Goal: Task Accomplishment & Management: Complete application form

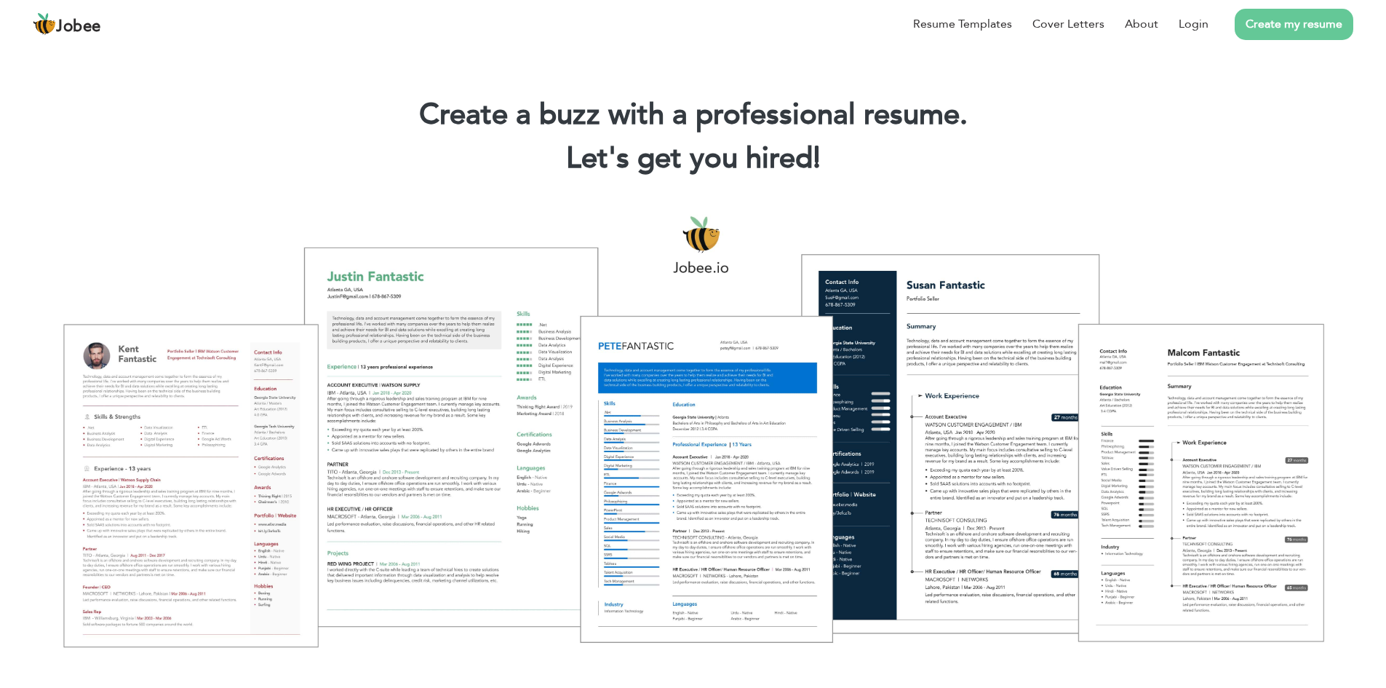
click at [1289, 28] on link "Create my resume" at bounding box center [1294, 24] width 119 height 31
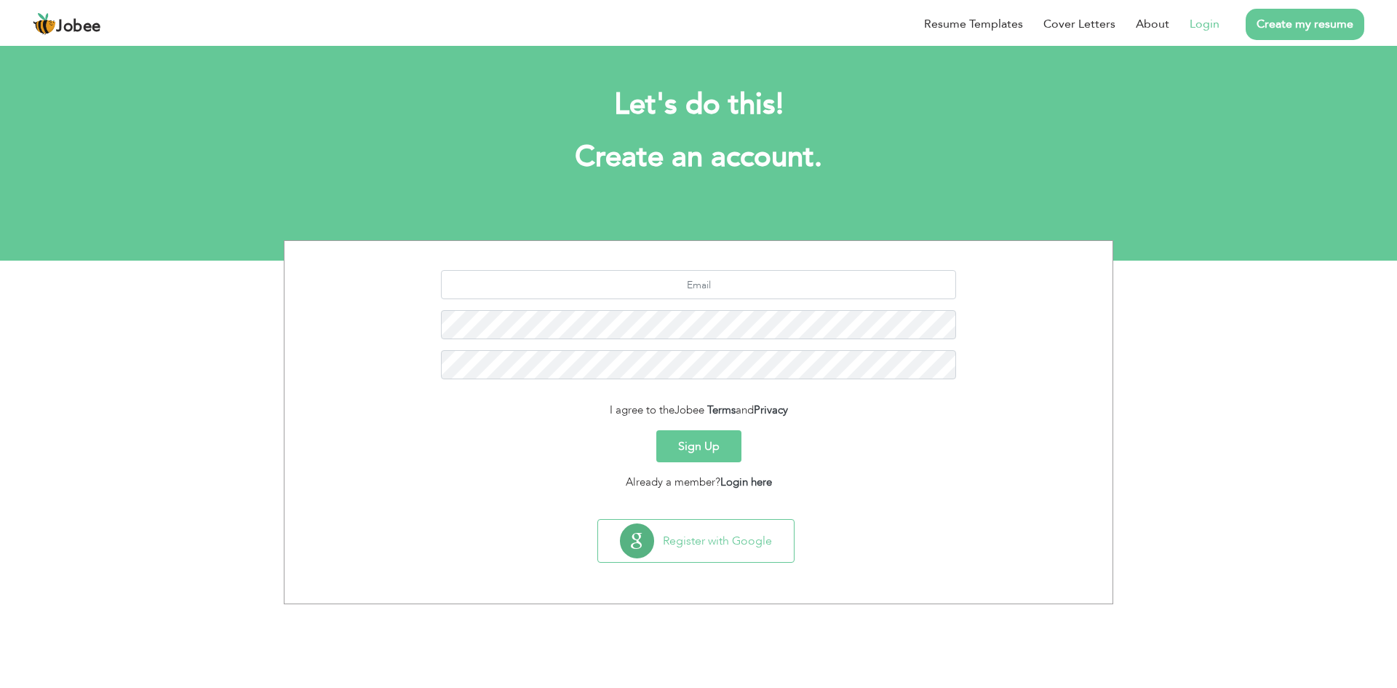
click at [1213, 26] on link "Login" at bounding box center [1205, 23] width 30 height 17
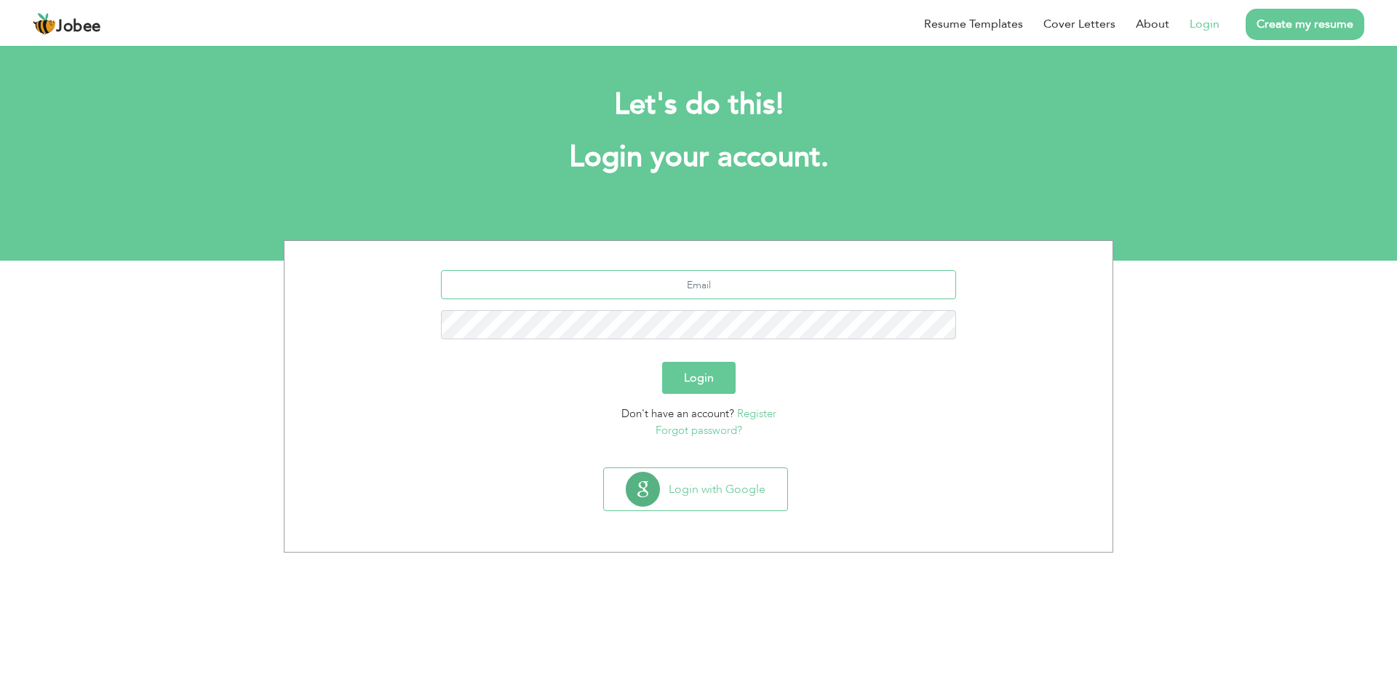
click at [710, 279] on input "text" at bounding box center [699, 284] width 516 height 29
type input "Affi"
click at [728, 496] on button "Login with Google" at bounding box center [695, 489] width 183 height 42
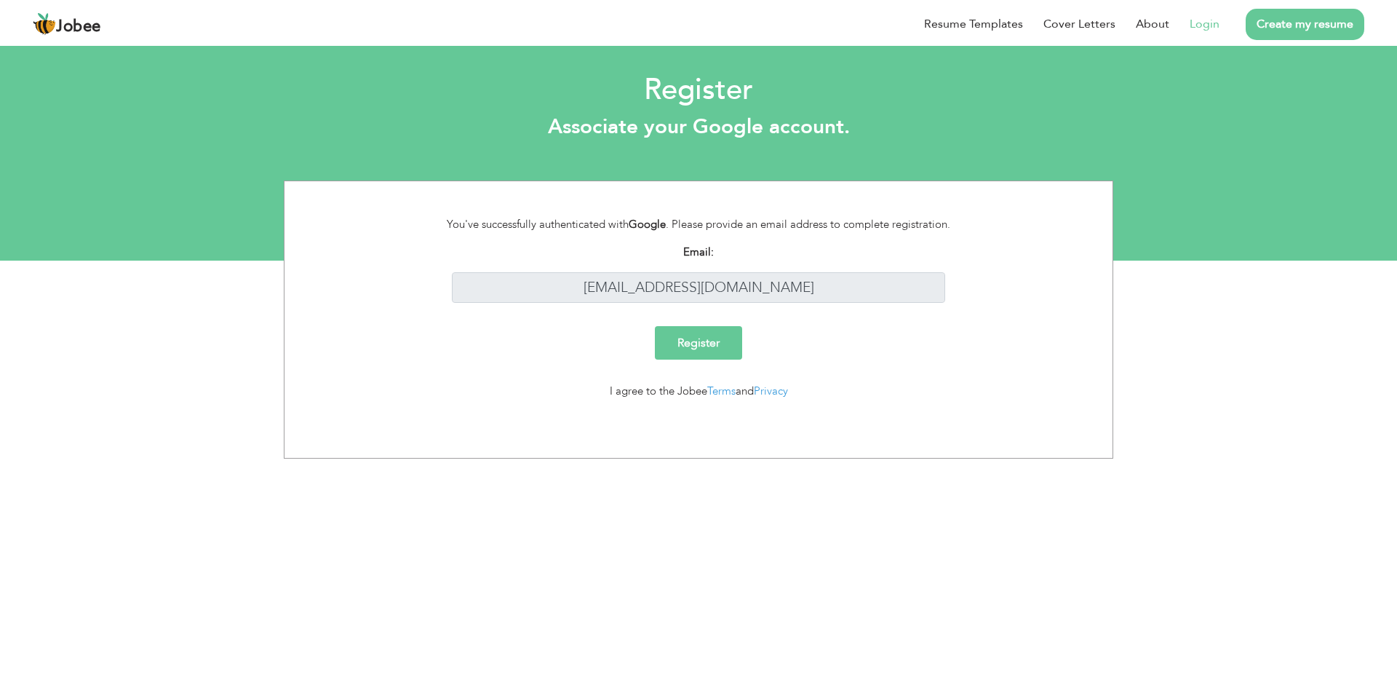
click at [696, 347] on input "Register" at bounding box center [698, 342] width 87 height 33
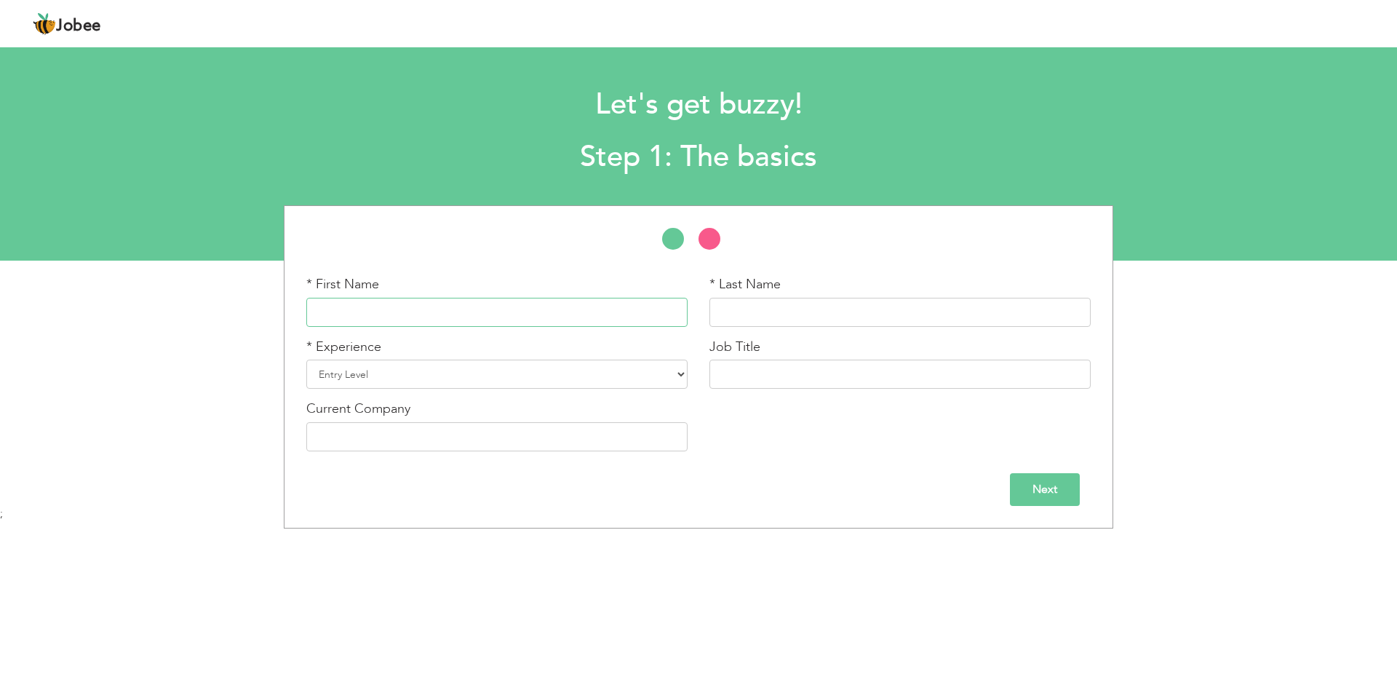
click at [455, 325] on input "text" at bounding box center [496, 312] width 381 height 29
type input "Uzman"
type input "U"
click at [353, 307] on input "Uzman" at bounding box center [496, 312] width 381 height 29
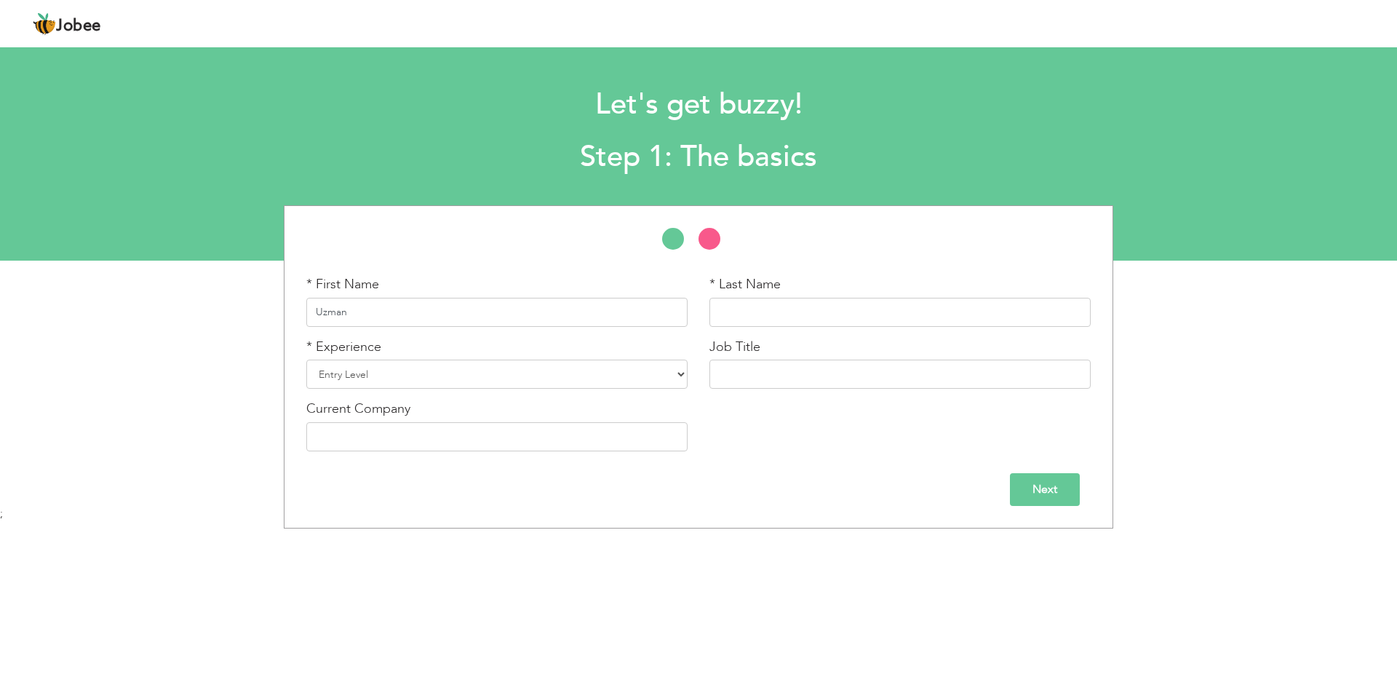
type input "m"
type input "Mr"
type input "Uzman"
select select "18"
click at [306, 359] on select "Entry Level Less than 1 Year 1 Year 2 Years 3 Years 4 Years 5 Years 6 Years 7 Y…" at bounding box center [496, 373] width 381 height 29
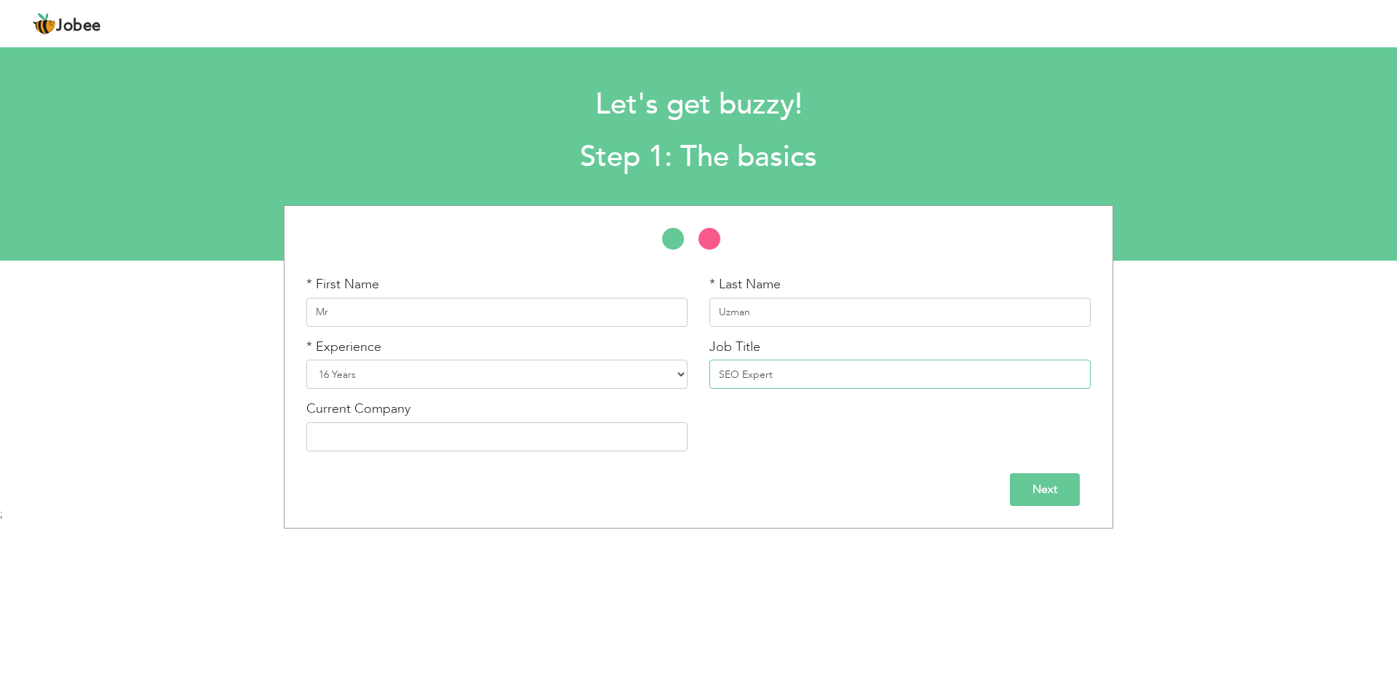
type input "SEO Expert"
type input "CureMD"
click at [1045, 490] on input "Next" at bounding box center [1045, 489] width 70 height 33
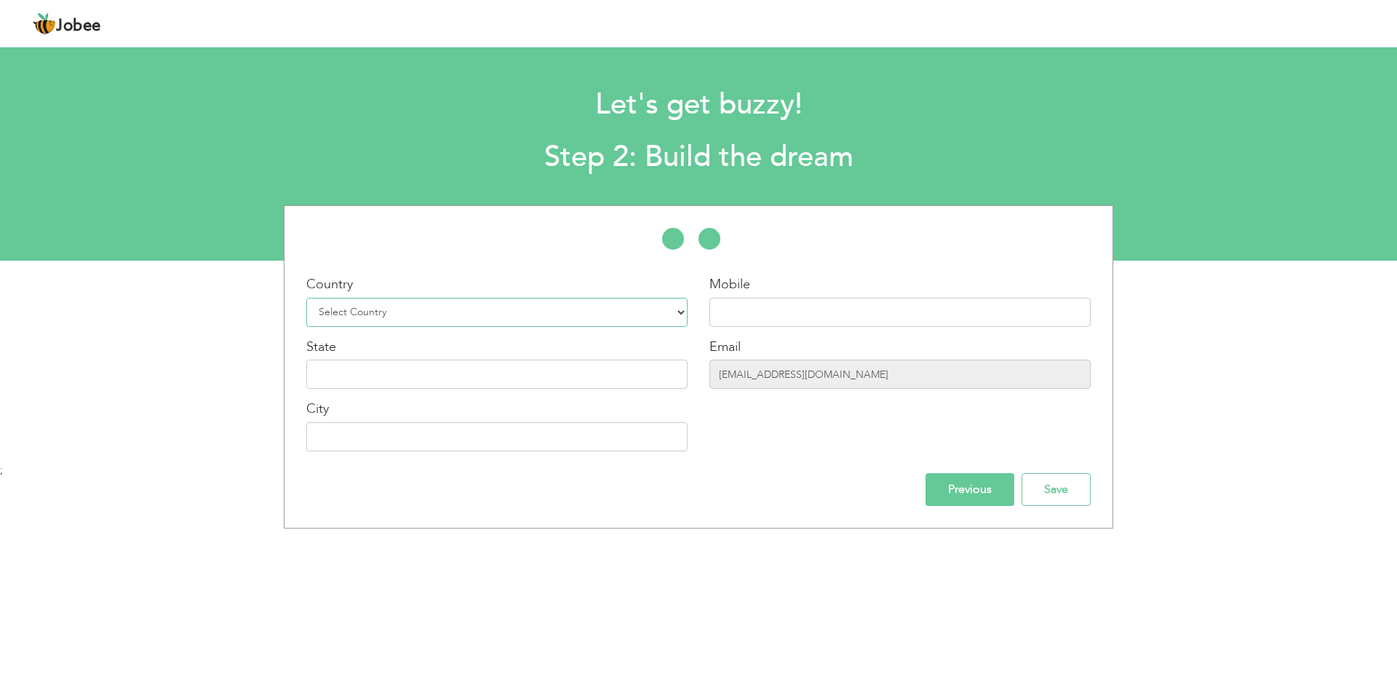
click at [401, 319] on select "Select Country Afghanistan Albania Algeria American Samoa Andorra Angola Anguil…" at bounding box center [496, 312] width 381 height 29
select select "166"
click at [306, 298] on select "Select Country Afghanistan Albania Algeria American Samoa Andorra Angola Anguil…" at bounding box center [496, 312] width 381 height 29
click at [471, 378] on input "text" at bounding box center [496, 373] width 381 height 29
type input "p"
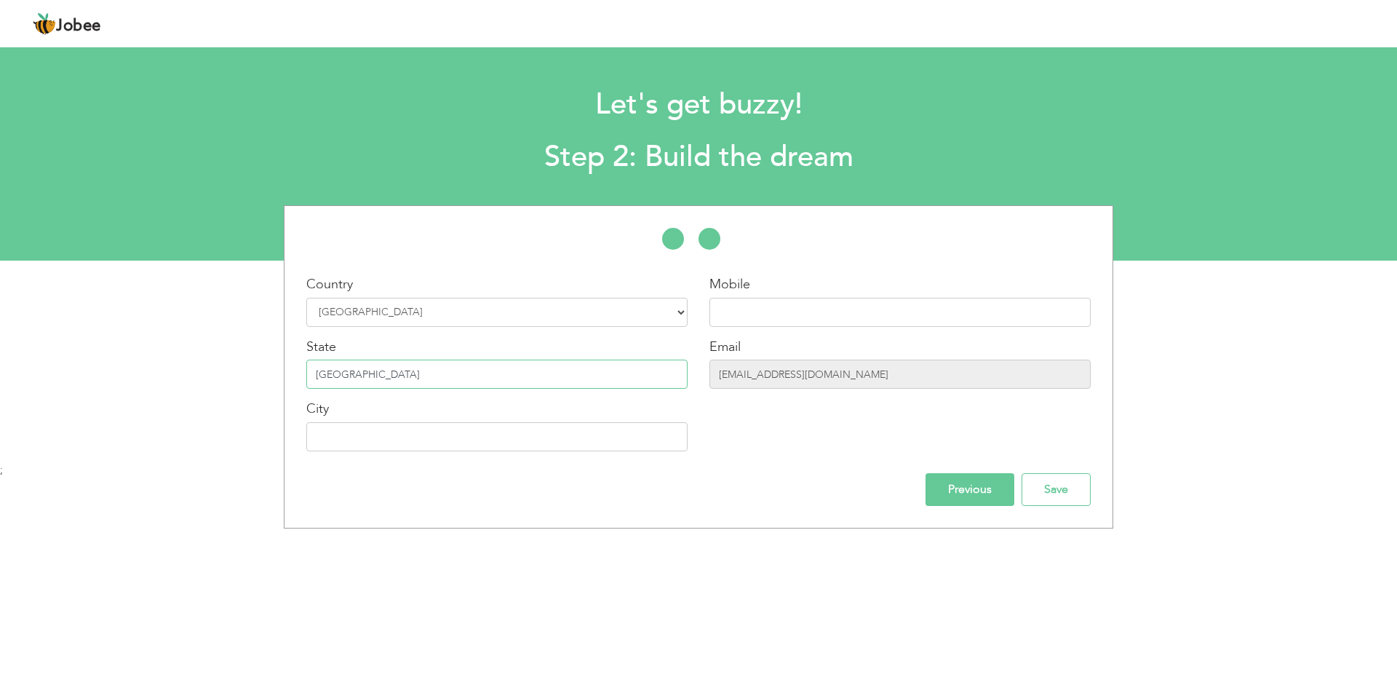
type input "Punjab"
type input "[GEOGRAPHIC_DATA]"
click at [949, 482] on input "Previous" at bounding box center [970, 489] width 89 height 33
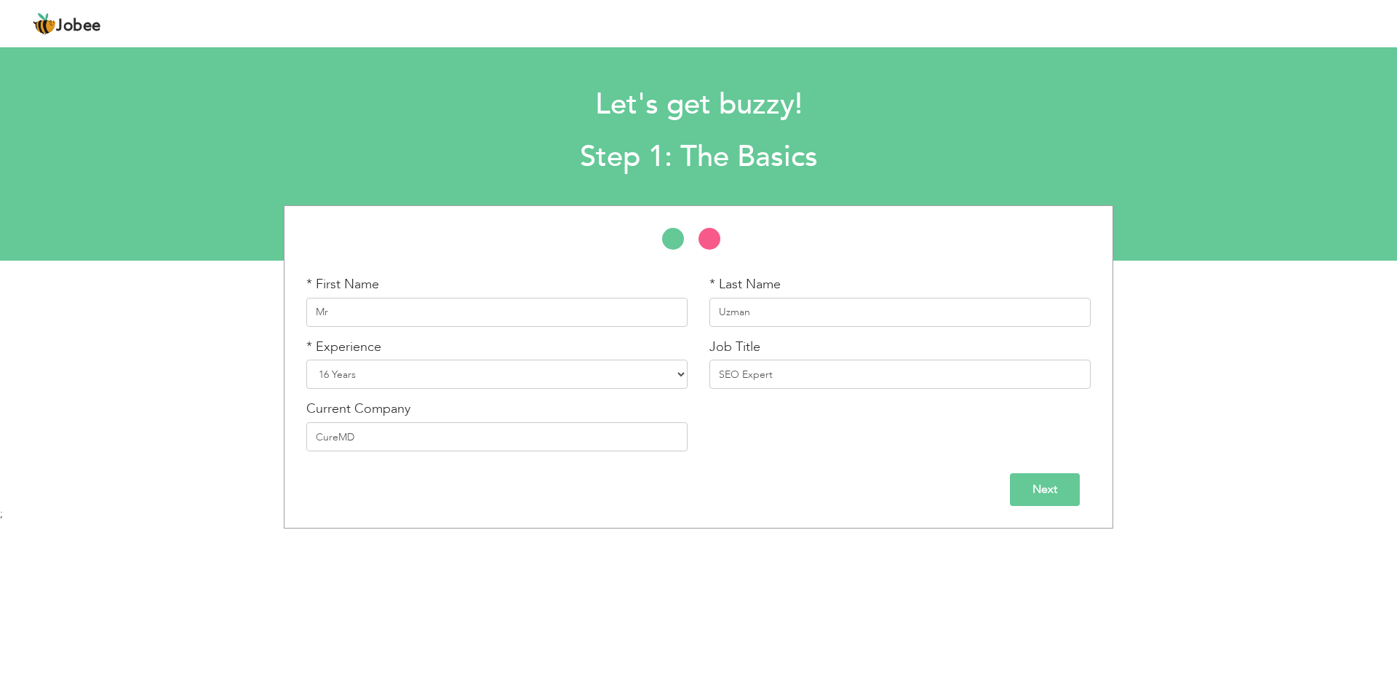
click at [1025, 479] on input "Next" at bounding box center [1045, 489] width 70 height 33
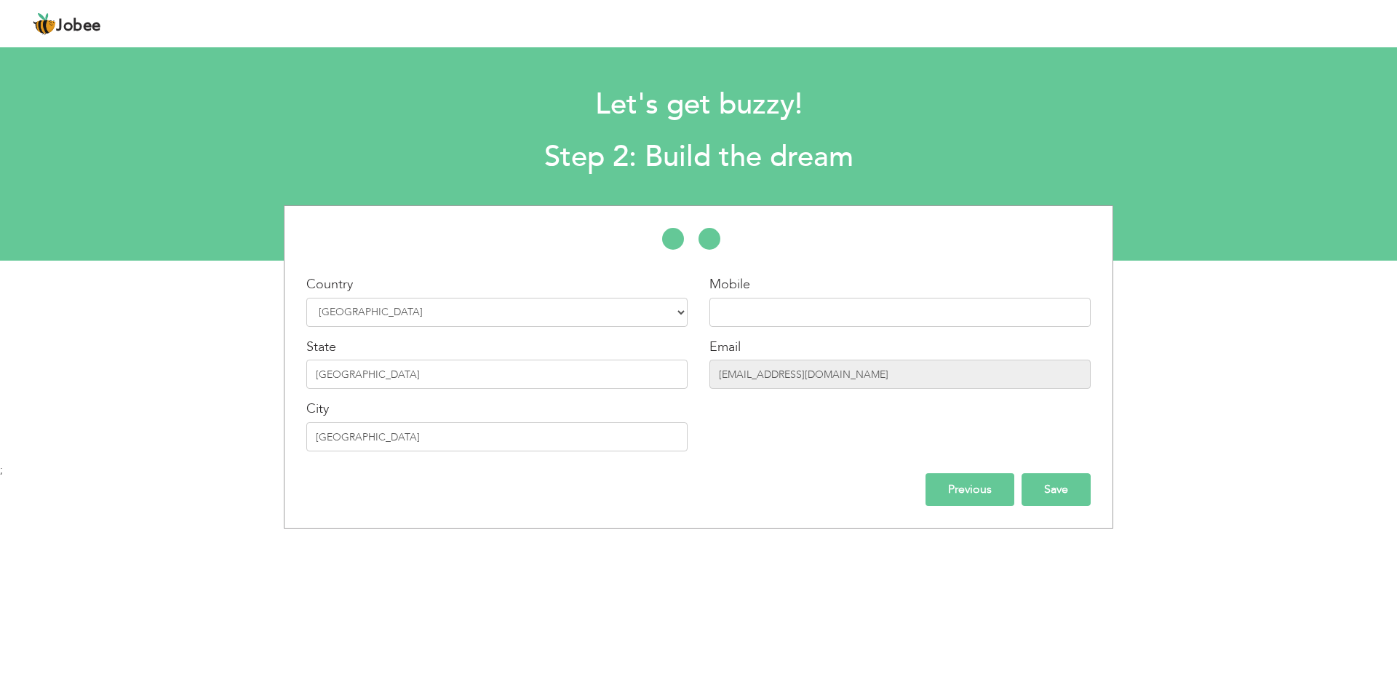
click at [1033, 488] on input "Save" at bounding box center [1056, 489] width 69 height 33
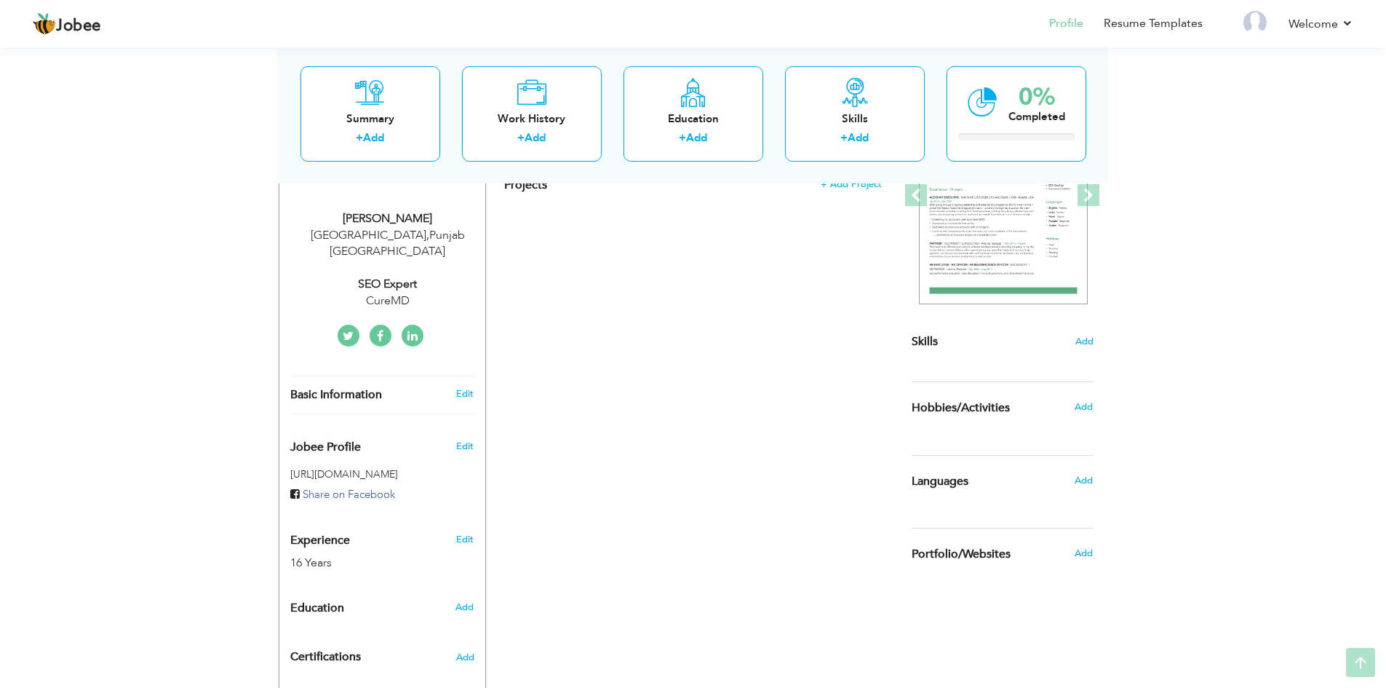
scroll to position [291, 0]
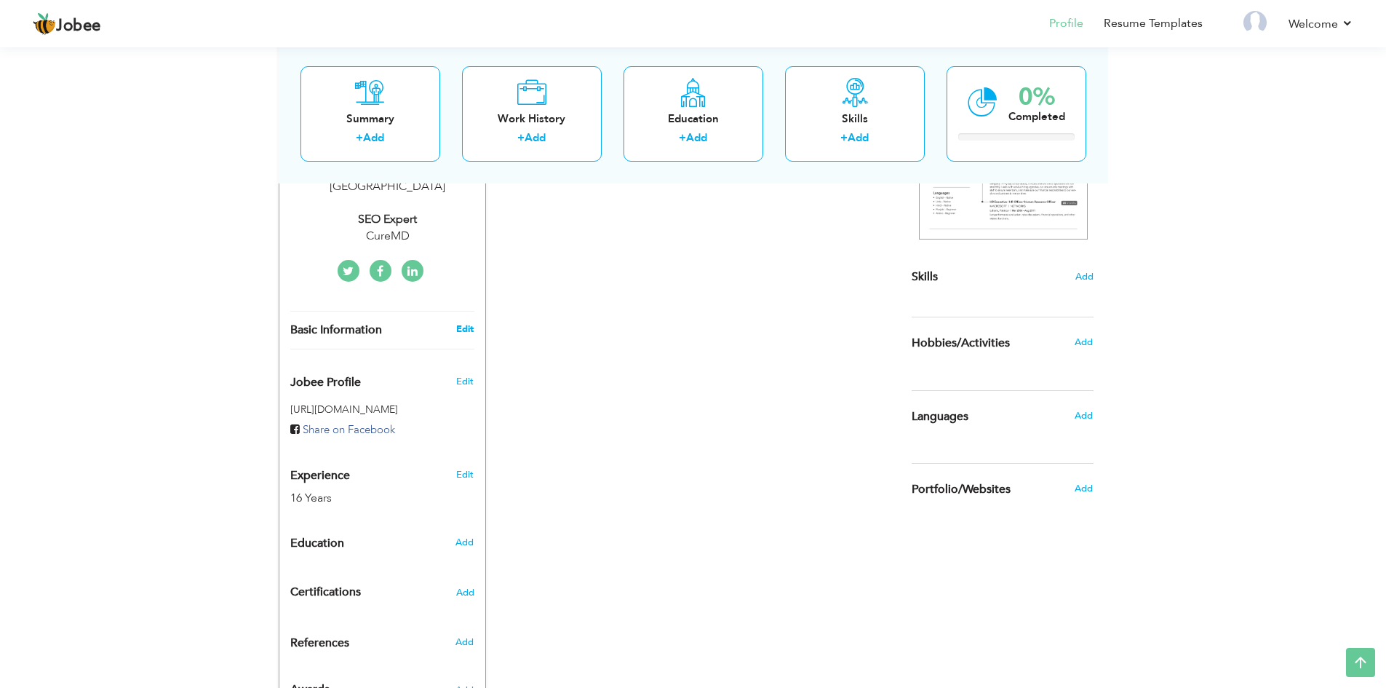
click at [469, 322] on link "Edit" at bounding box center [464, 328] width 17 height 13
type input "Mr"
type input "Uzman"
select select "number:166"
type input "Punjab"
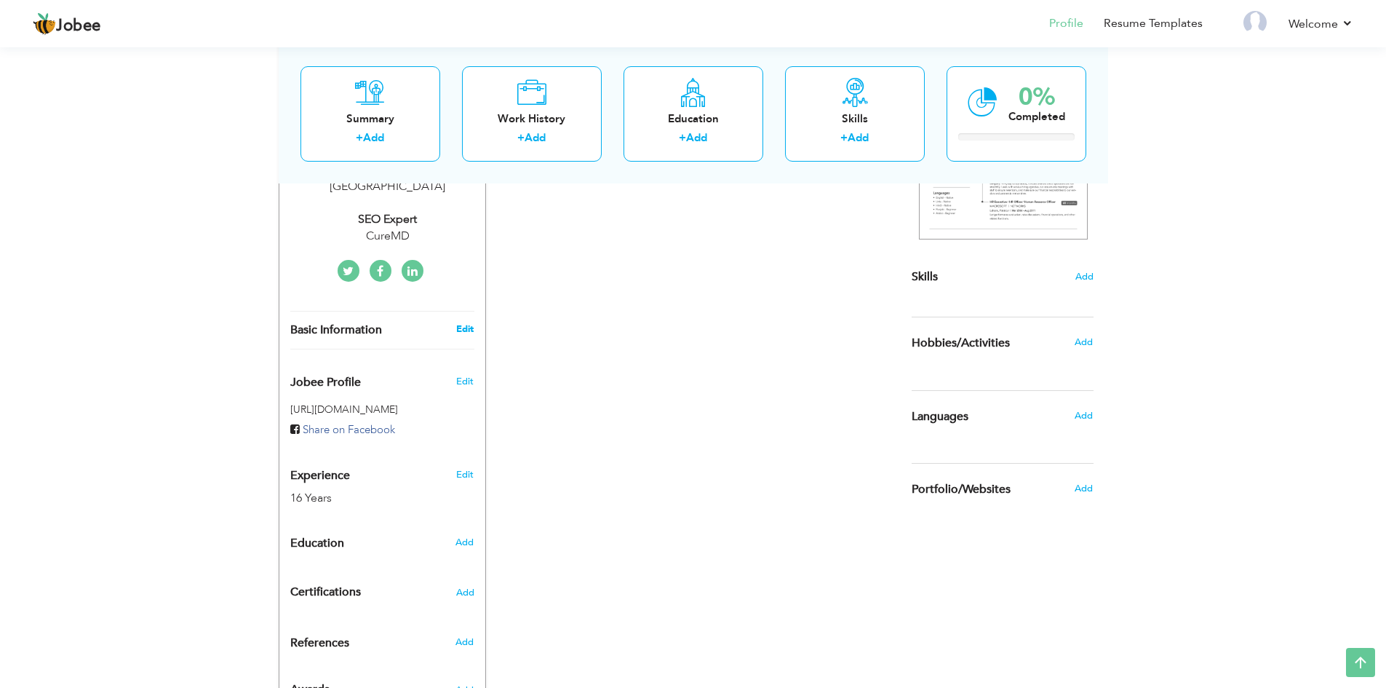
type input "Lahore"
select select "number:18"
type input "CureMD"
type input "SEO Expert"
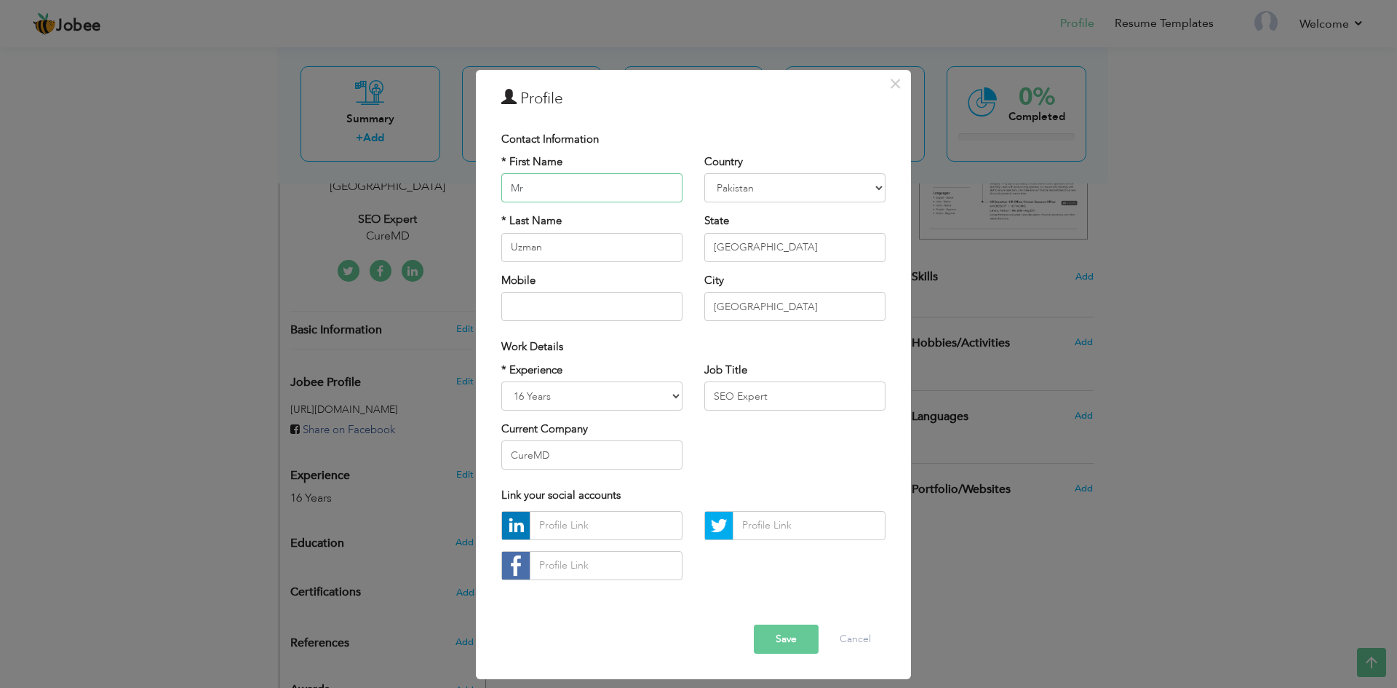
drag, startPoint x: 553, startPoint y: 190, endPoint x: 416, endPoint y: 175, distance: 137.6
click at [416, 175] on div "× Profile Contact Information * First Name Mr * Last Name Uzman Aruba" at bounding box center [698, 344] width 1397 height 688
type input "Hadia"
type input "Shakeel"
click at [538, 394] on select "Entry Level Less than 1 Year 1 Year 2 Years 3 Years 4 Years 5 Years 6 Years 7 Y…" at bounding box center [591, 395] width 181 height 29
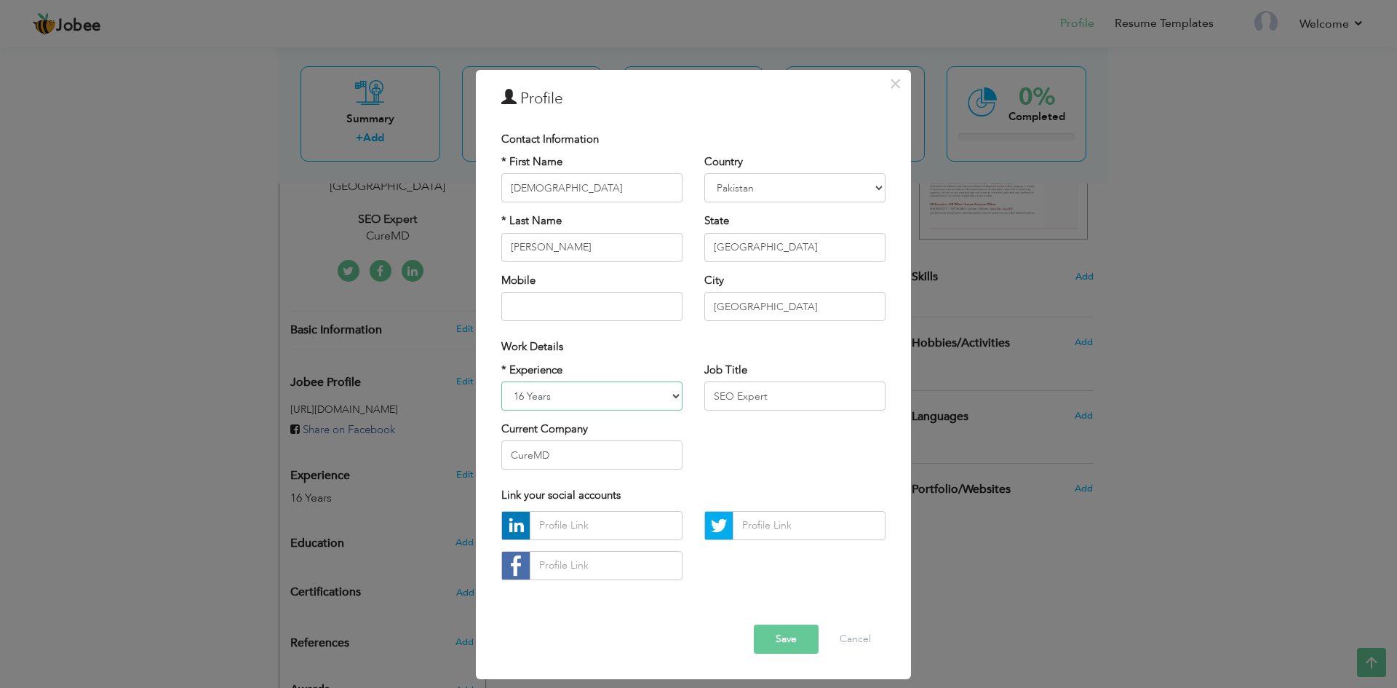
select select "number:16"
click at [501, 381] on select "Entry Level Less than 1 Year 1 Year 2 Years 3 Years 4 Years 5 Years 6 Years 7 Y…" at bounding box center [591, 395] width 181 height 29
click at [782, 630] on button "Save" at bounding box center [786, 638] width 65 height 29
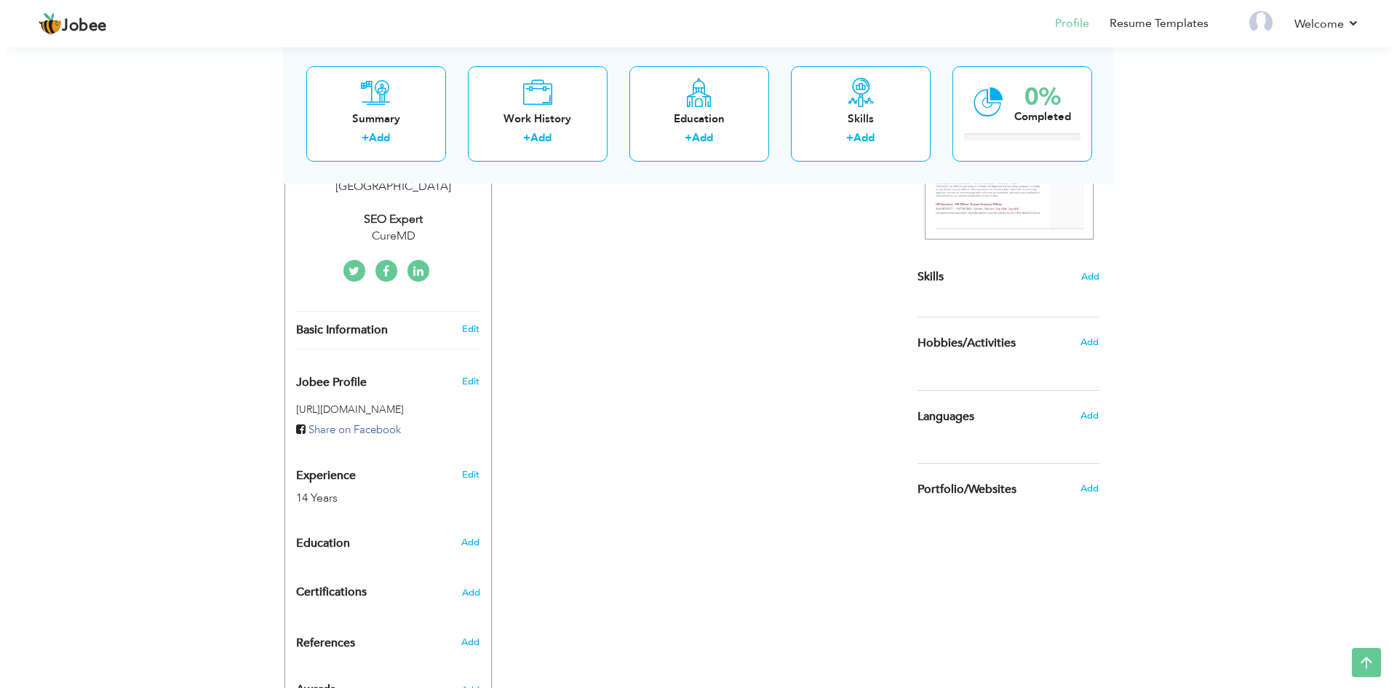
scroll to position [341, 0]
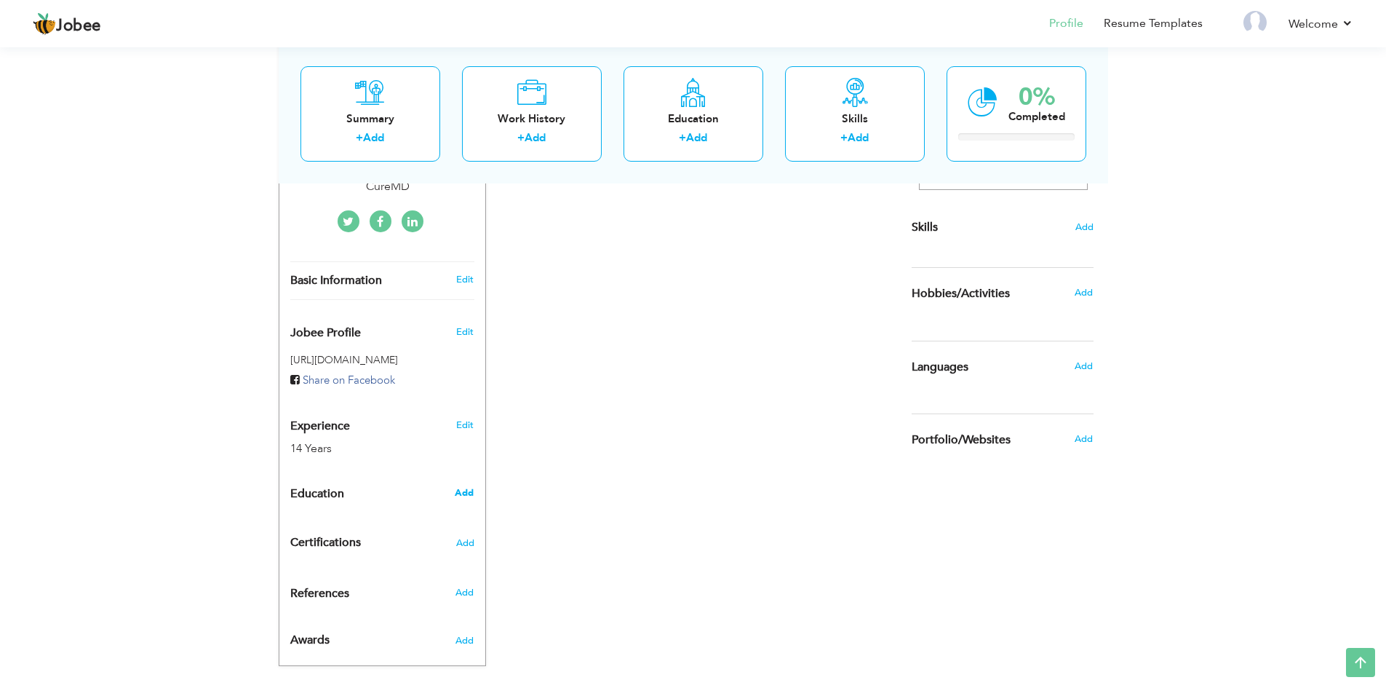
click at [472, 486] on span "Add" at bounding box center [464, 492] width 19 height 13
radio input "true"
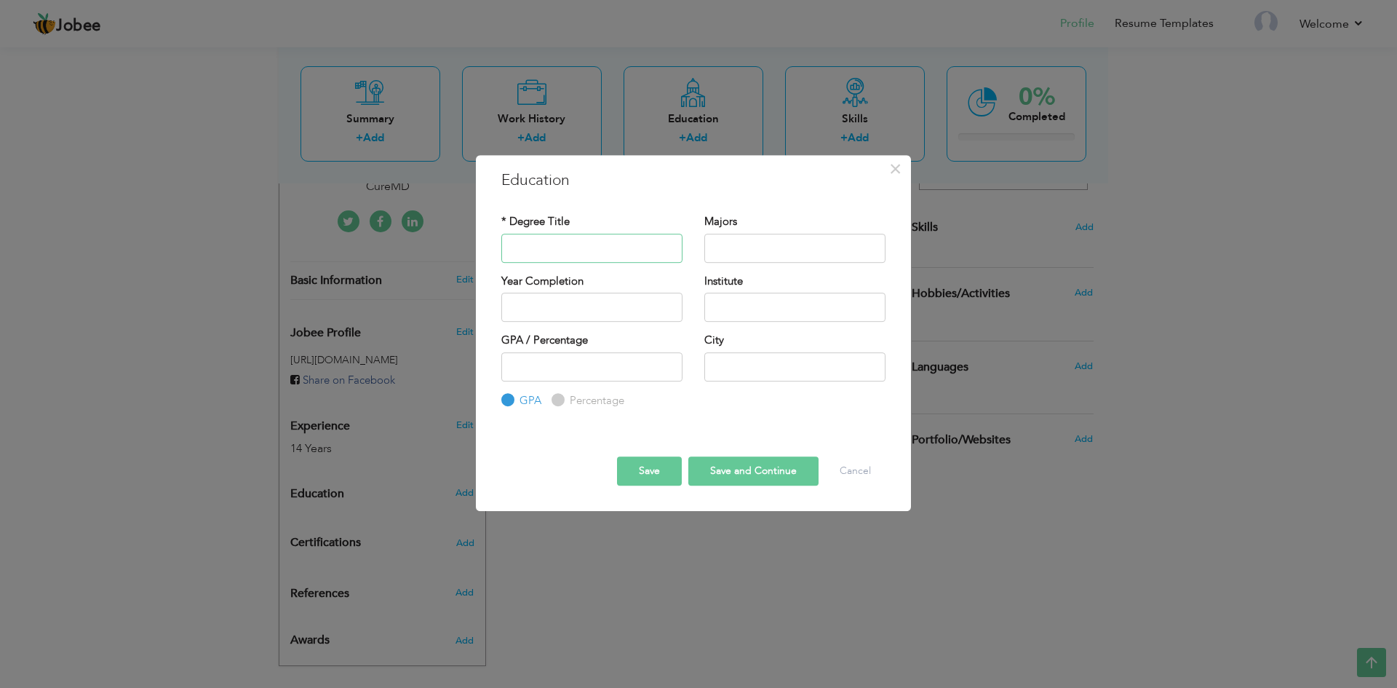
click at [525, 250] on input "text" at bounding box center [591, 248] width 181 height 29
type input "BS Computer Science"
type input "Programming, Data St"
click at [493, 440] on div at bounding box center [693, 443] width 406 height 25
click at [533, 413] on div "* Degree Title BS Computer Science Majors Programming, Data St Year Completion …" at bounding box center [693, 311] width 406 height 217
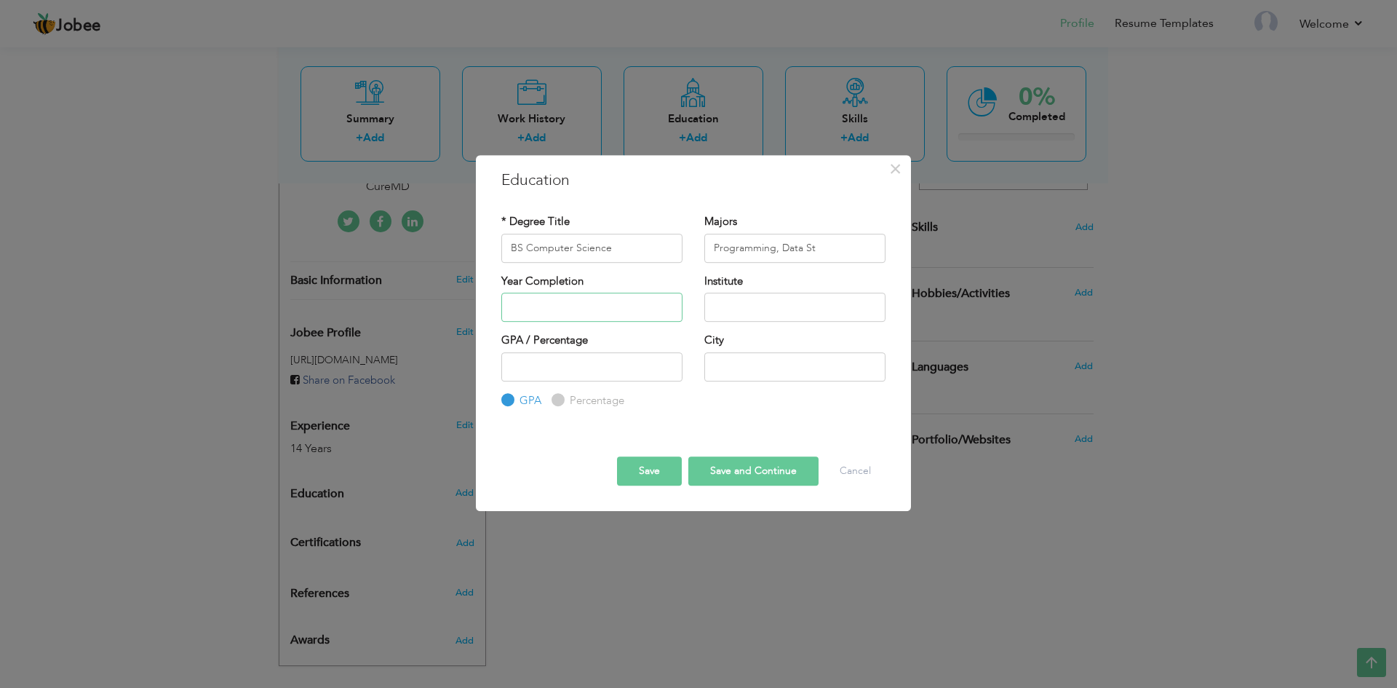
type input "2025"
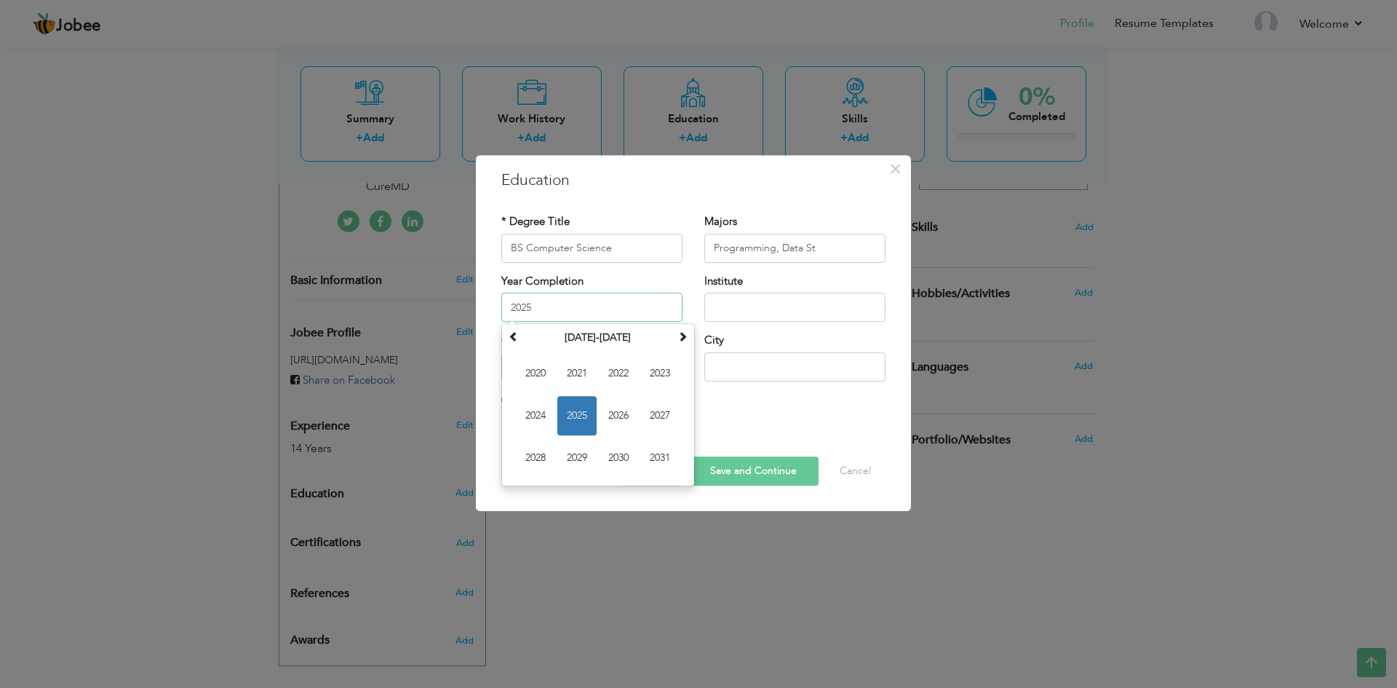
click at [594, 309] on input "2025" at bounding box center [591, 307] width 181 height 29
click at [833, 247] on input "Programming, Data St" at bounding box center [794, 248] width 181 height 29
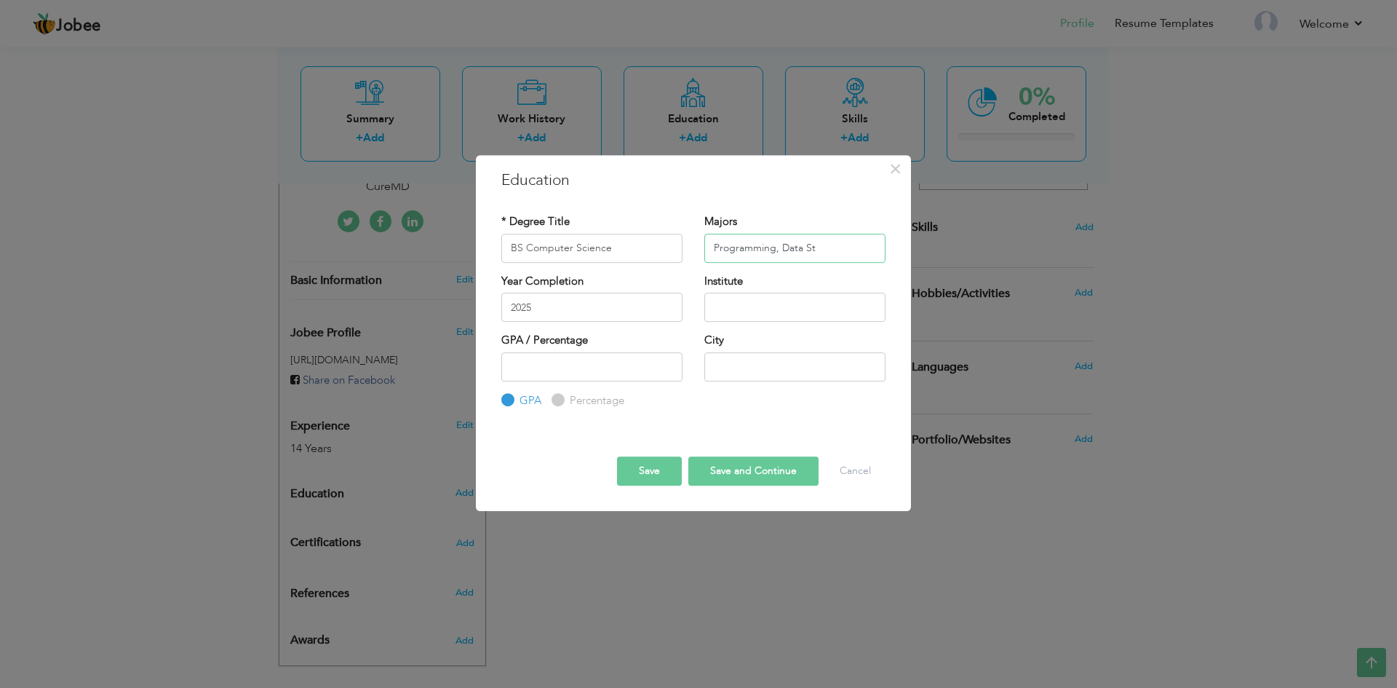
click at [833, 247] on input "Programming, Data St" at bounding box center [794, 248] width 181 height 29
type input "Programming, Data Structures, Data Research"
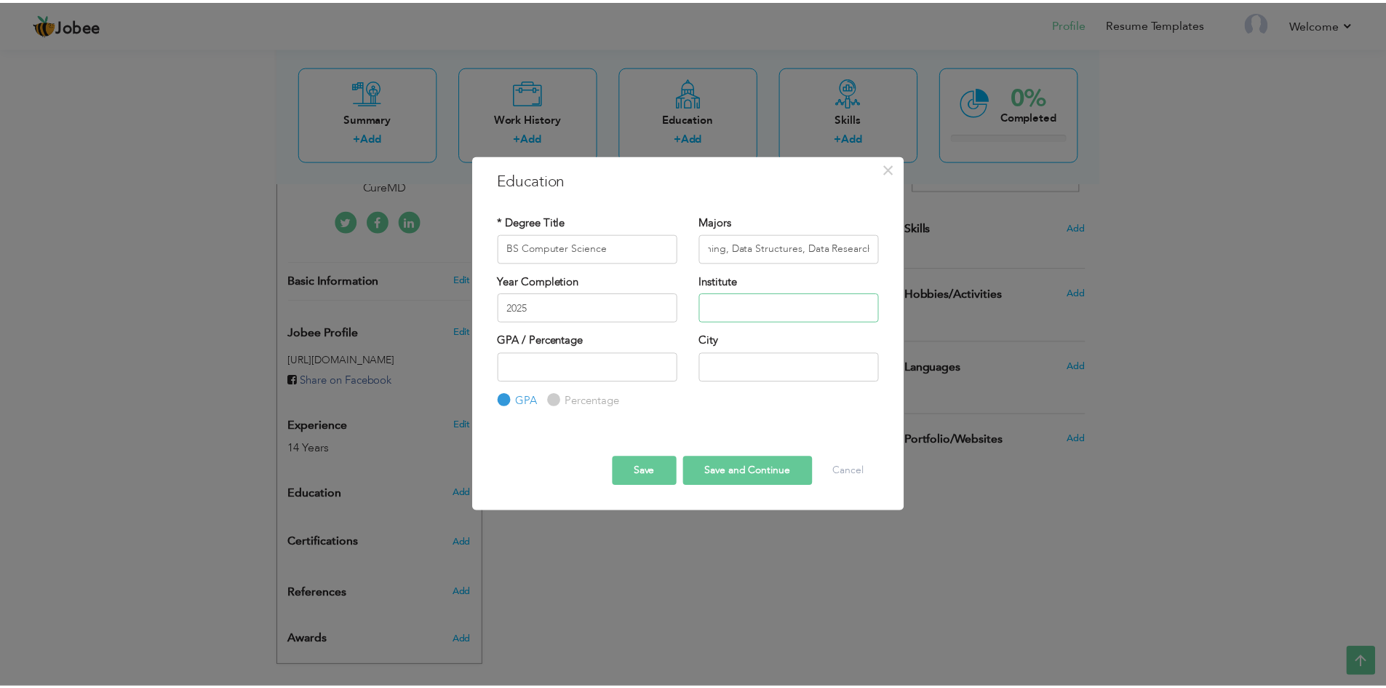
scroll to position [0, 0]
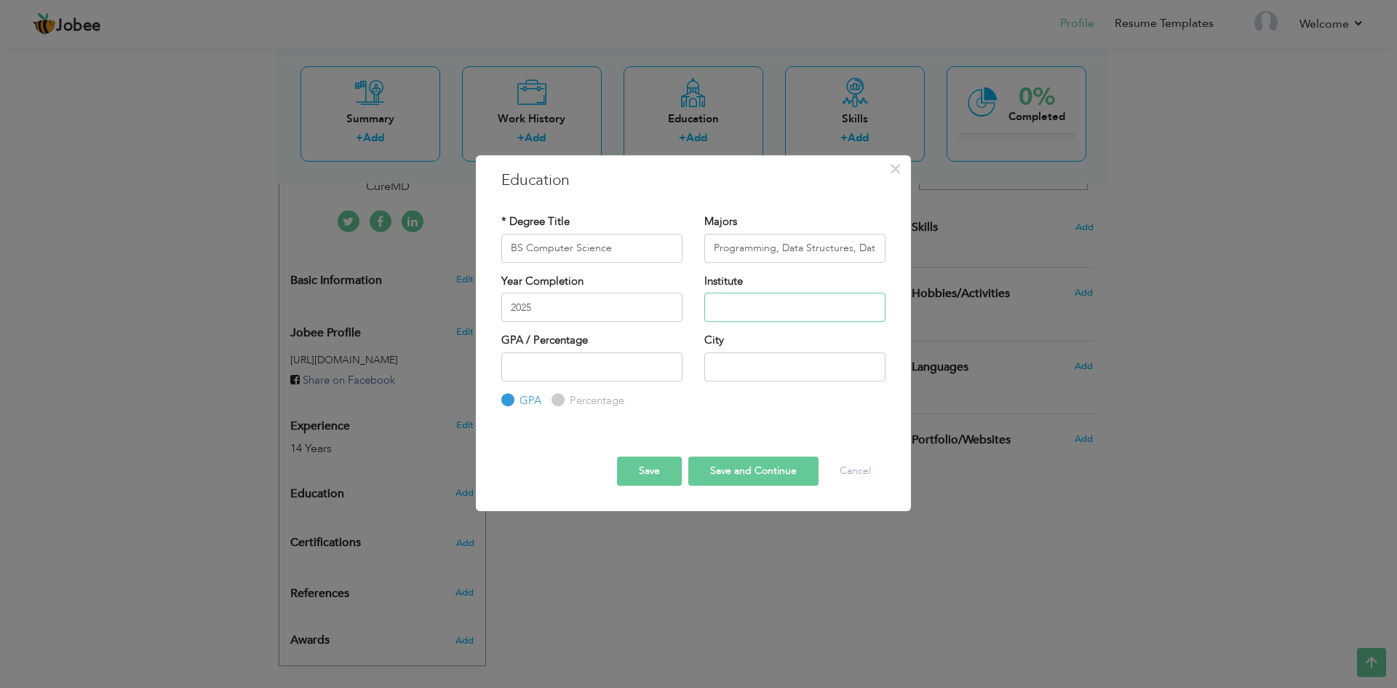
click at [724, 311] on input "text" at bounding box center [794, 307] width 181 height 29
type input "[GEOGRAPHIC_DATA] GRW"
click at [672, 371] on input "-1" at bounding box center [591, 366] width 181 height 29
click at [667, 359] on input "0" at bounding box center [591, 366] width 181 height 29
click at [667, 359] on input "1" at bounding box center [591, 366] width 181 height 29
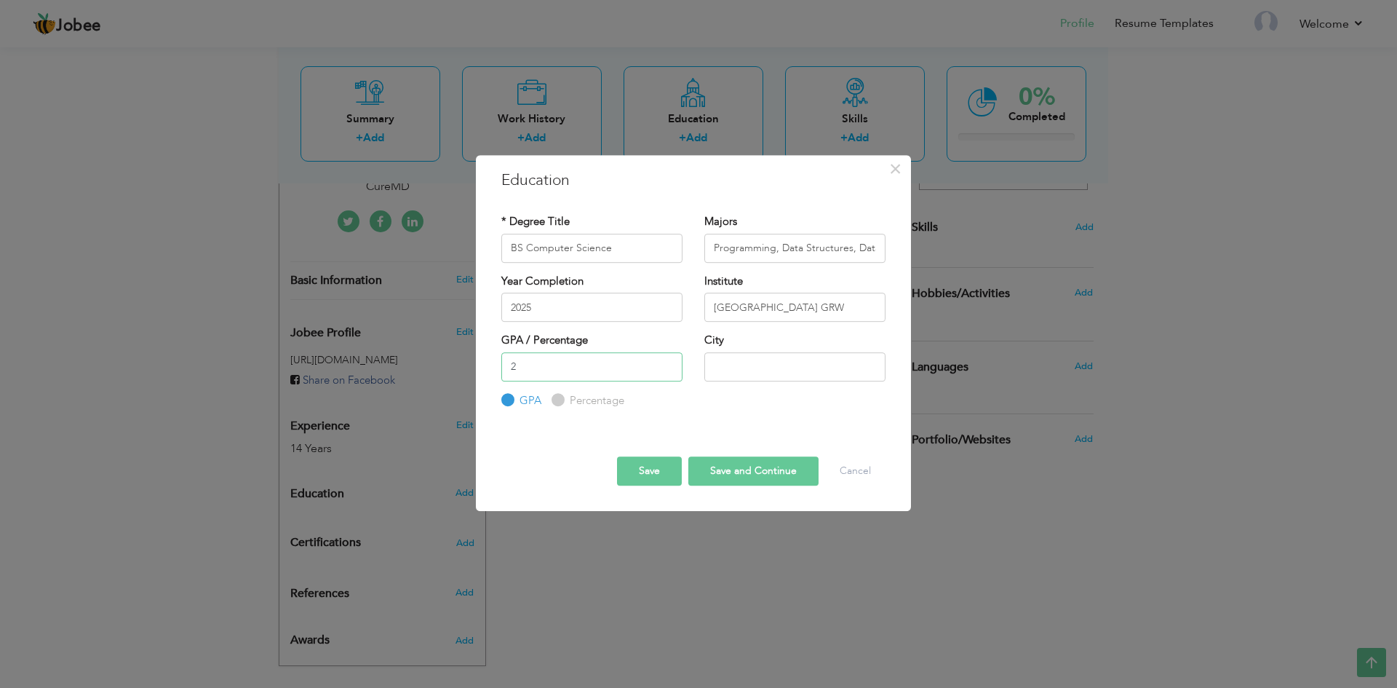
click at [667, 359] on input "2" at bounding box center [591, 366] width 181 height 29
click at [667, 359] on input "3" at bounding box center [591, 366] width 181 height 29
click at [667, 359] on input "4" at bounding box center [591, 366] width 181 height 29
type input "3"
click at [668, 370] on input "3" at bounding box center [591, 366] width 181 height 29
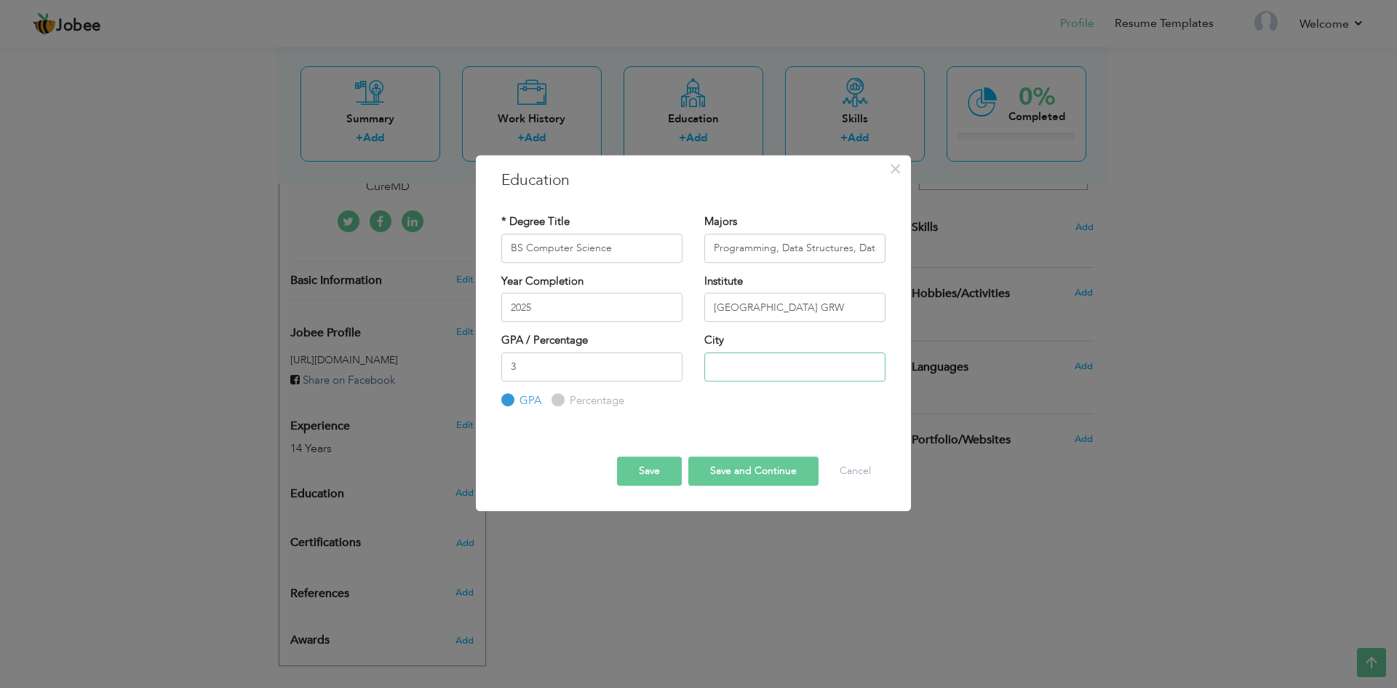
click at [738, 368] on input "text" at bounding box center [794, 366] width 181 height 29
type input "g"
type input "GRW"
click at [734, 470] on button "Save and Continue" at bounding box center [753, 470] width 130 height 29
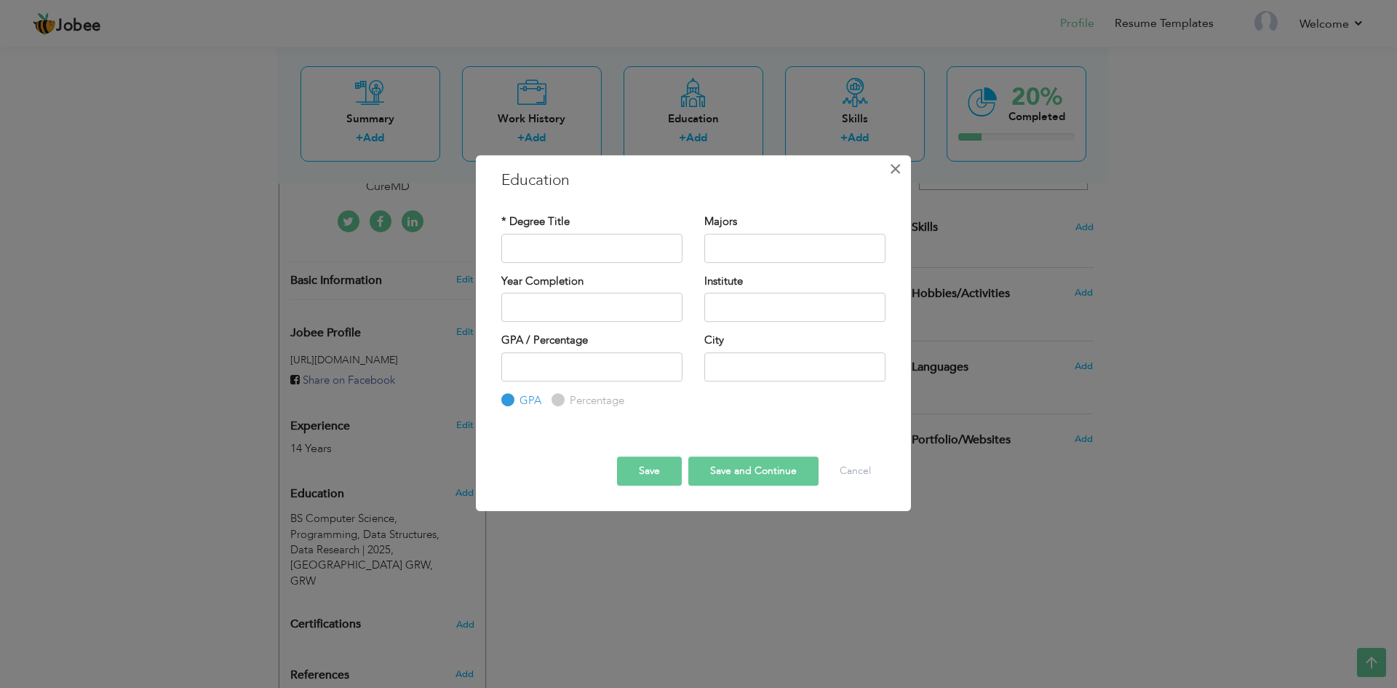
click at [898, 166] on span "×" at bounding box center [895, 169] width 12 height 26
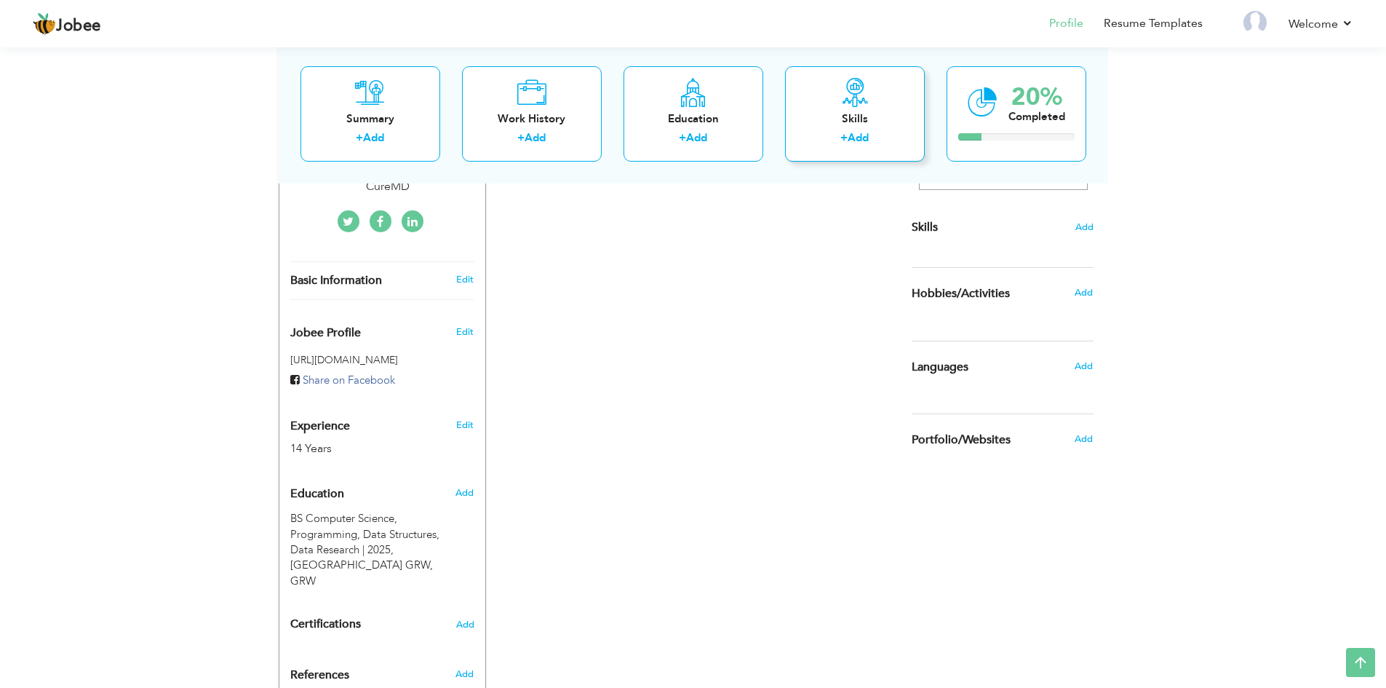
click at [843, 127] on div "Skills + Add" at bounding box center [855, 112] width 140 height 95
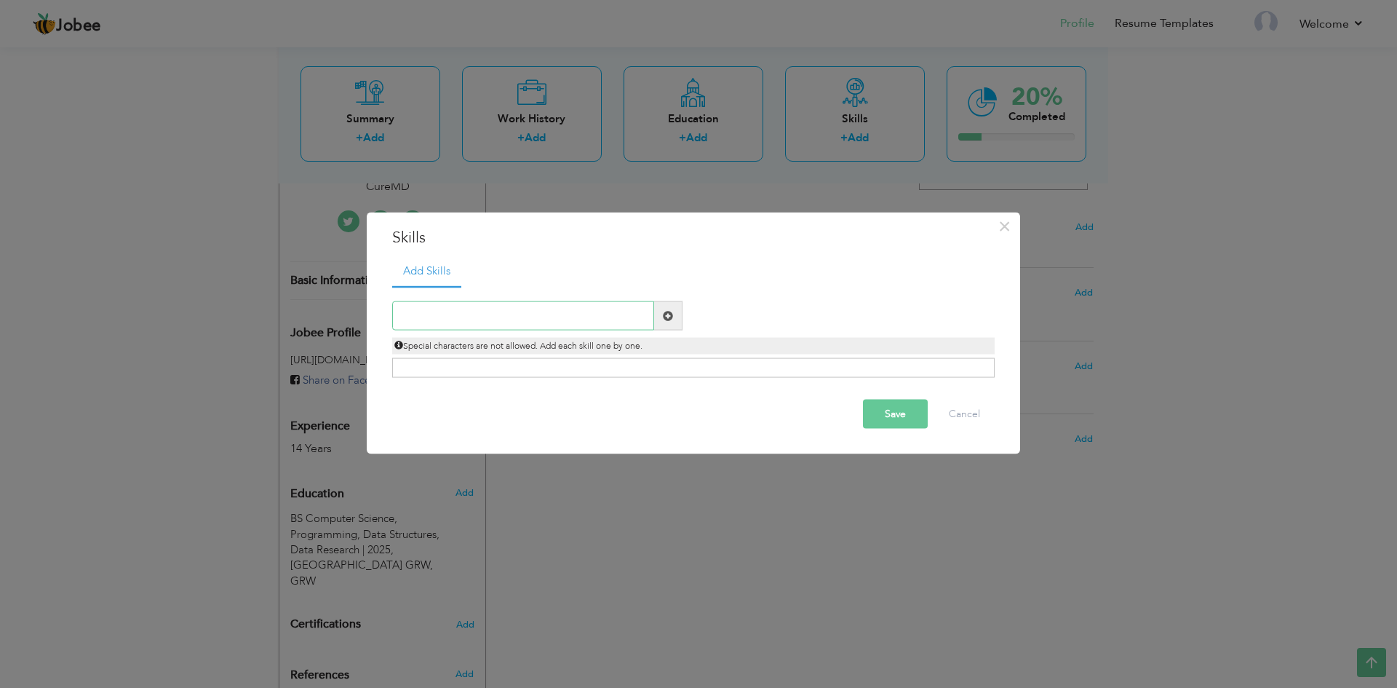
click at [602, 313] on input "text" at bounding box center [523, 315] width 262 height 29
click at [667, 412] on div "Save Cancel" at bounding box center [693, 414] width 624 height 51
click at [627, 407] on div "Save Cancel" at bounding box center [693, 414] width 624 height 51
click at [611, 311] on input "text" at bounding box center [523, 315] width 262 height 29
type input "Basic Keyword Research"
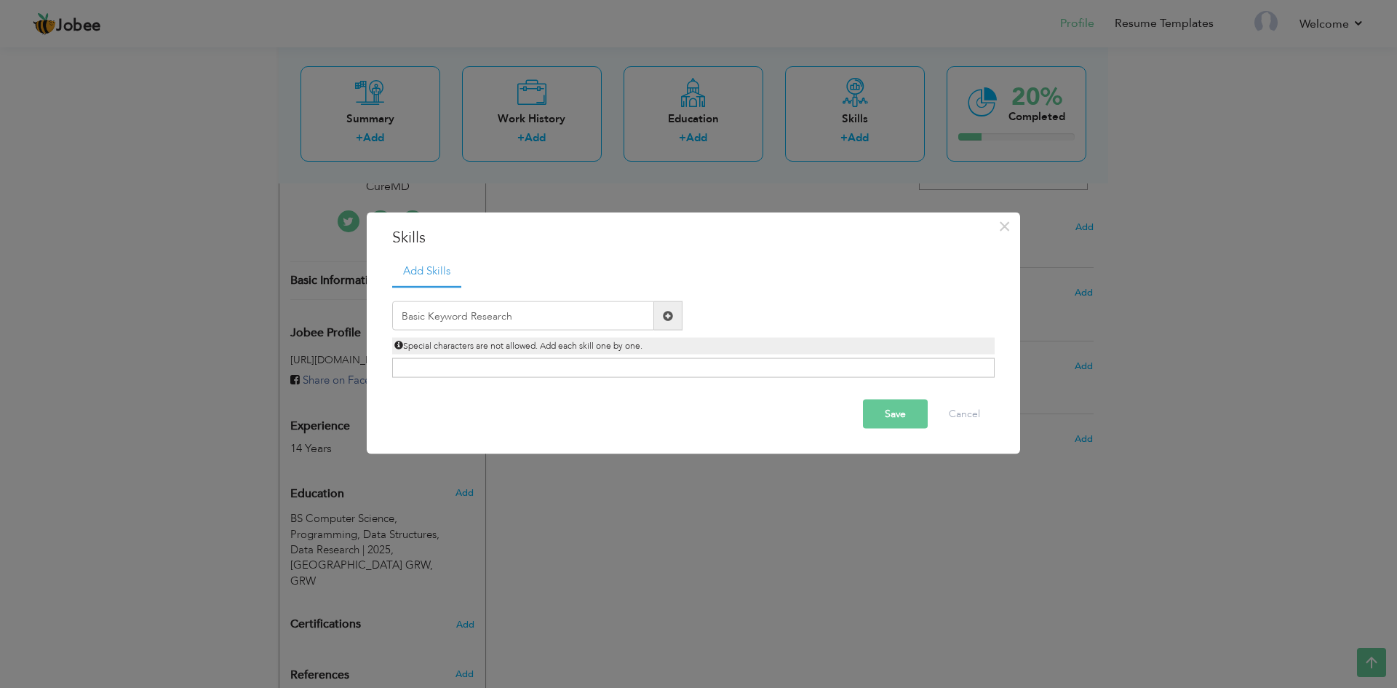
click at [668, 314] on span at bounding box center [668, 315] width 10 height 10
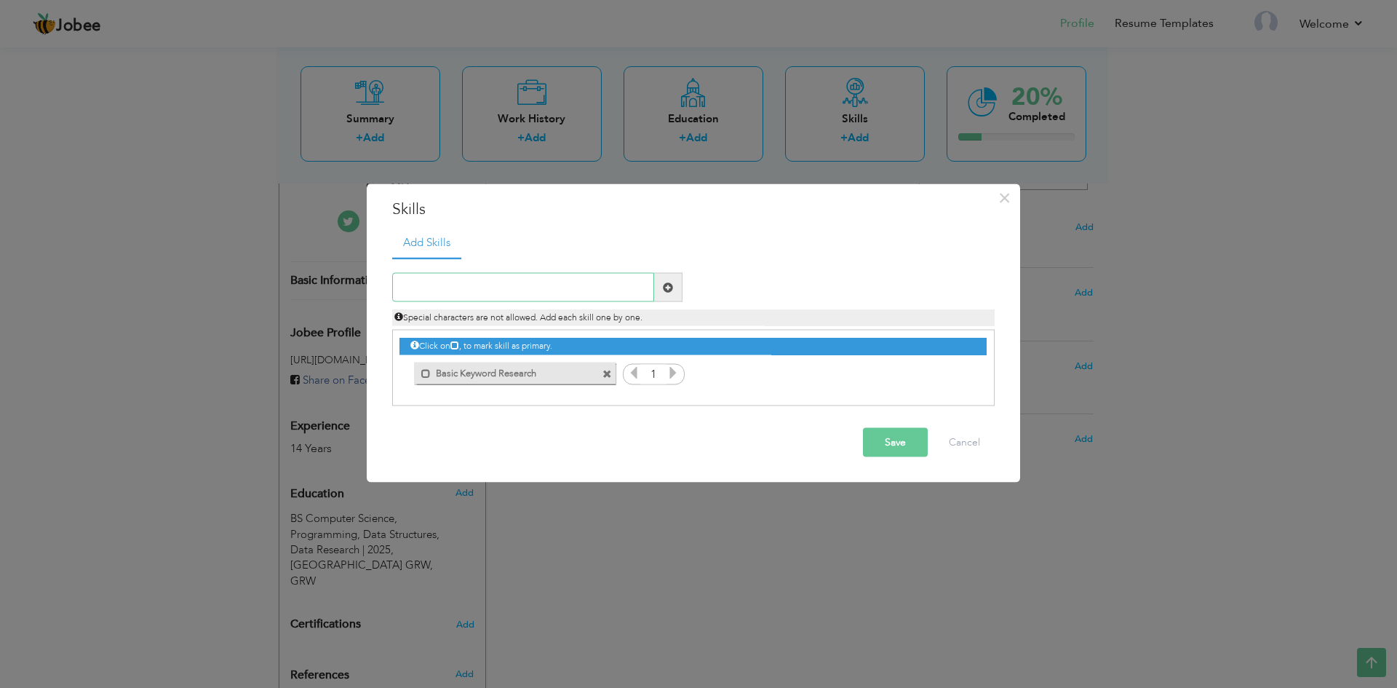
click at [584, 279] on input "text" at bounding box center [523, 287] width 262 height 29
type input "Content Optimization"
type input "On Page SEO"
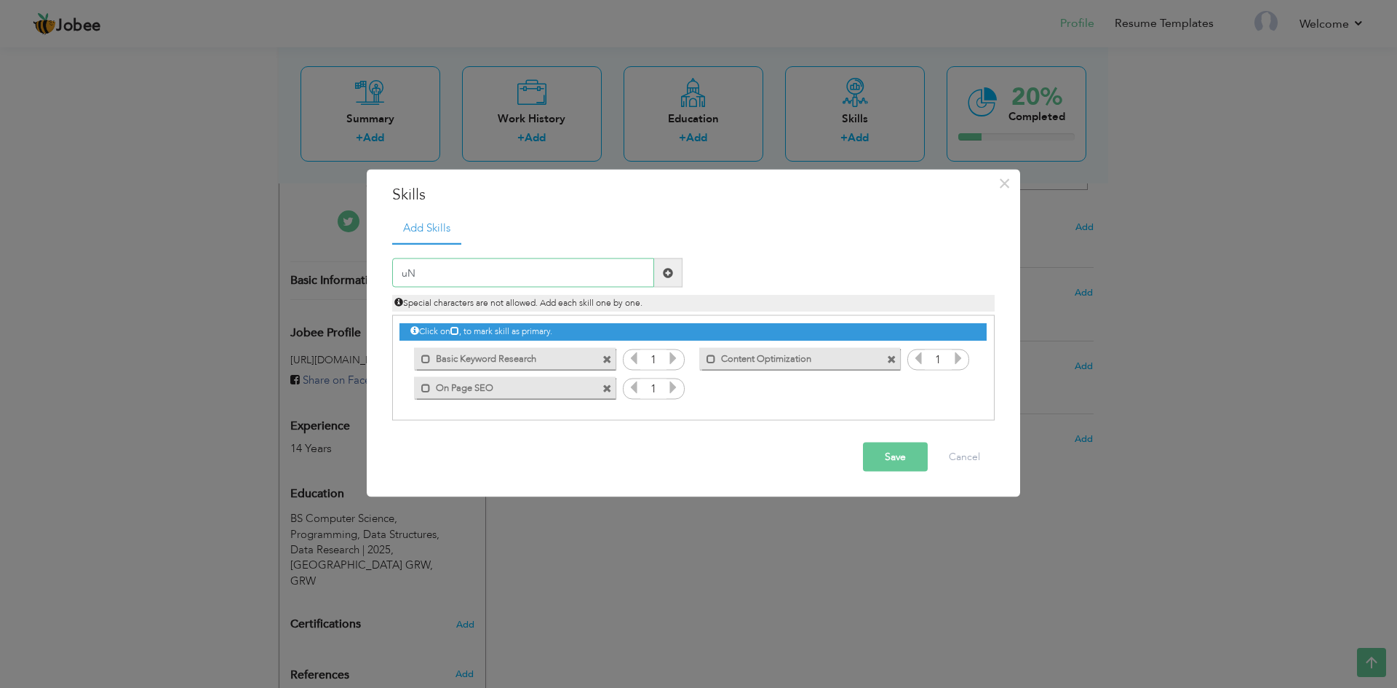
type input "u"
type input "Understandings of Search Engines"
type input "Directory Submission"
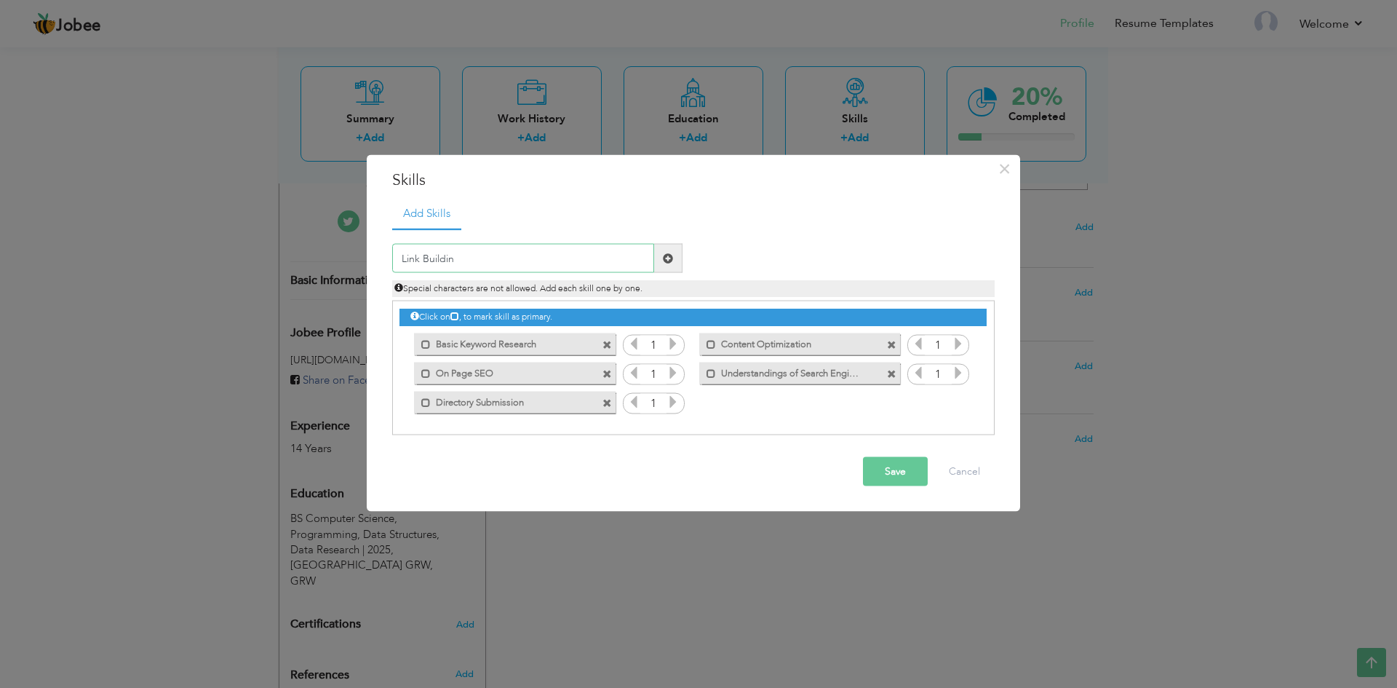
type input "Link Building"
type input "Content Prepartion"
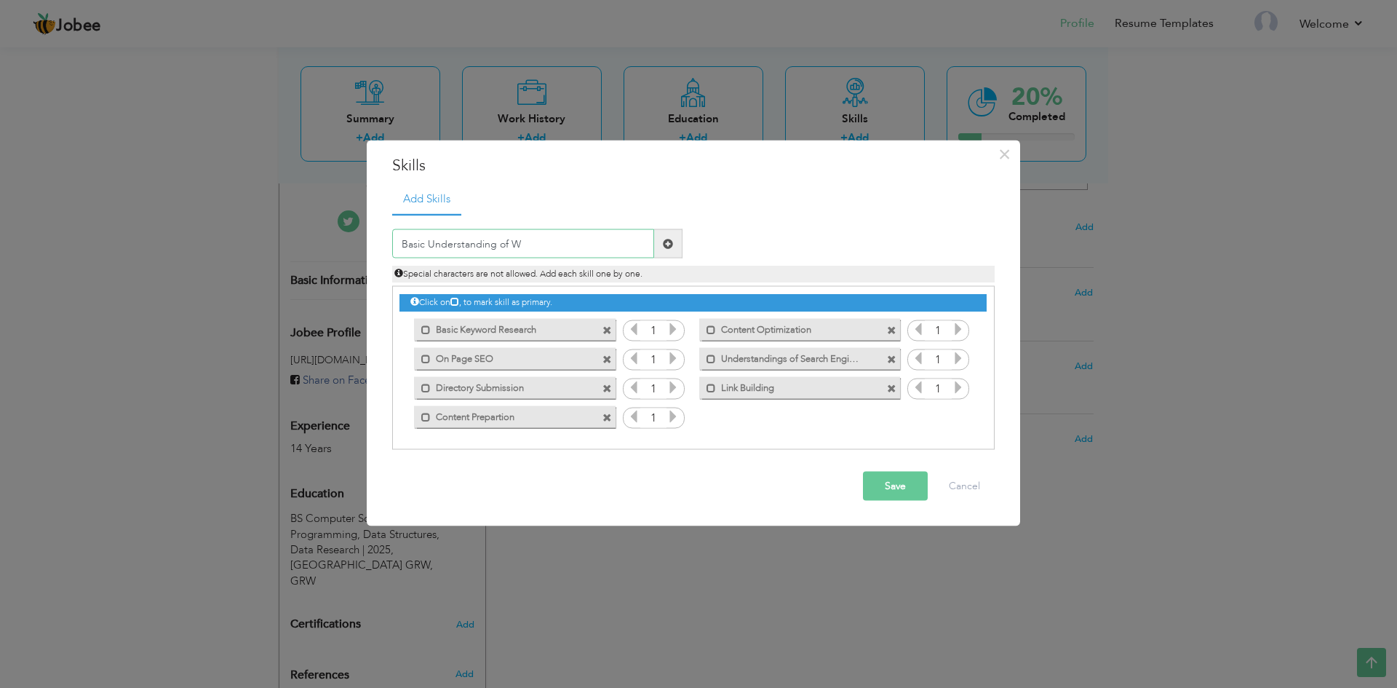
type input "Basic Understanding of WP"
click at [878, 493] on button "Save" at bounding box center [895, 486] width 65 height 29
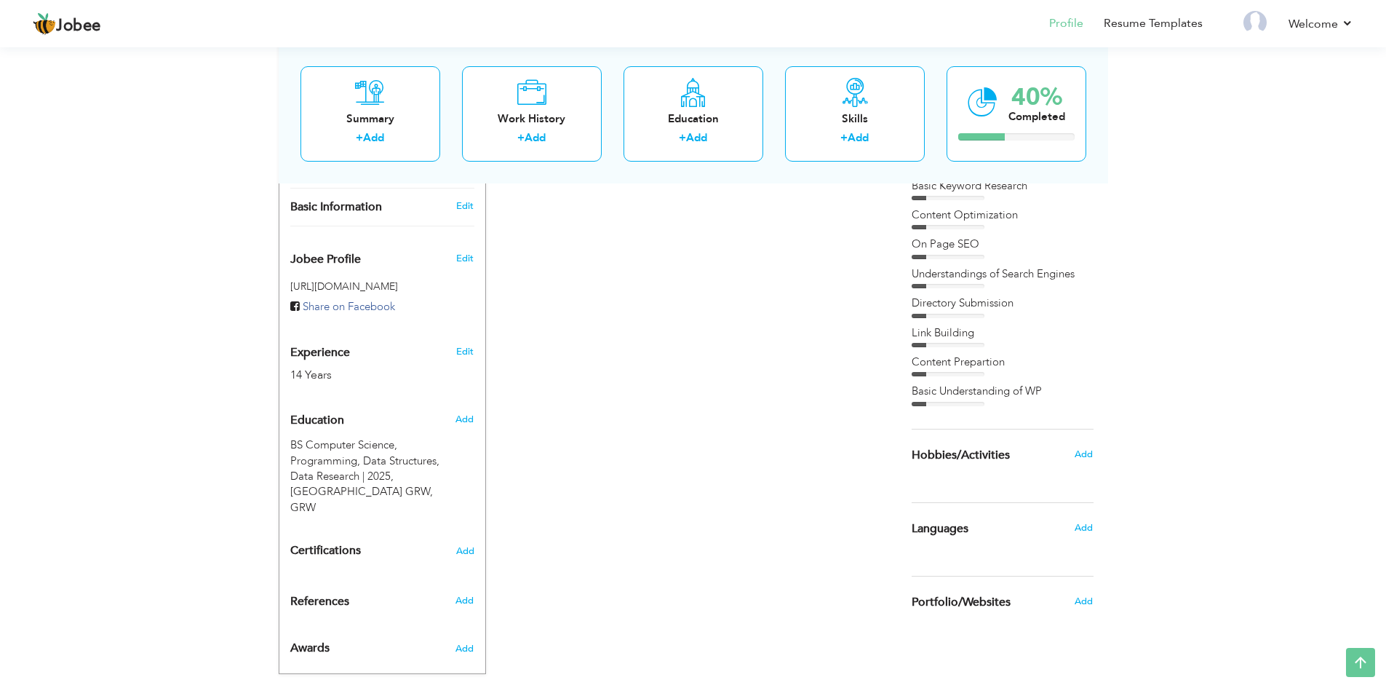
scroll to position [415, 0]
click at [1079, 456] on span "Add" at bounding box center [1083, 453] width 19 height 13
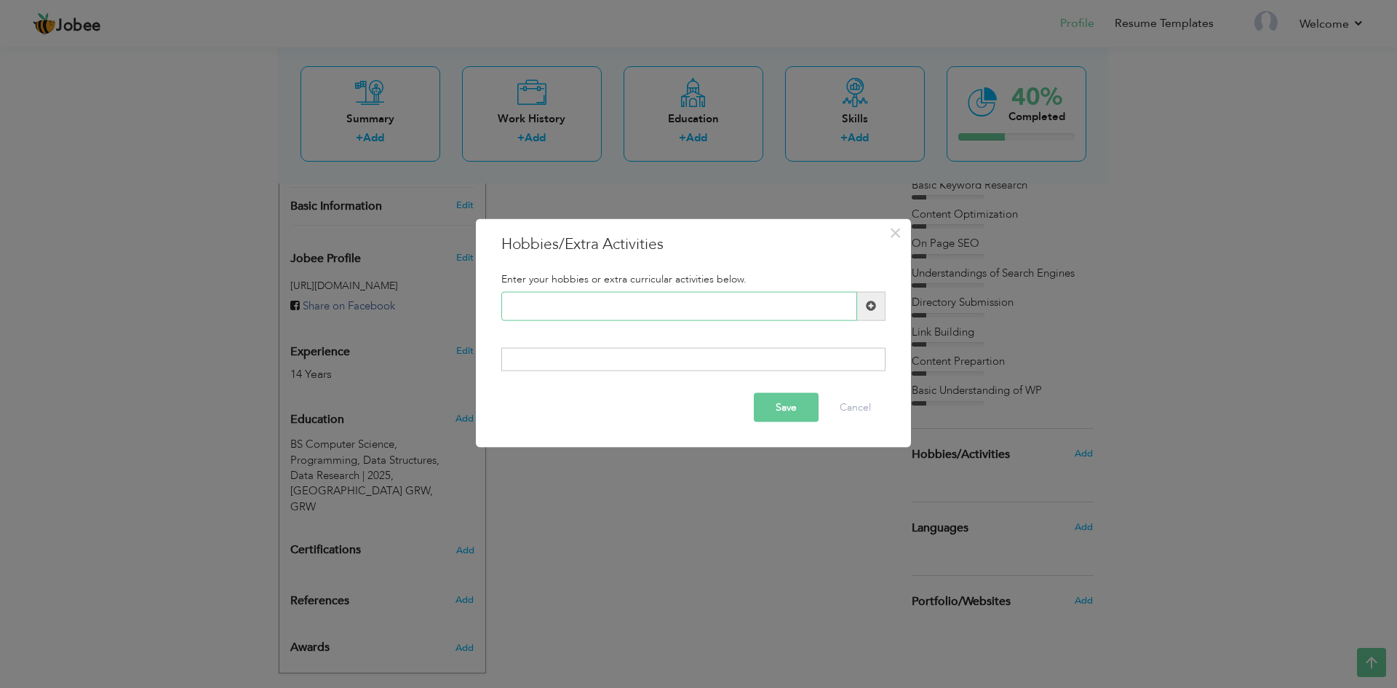
click at [648, 312] on input "text" at bounding box center [679, 305] width 356 height 29
type input "p"
type input "Games"
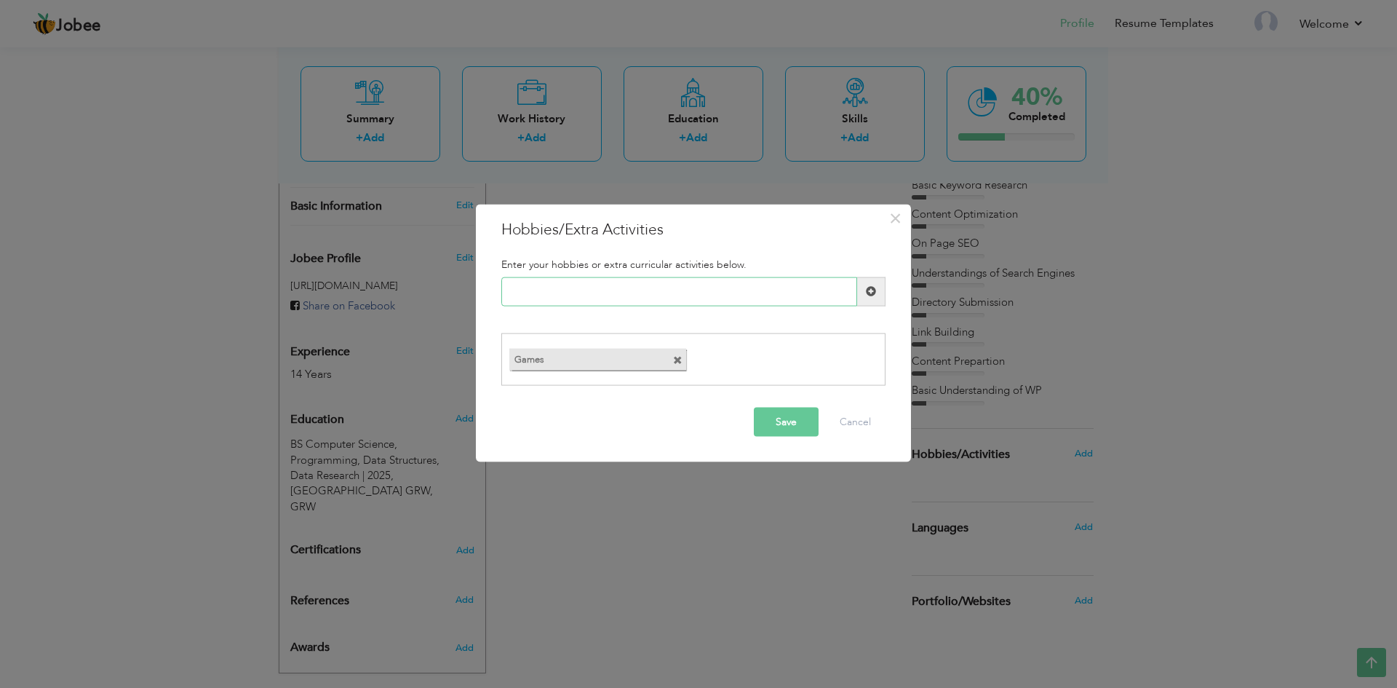
type input "c"
type input "Current Affairs"
type input "Cooking"
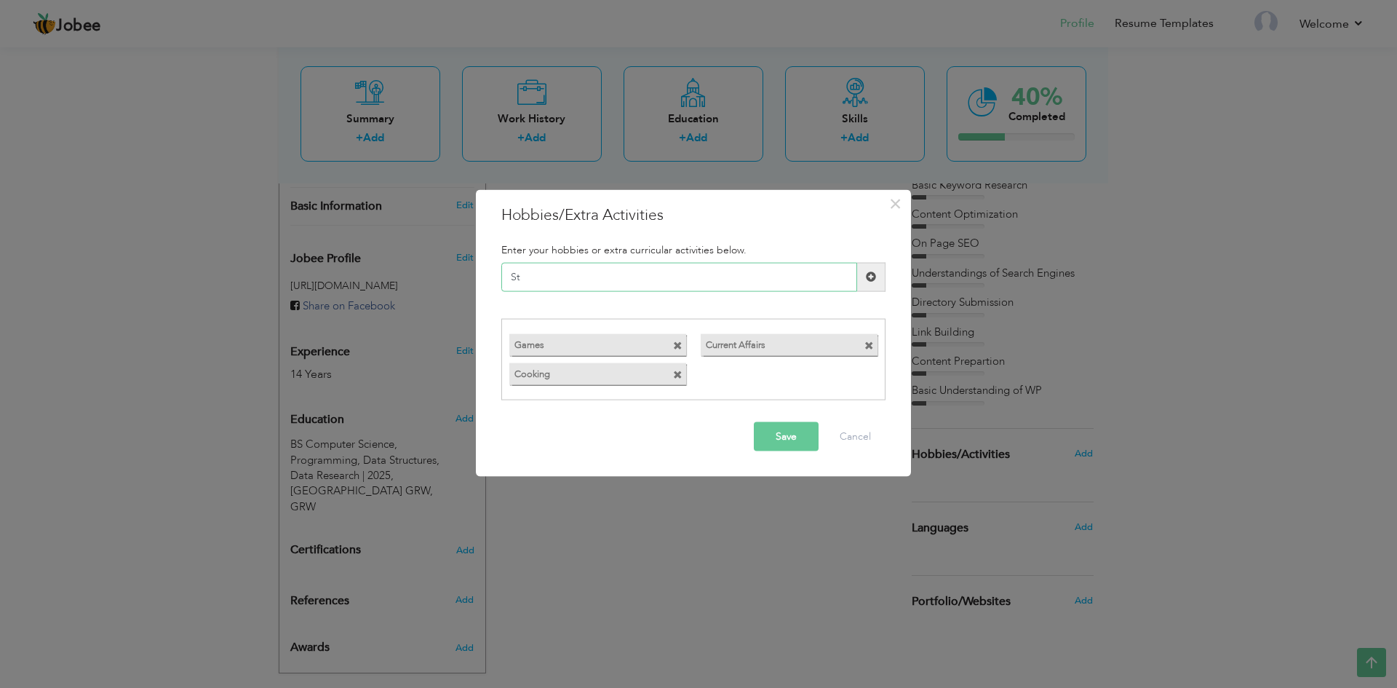
type input "S"
type input "Make Ups"
click at [790, 431] on button "Save" at bounding box center [786, 436] width 65 height 29
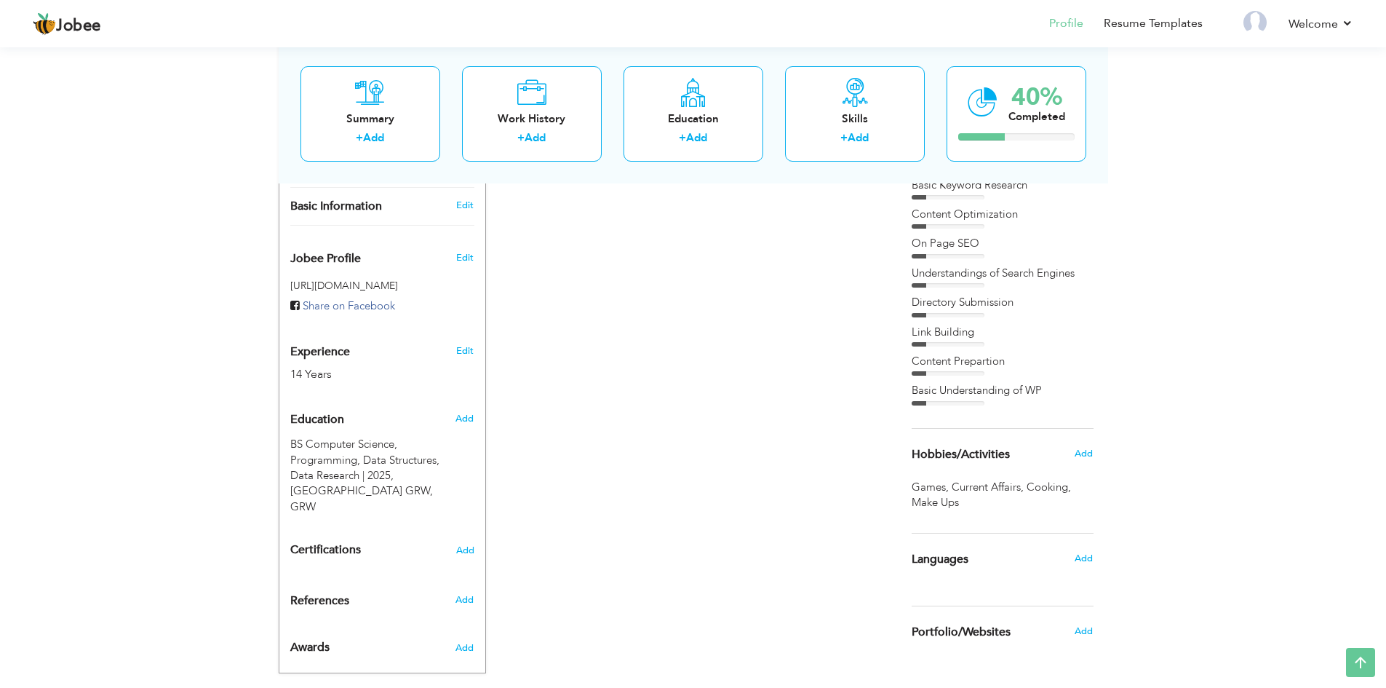
scroll to position [446, 0]
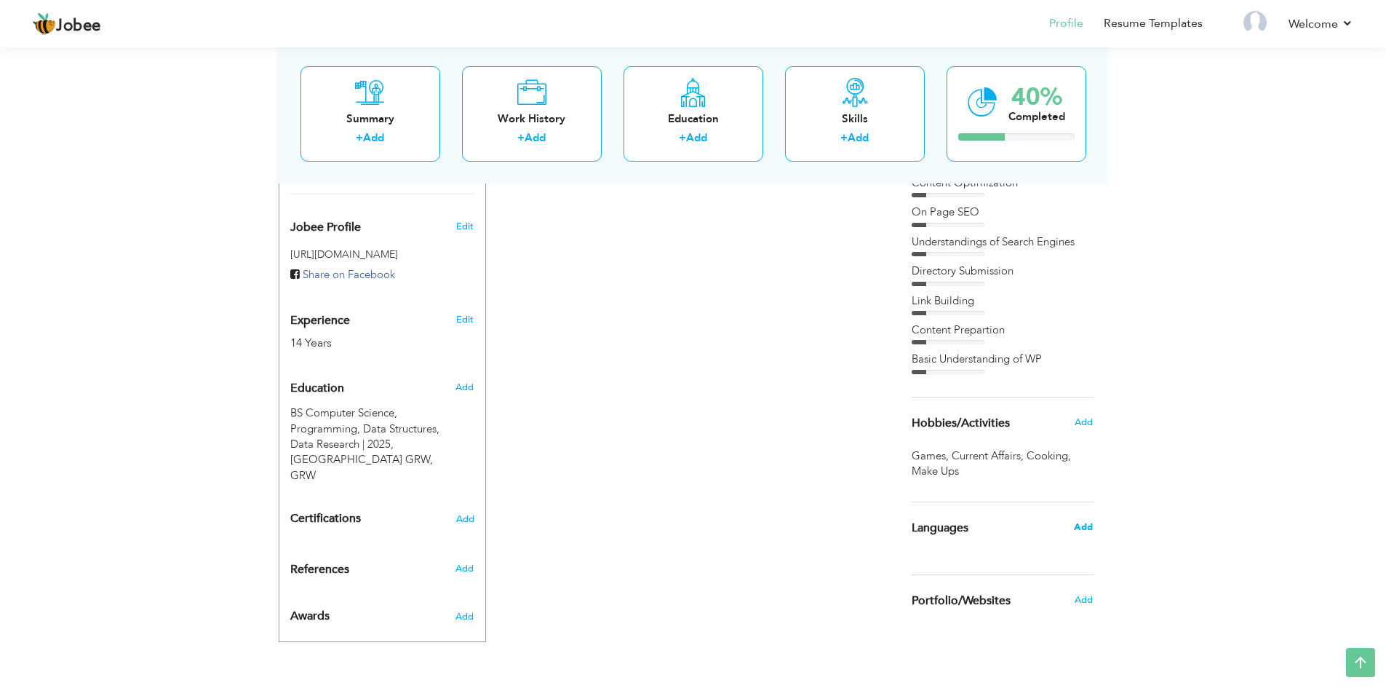
click at [1080, 525] on span "Add" at bounding box center [1083, 526] width 19 height 13
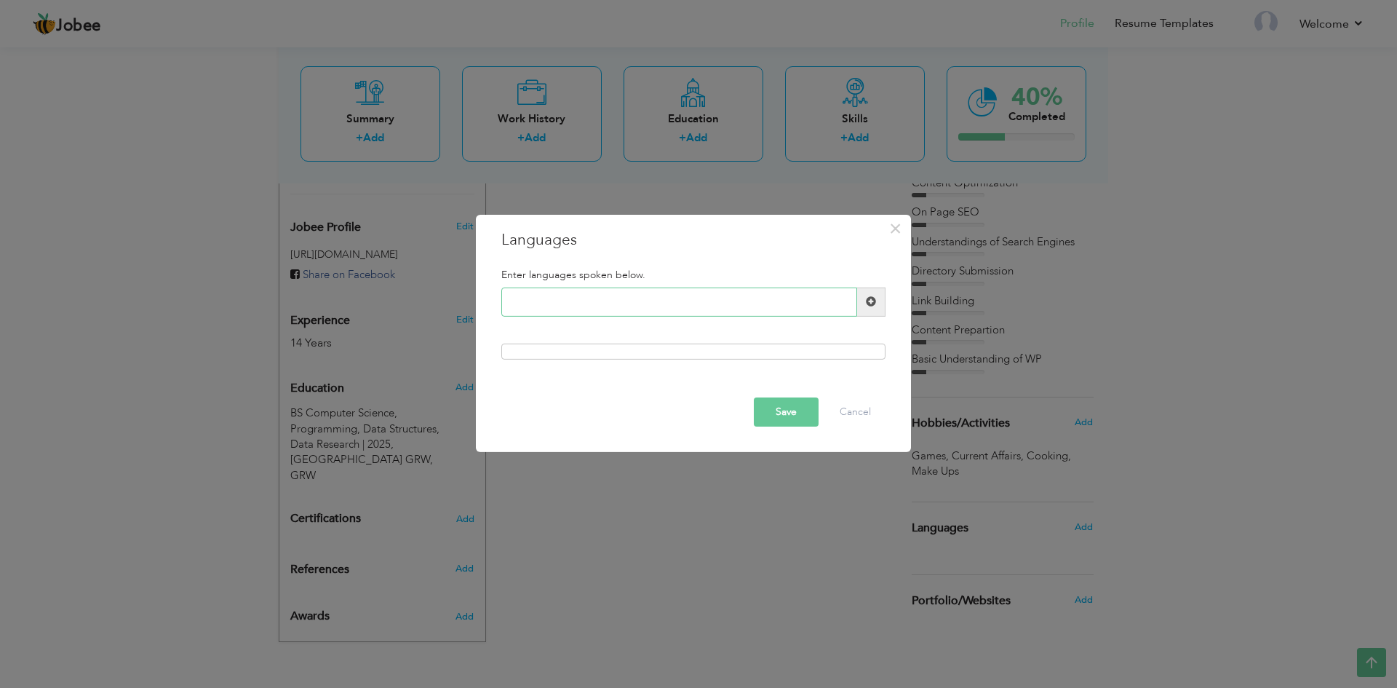
click at [632, 303] on input "text" at bounding box center [679, 301] width 356 height 29
type input "Urdu"
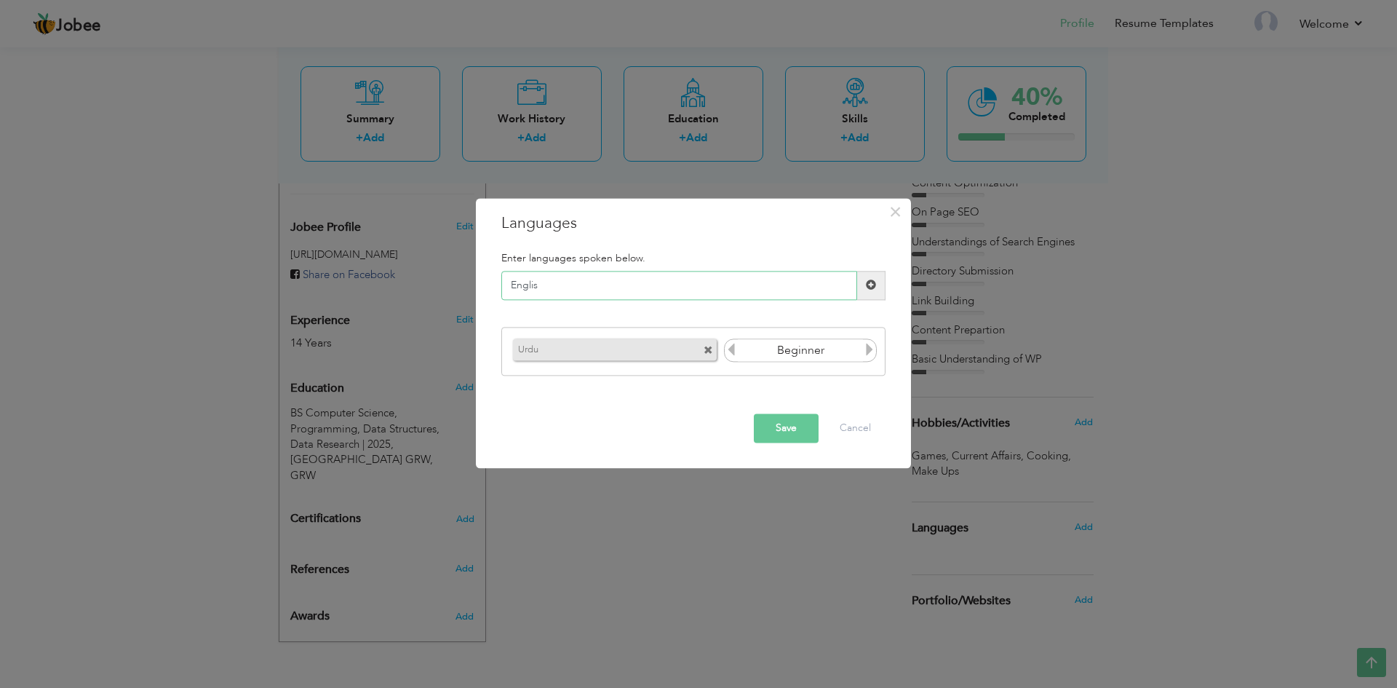
type input "English"
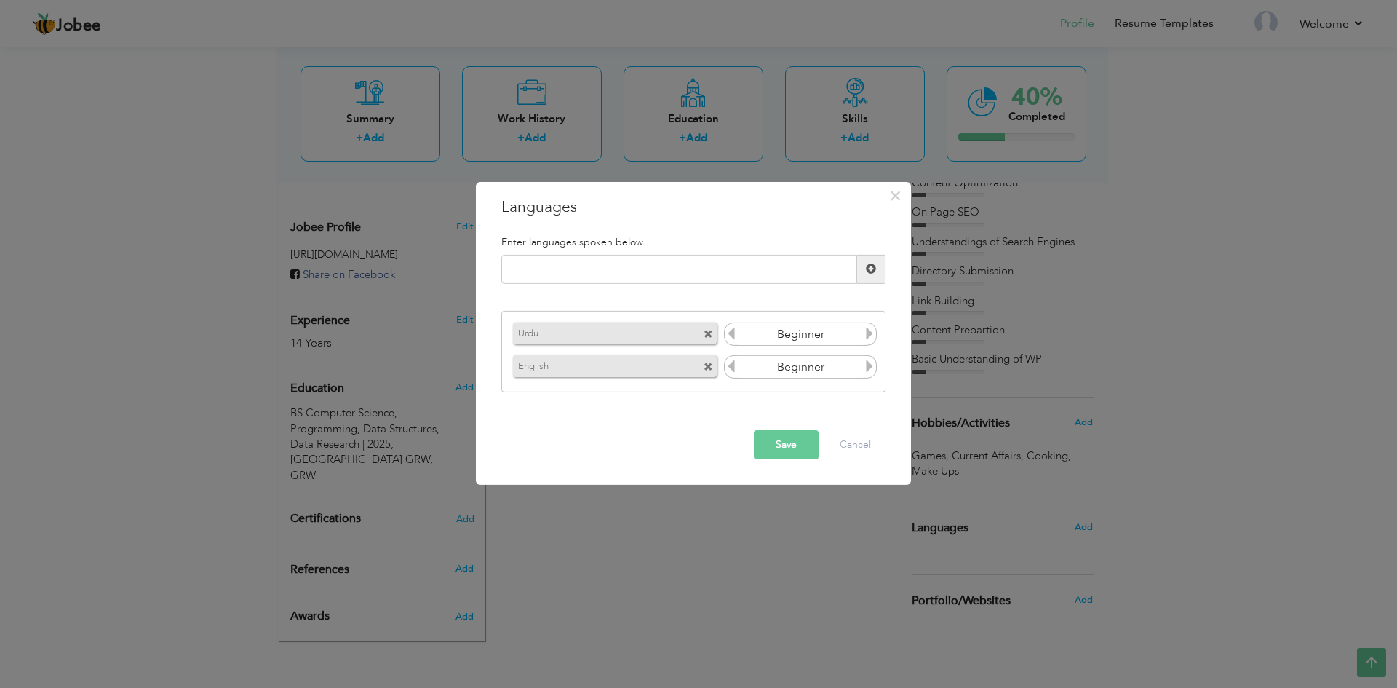
click at [868, 332] on icon at bounding box center [869, 333] width 13 height 13
click at [867, 364] on icon at bounding box center [869, 365] width 13 height 13
click at [800, 442] on button "Save" at bounding box center [786, 444] width 65 height 29
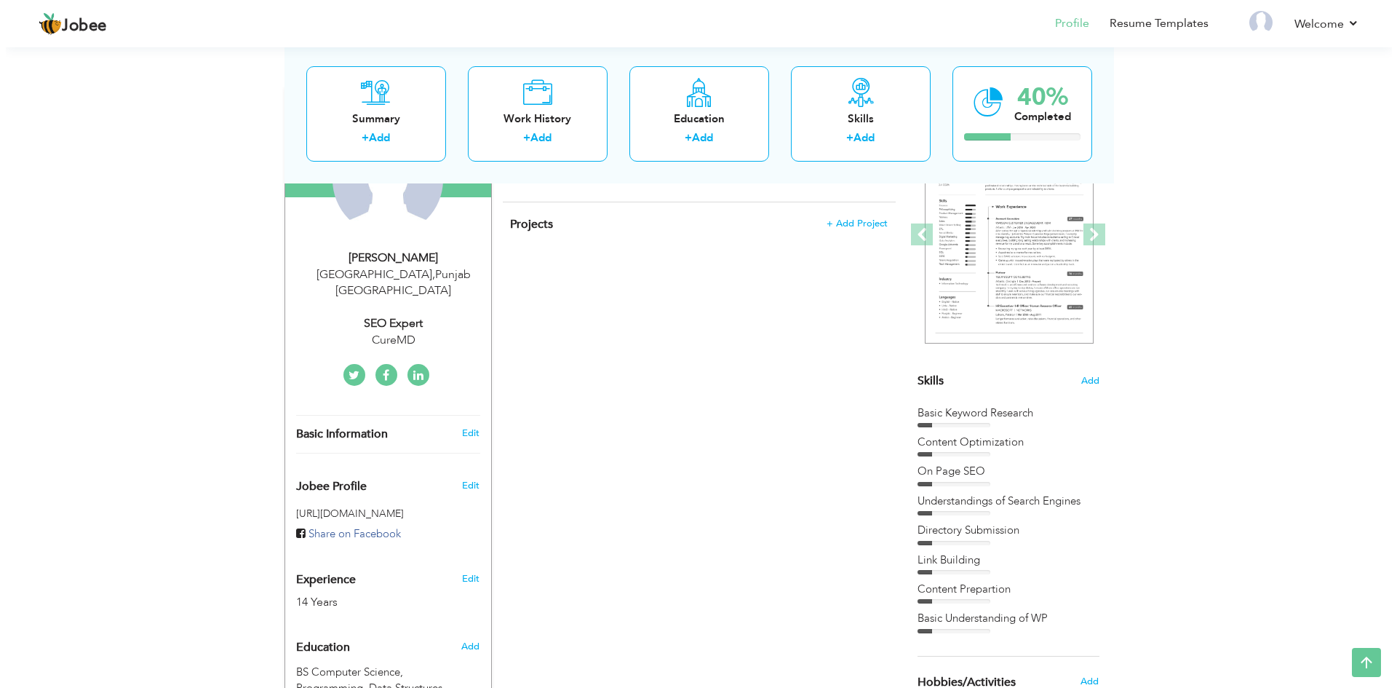
scroll to position [186, 0]
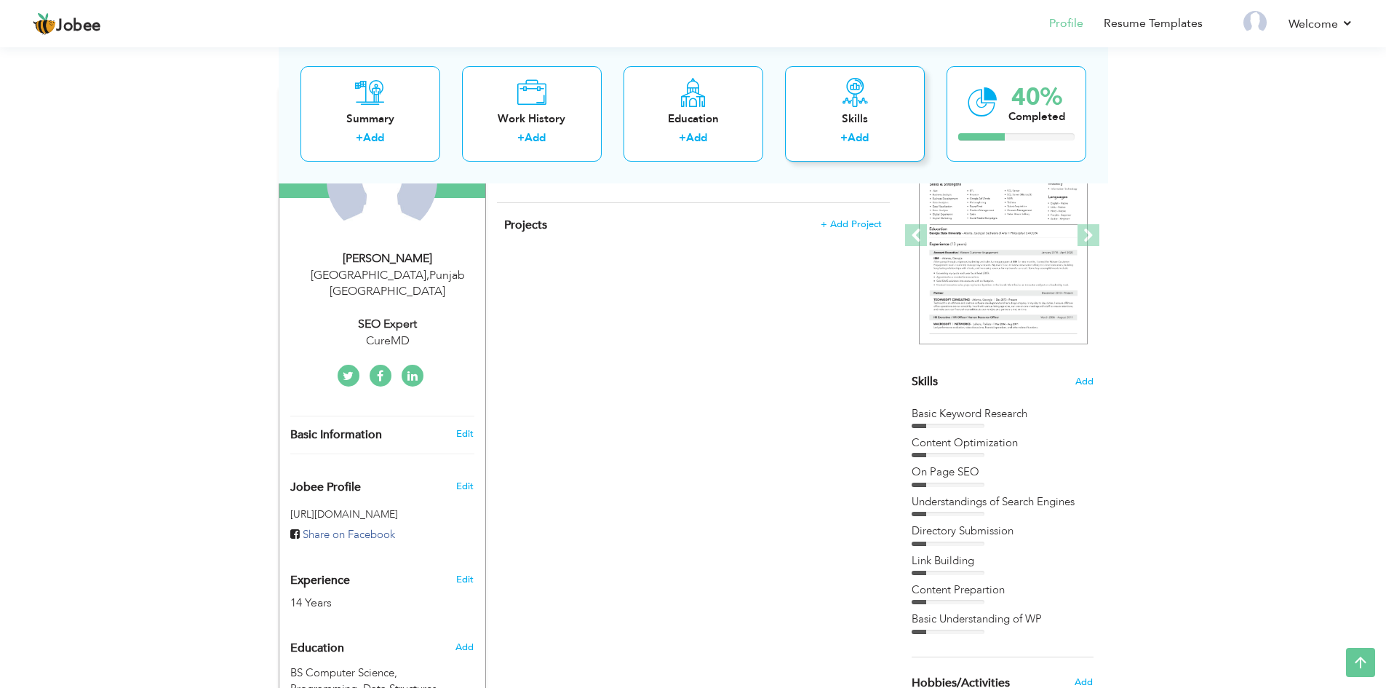
click at [861, 118] on div "Skills" at bounding box center [855, 118] width 116 height 15
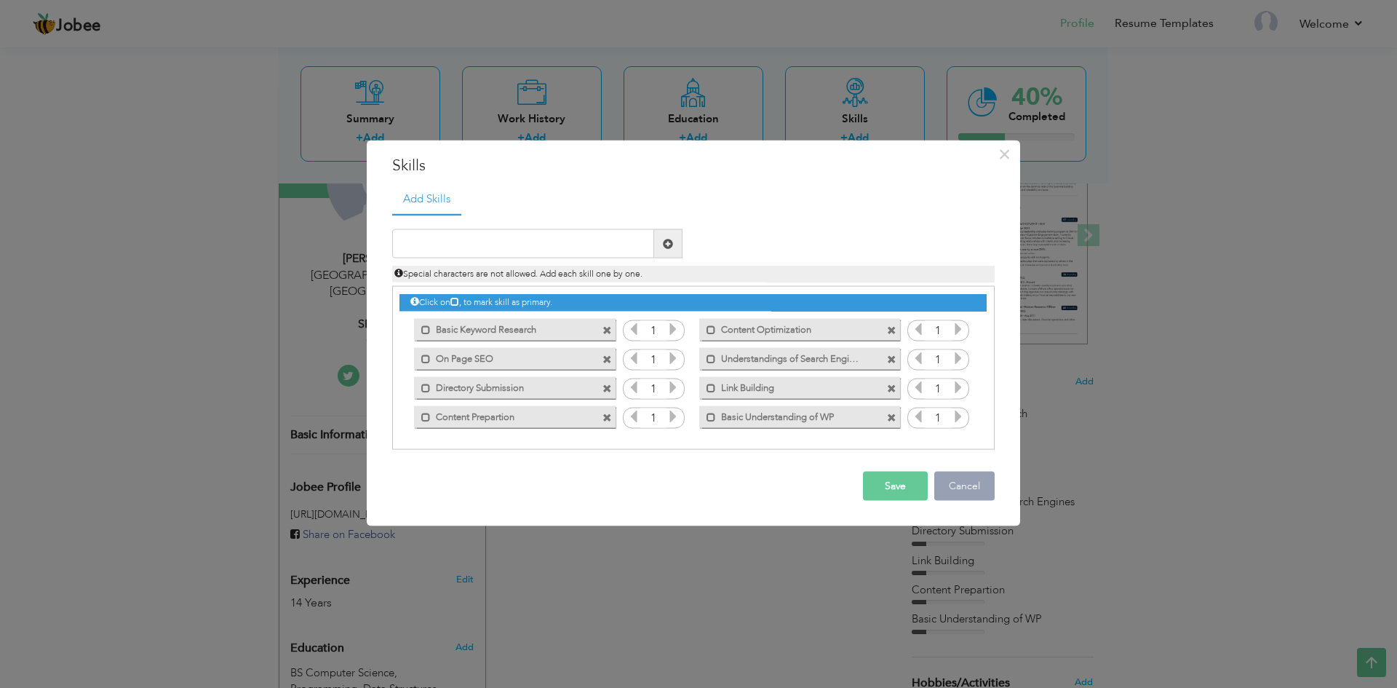
click at [955, 492] on button "Cancel" at bounding box center [964, 486] width 60 height 29
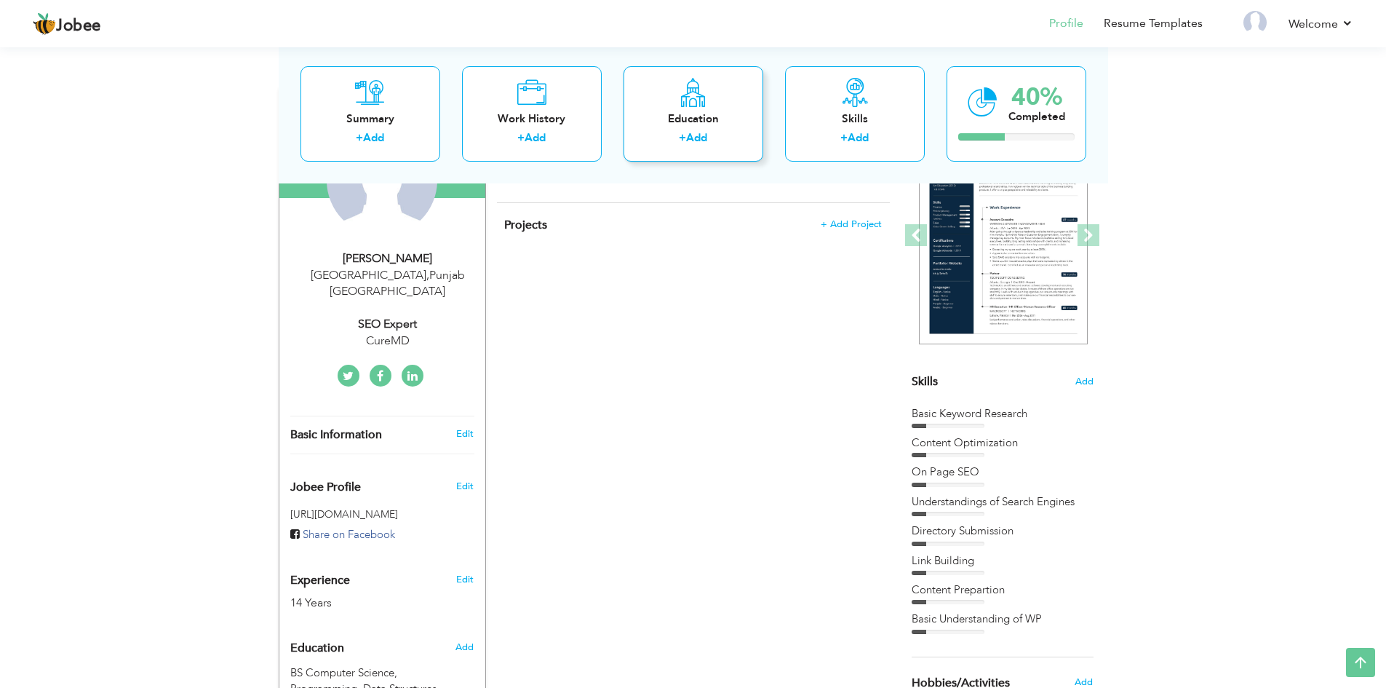
click at [721, 116] on div "Education" at bounding box center [693, 118] width 116 height 15
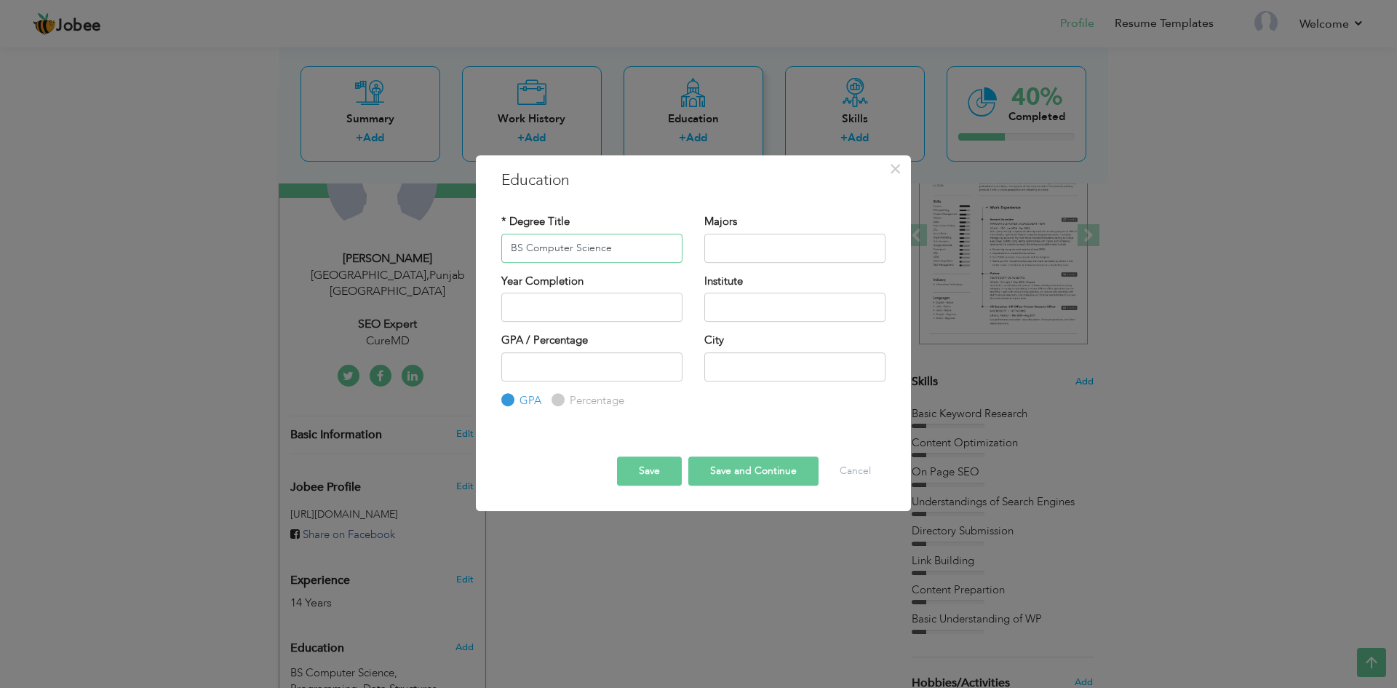
type input "BS Computer Science"
type input "Data"
click at [806, 244] on input "Computer Technologies, Programmings, Data" at bounding box center [794, 248] width 181 height 29
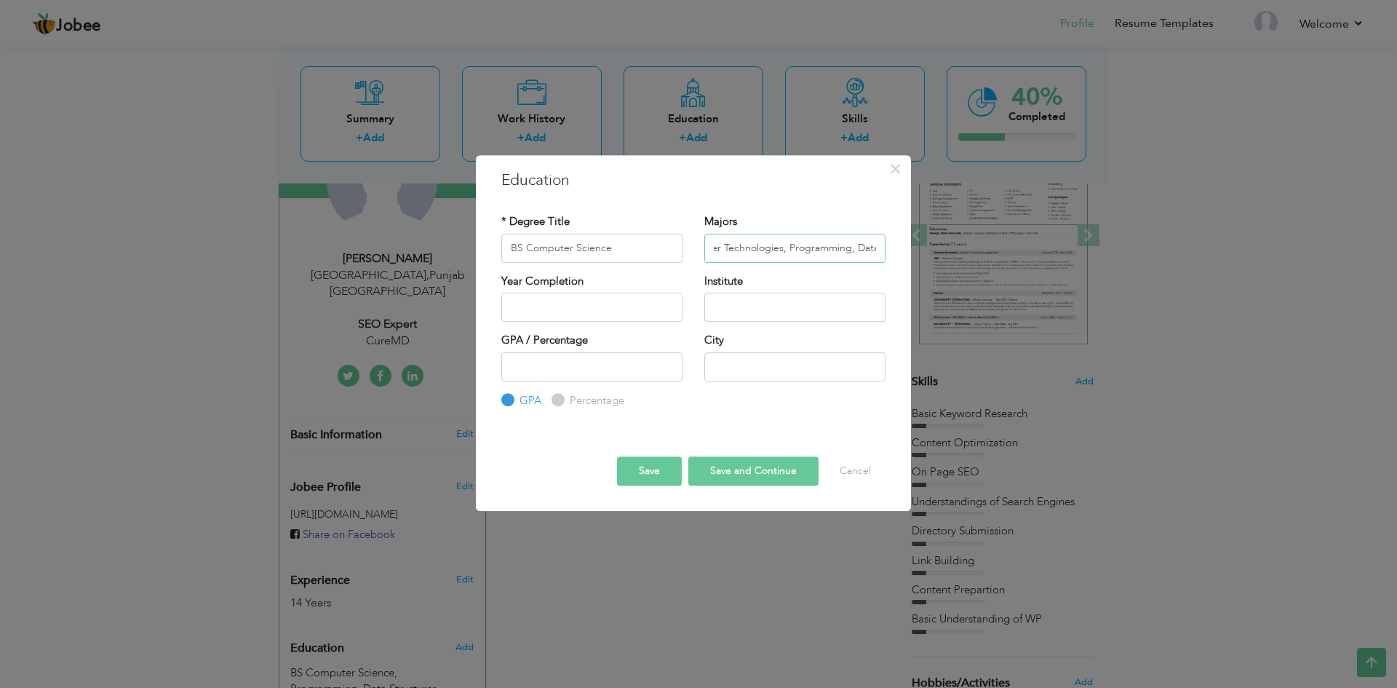
click at [885, 252] on input "Computer Technologies, Programming, Data" at bounding box center [794, 248] width 181 height 29
type input "Computer Technologies, Programming, Data Structures, Content Preparation, Conte…"
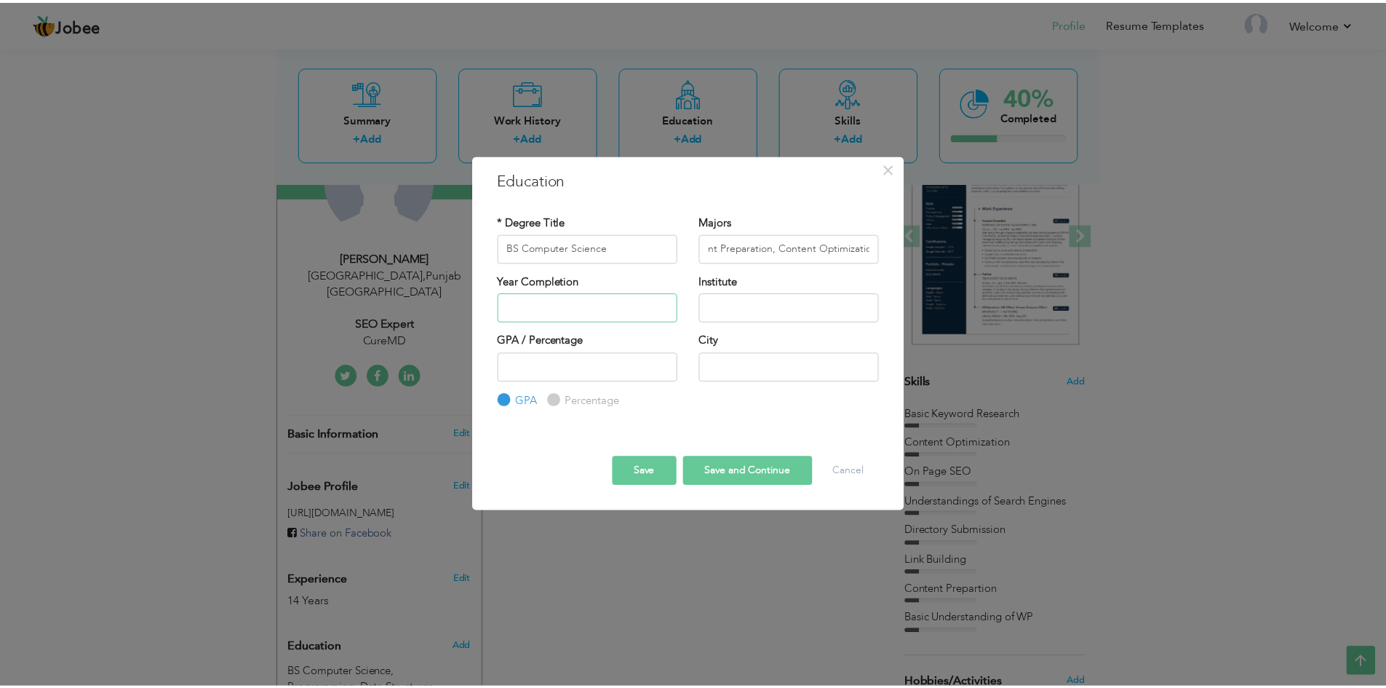
scroll to position [0, 0]
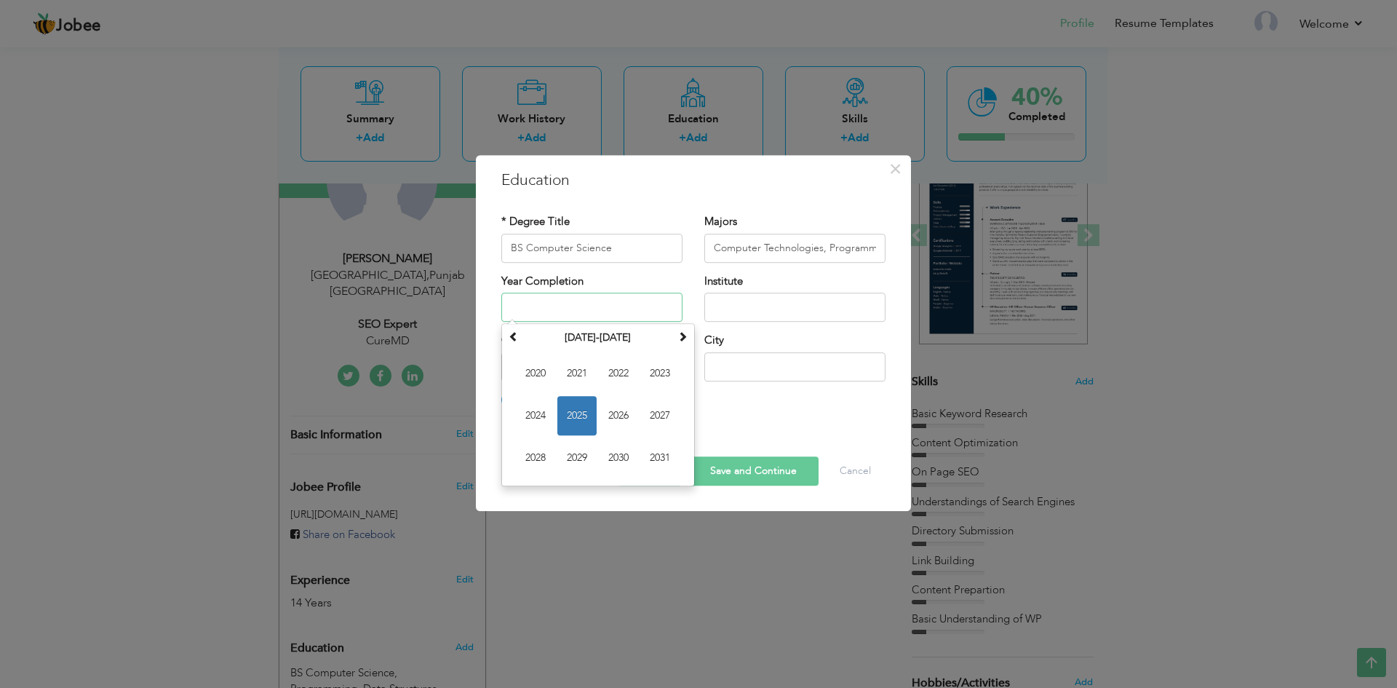
click at [617, 301] on input "text" at bounding box center [591, 307] width 181 height 29
click at [579, 418] on span "2025" at bounding box center [576, 415] width 39 height 39
type input "2025"
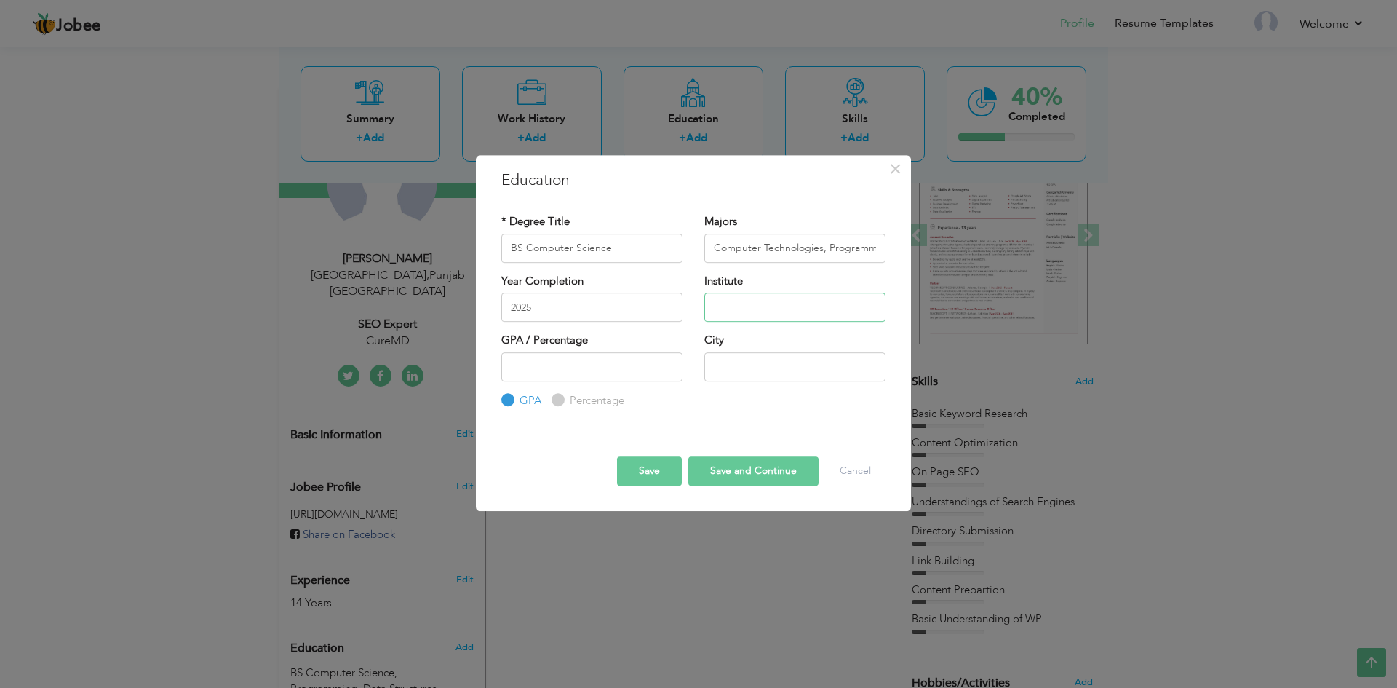
click at [758, 305] on input "text" at bounding box center [794, 307] width 181 height 29
click at [765, 313] on input "Punjab Universtiy GRW" at bounding box center [794, 307] width 181 height 29
type input "[GEOGRAPHIC_DATA] GRW"
click at [581, 374] on input "number" at bounding box center [591, 366] width 181 height 29
type input "3"
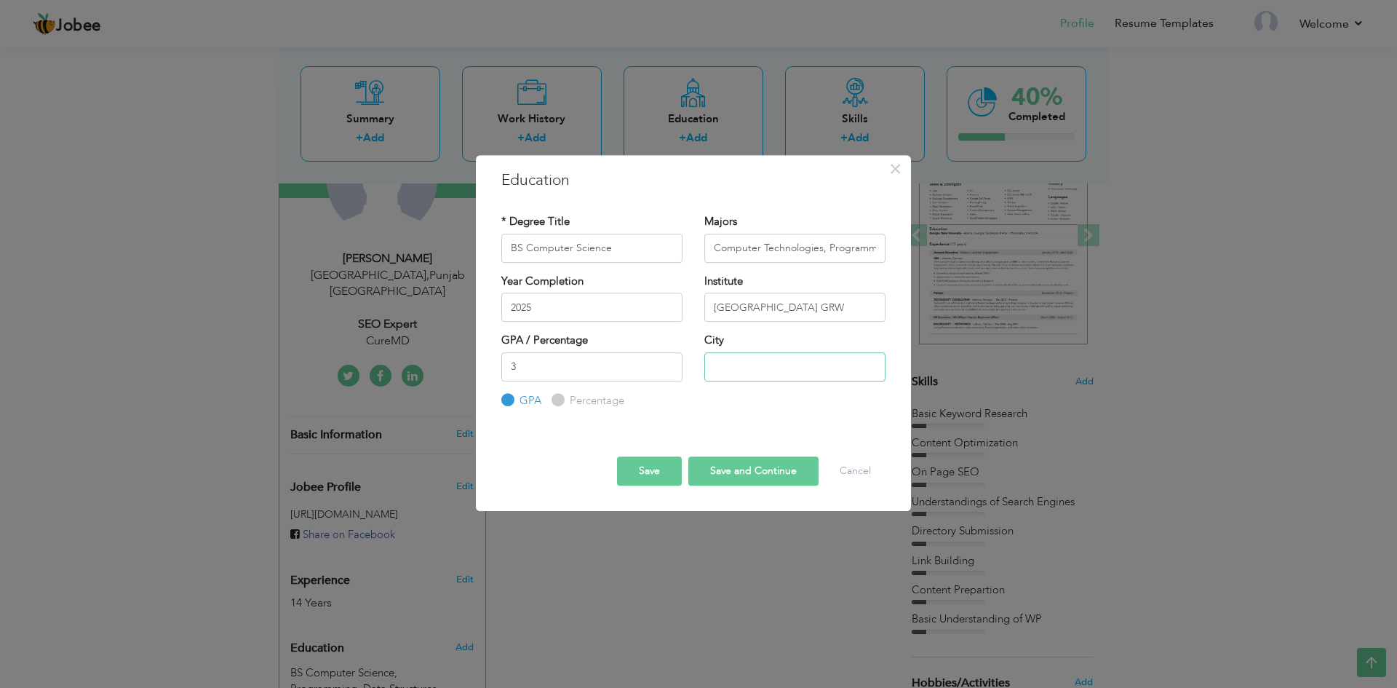
click at [790, 375] on input "text" at bounding box center [794, 366] width 181 height 29
type input "g"
type input "GRW"
click at [637, 475] on button "Save" at bounding box center [649, 470] width 65 height 29
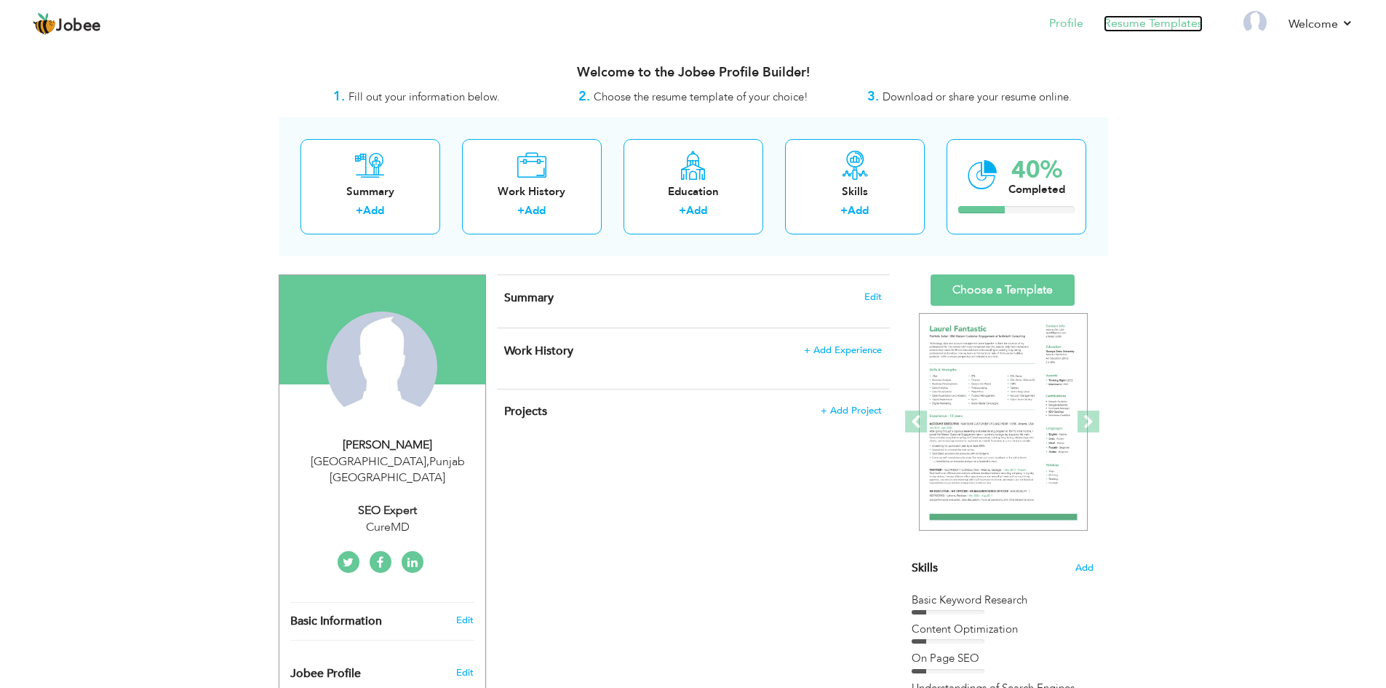
click at [1111, 30] on link "Resume Templates" at bounding box center [1153, 23] width 99 height 17
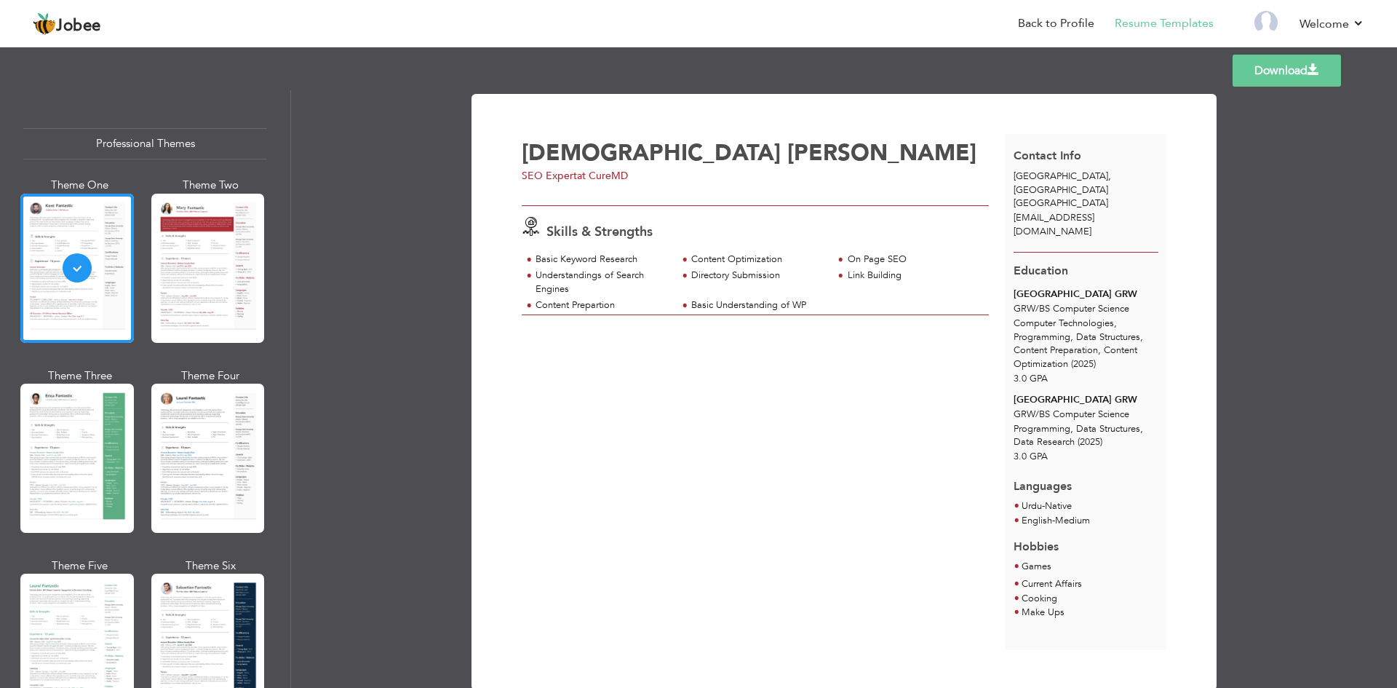
click at [1052, 211] on span "[EMAIL_ADDRESS][DOMAIN_NAME]" at bounding box center [1054, 224] width 81 height 27
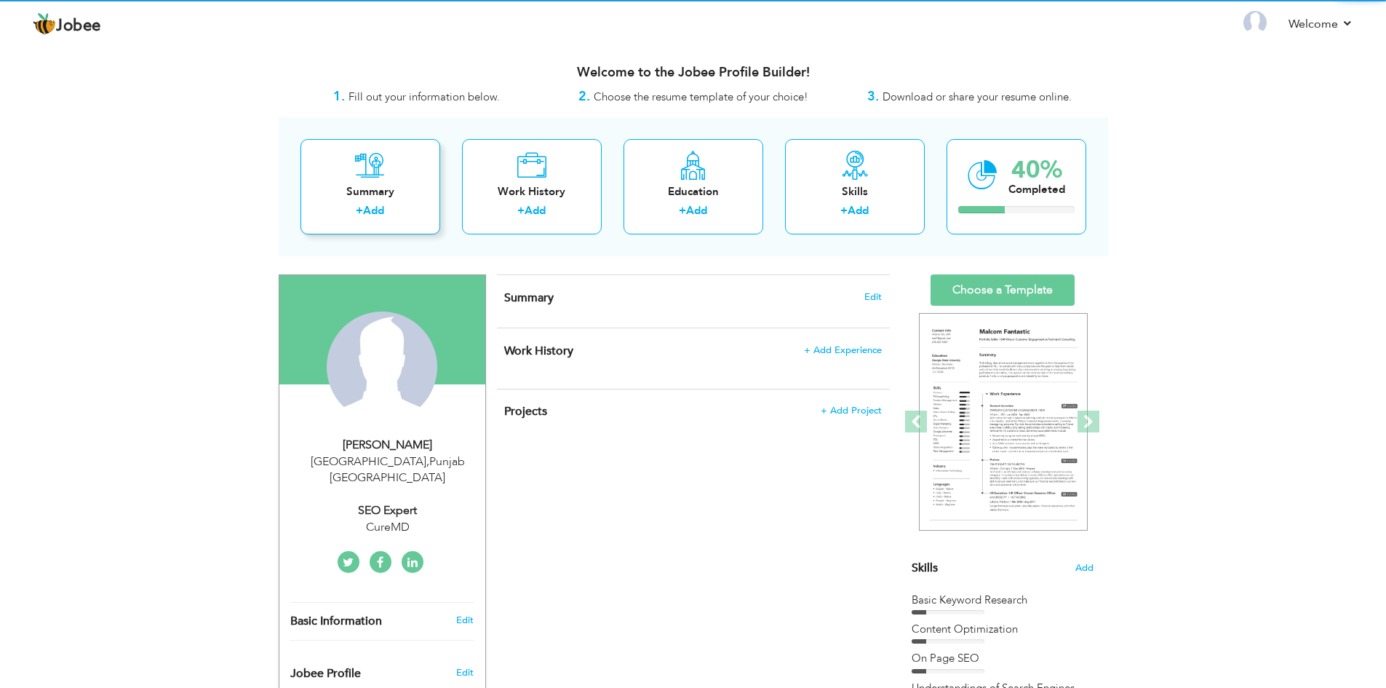
click at [381, 178] on icon at bounding box center [370, 165] width 30 height 29
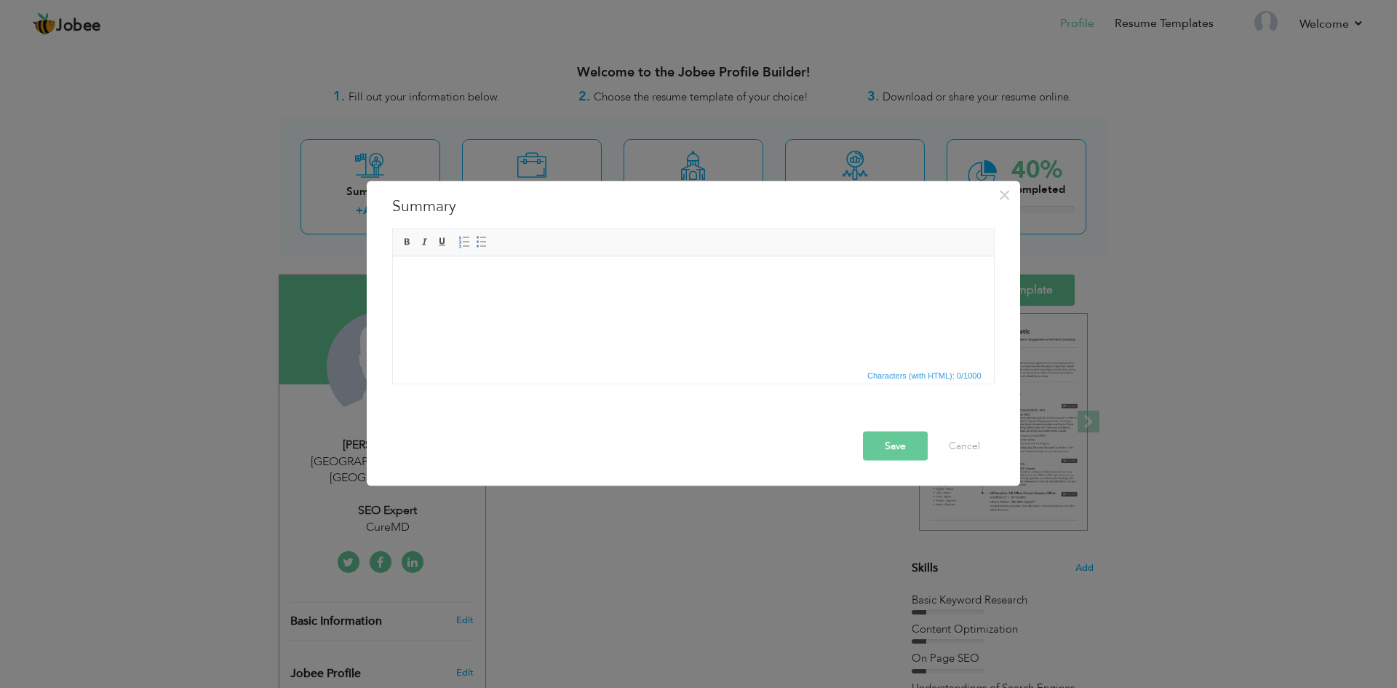
click at [504, 301] on html at bounding box center [692, 278] width 601 height 44
click at [955, 443] on button "Cancel" at bounding box center [964, 445] width 60 height 29
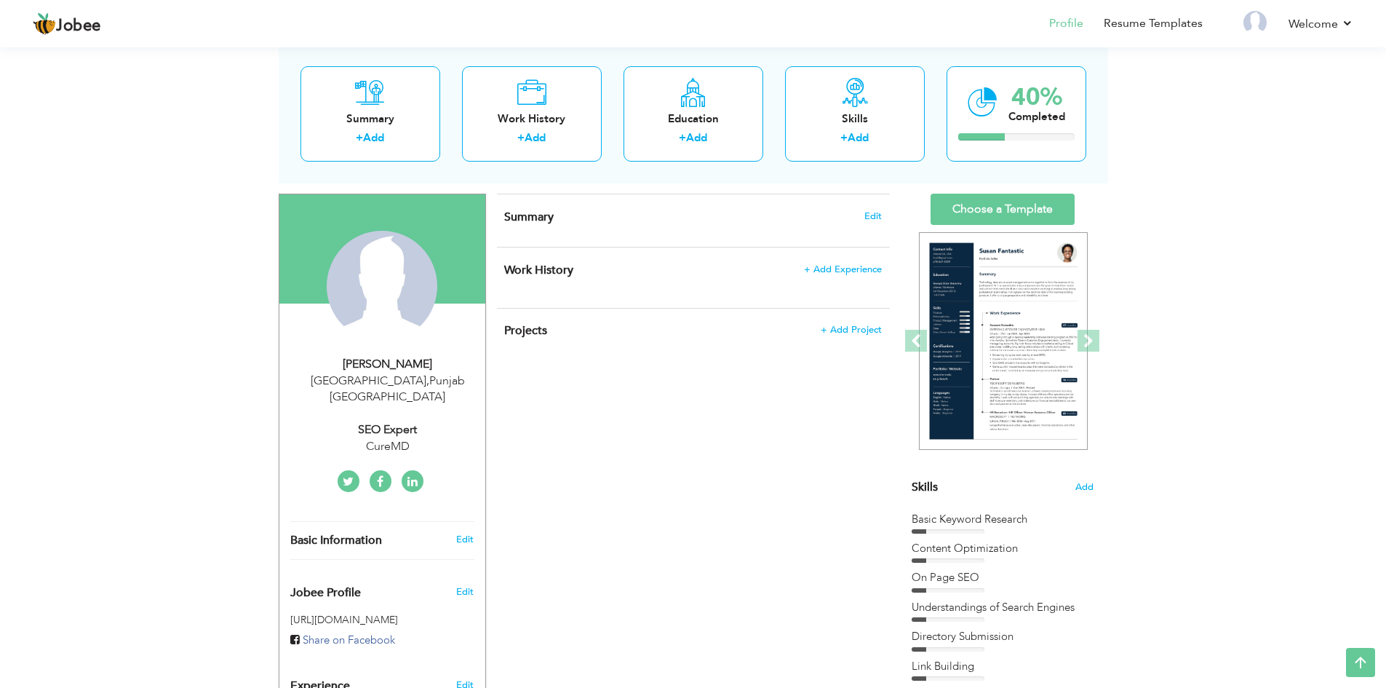
scroll to position [73, 0]
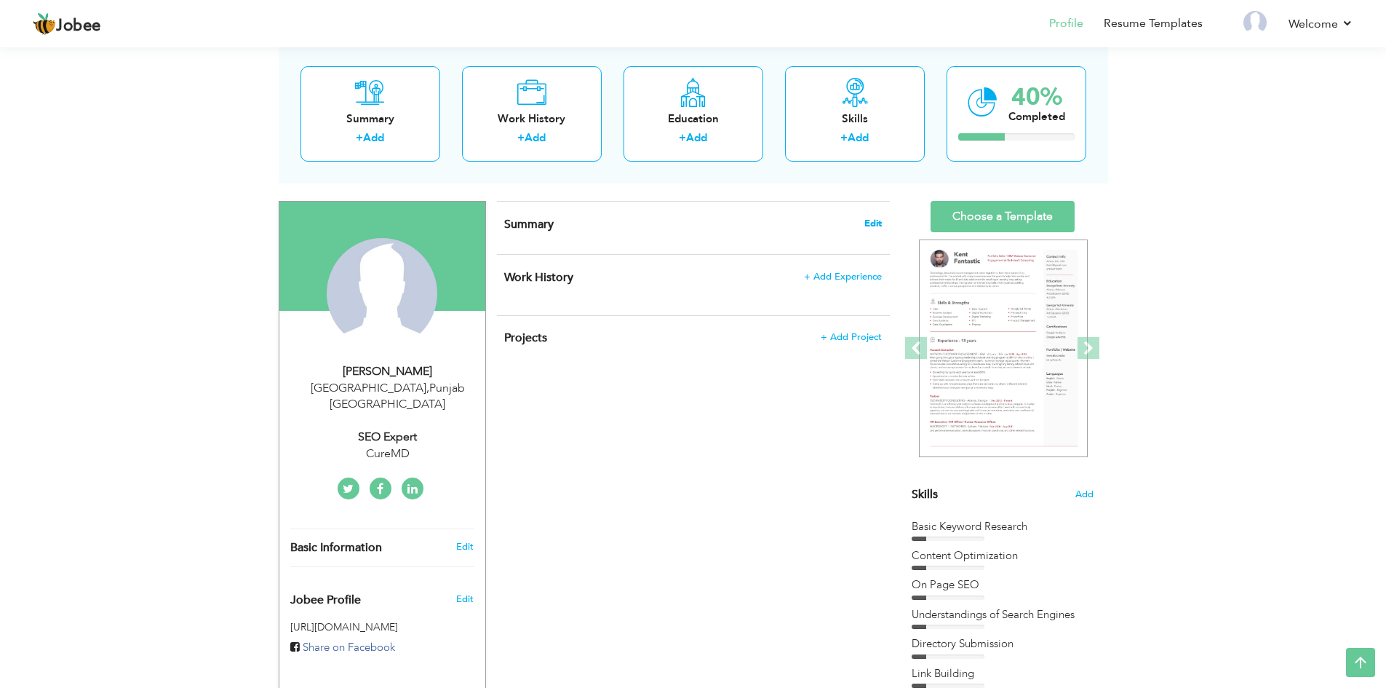
click at [875, 223] on span "Edit" at bounding box center [873, 223] width 17 height 10
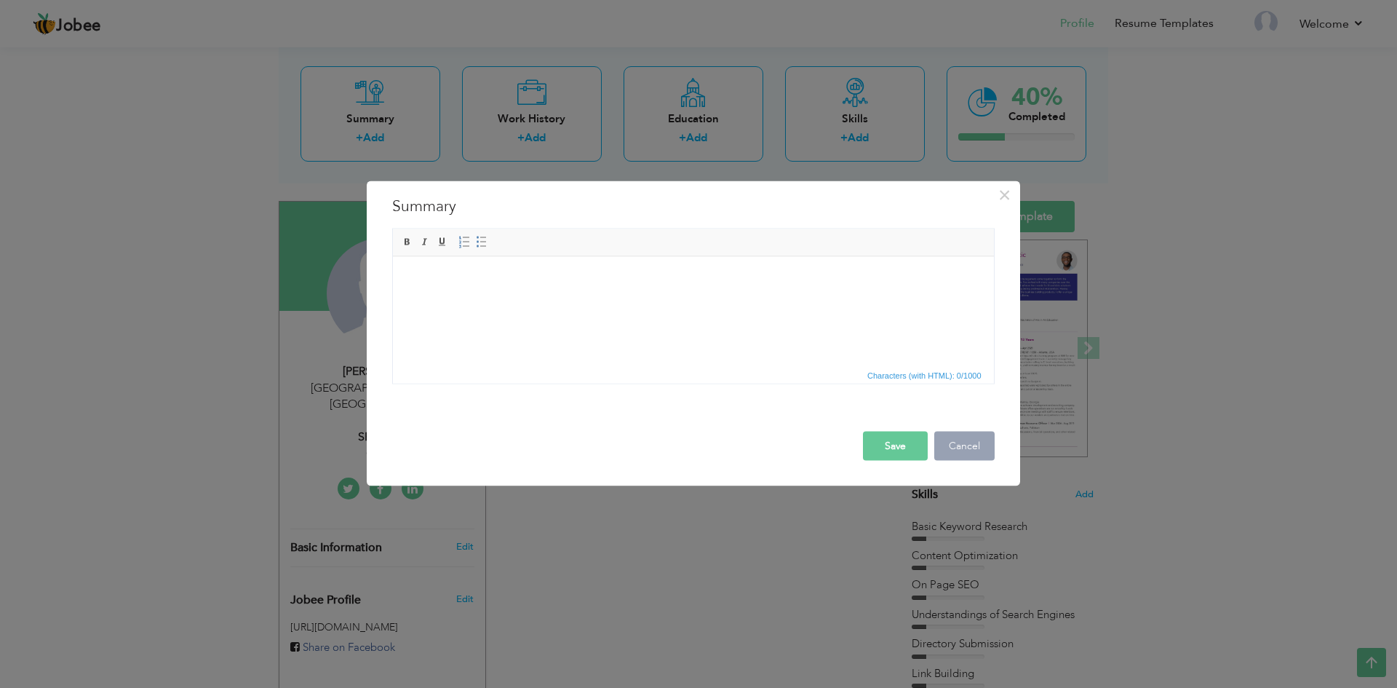
click at [978, 449] on button "Cancel" at bounding box center [964, 445] width 60 height 29
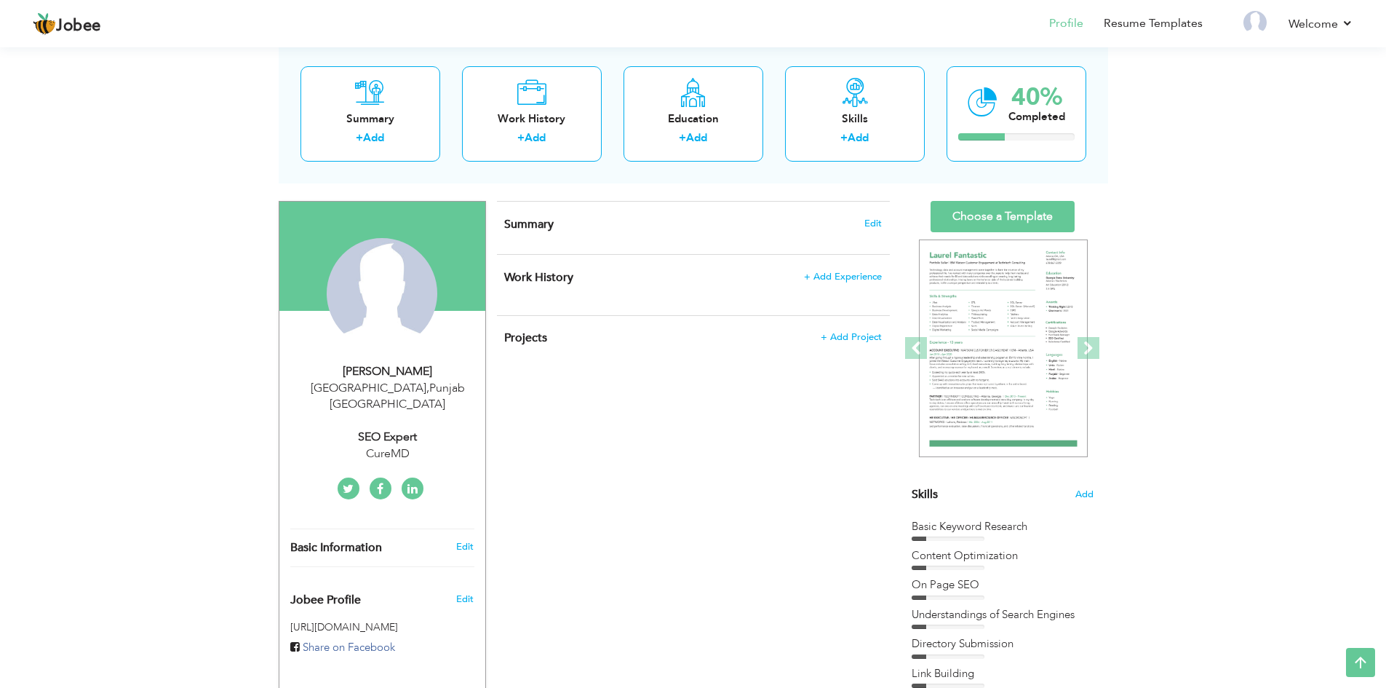
click at [164, 400] on div "View Resume Export PDF Profile Summary Public Link Experience Education Awards …" at bounding box center [693, 560] width 1386 height 1181
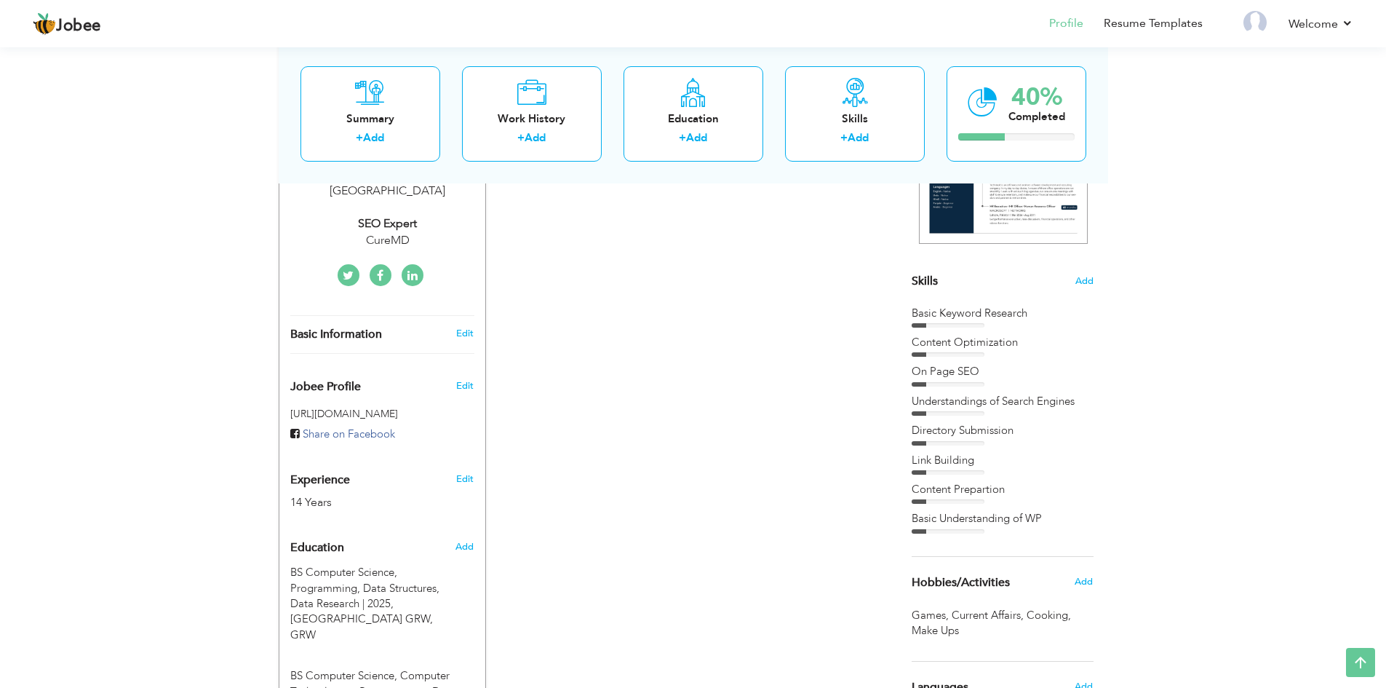
scroll to position [292, 0]
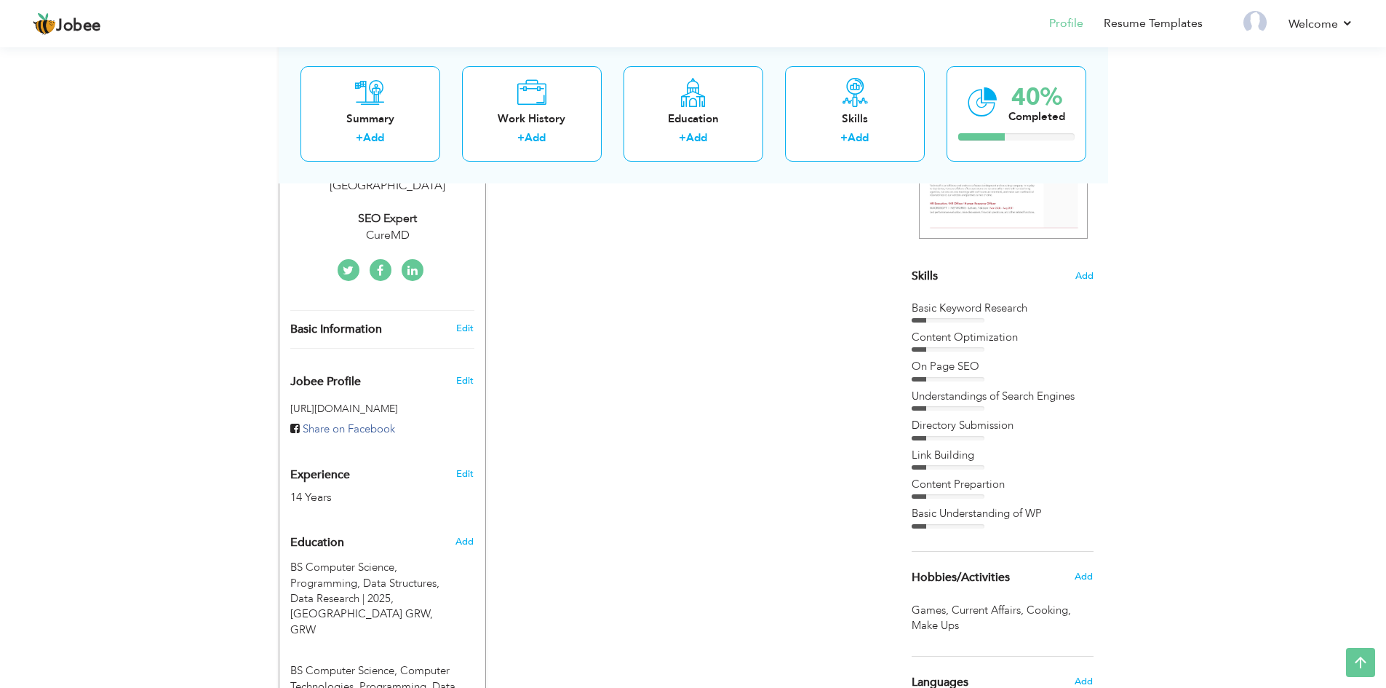
drag, startPoint x: 907, startPoint y: 304, endPoint x: 988, endPoint y: 348, distance: 91.8
click at [988, 348] on div "Choose a Template ‹" at bounding box center [1004, 424] width 207 height 883
click at [943, 298] on div "Skills Add Basic Keyword Research Content Optimization" at bounding box center [1003, 256] width 182 height 546
click at [950, 307] on div "Basic Keyword Research" at bounding box center [1003, 308] width 182 height 15
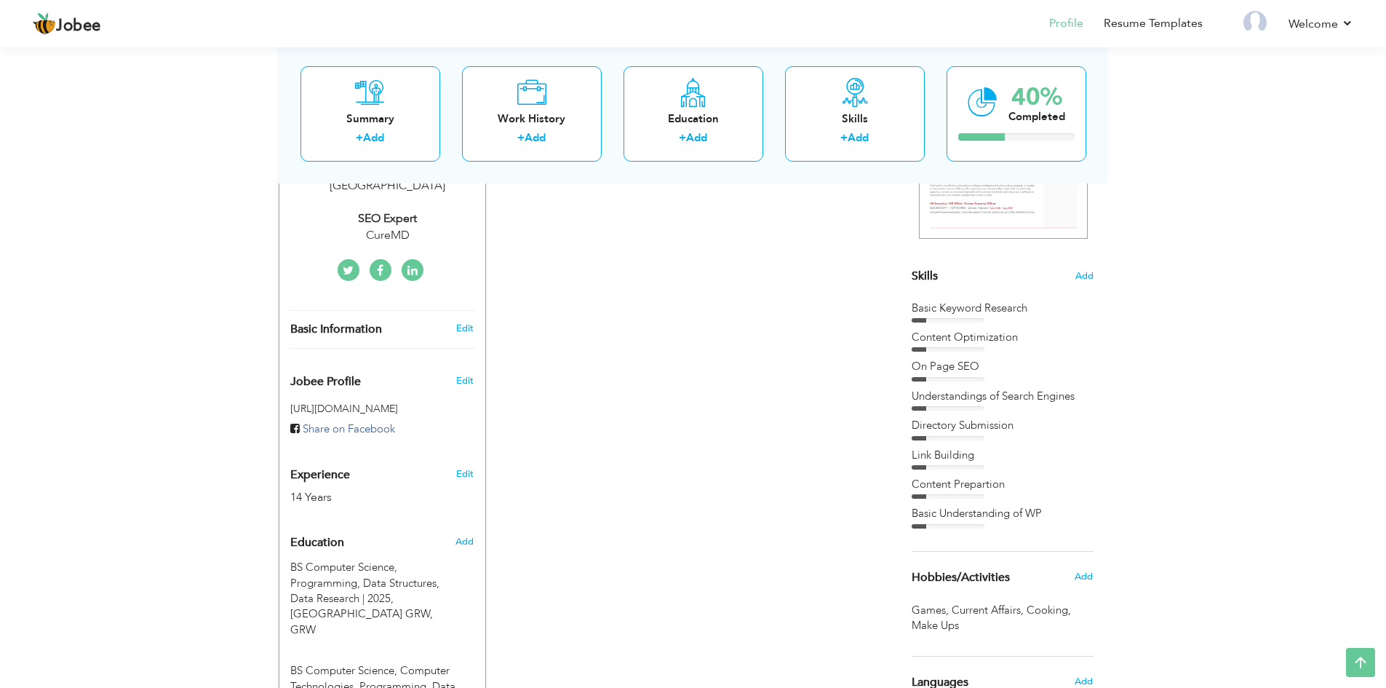
click at [950, 307] on div "Basic Keyword Research" at bounding box center [1003, 308] width 182 height 15
click at [718, 342] on div "CV Import Profile Strength 0% Select an Item from right menu Work History * Job…" at bounding box center [693, 424] width 415 height 883
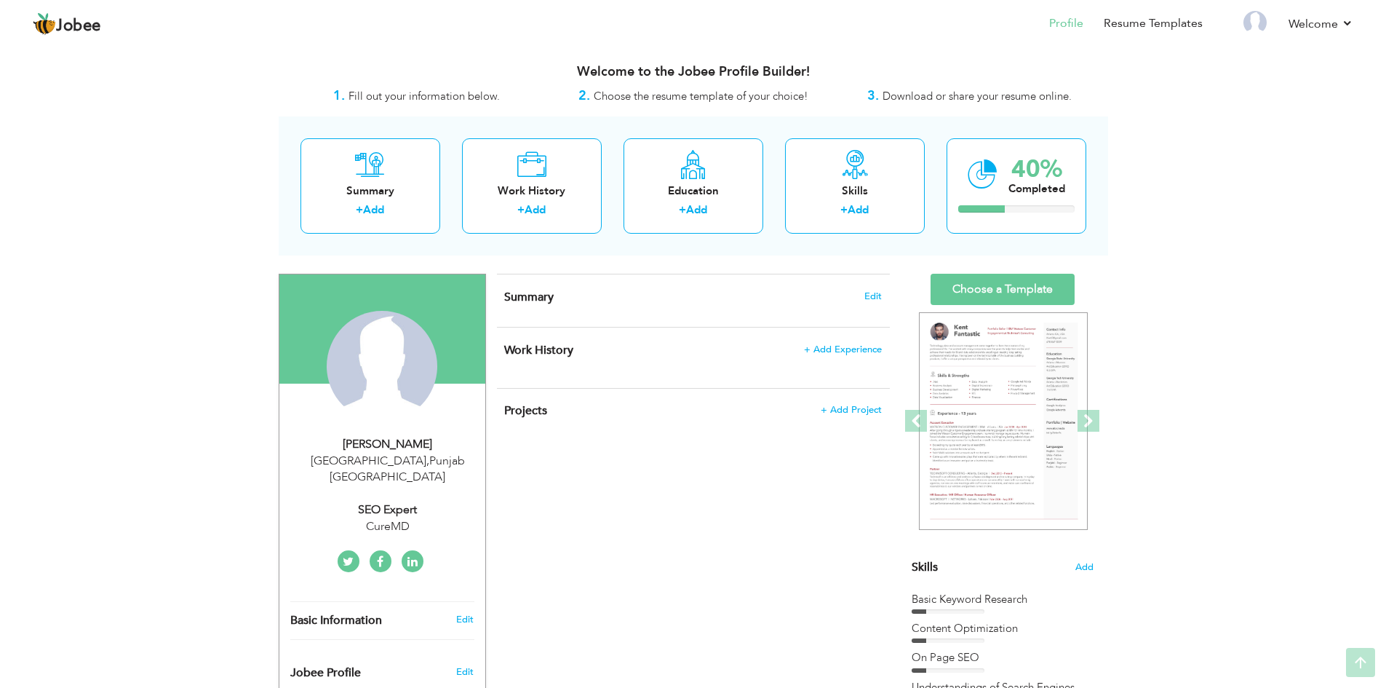
scroll to position [0, 0]
click at [881, 296] on span "Edit" at bounding box center [873, 297] width 17 height 10
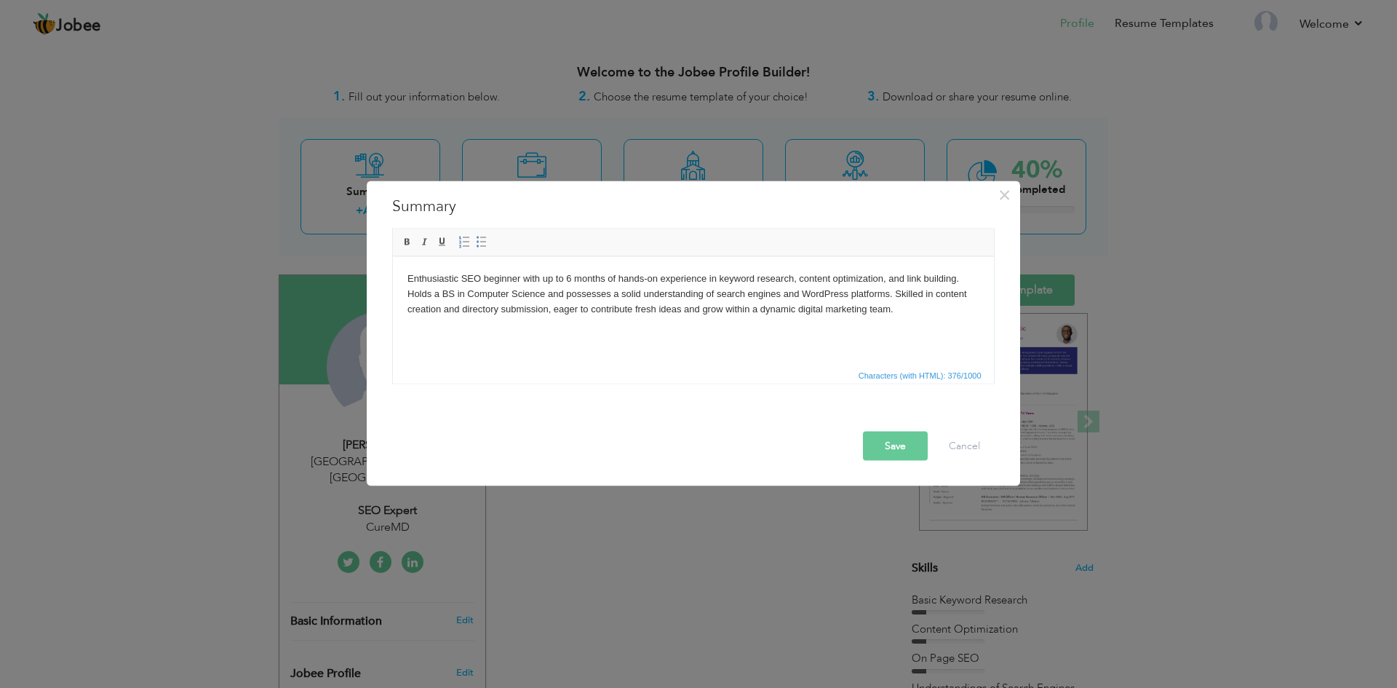
click at [884, 442] on button "Save" at bounding box center [895, 445] width 65 height 29
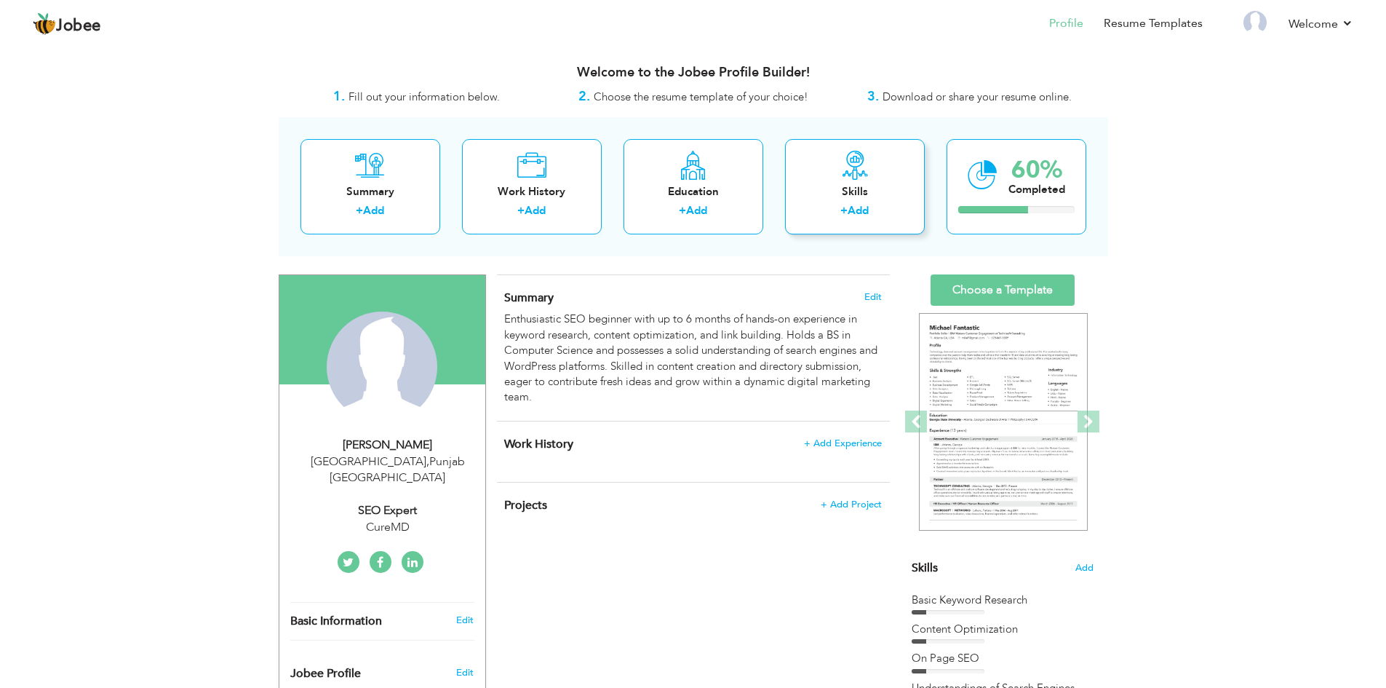
click at [836, 199] on div "Skills" at bounding box center [855, 191] width 116 height 15
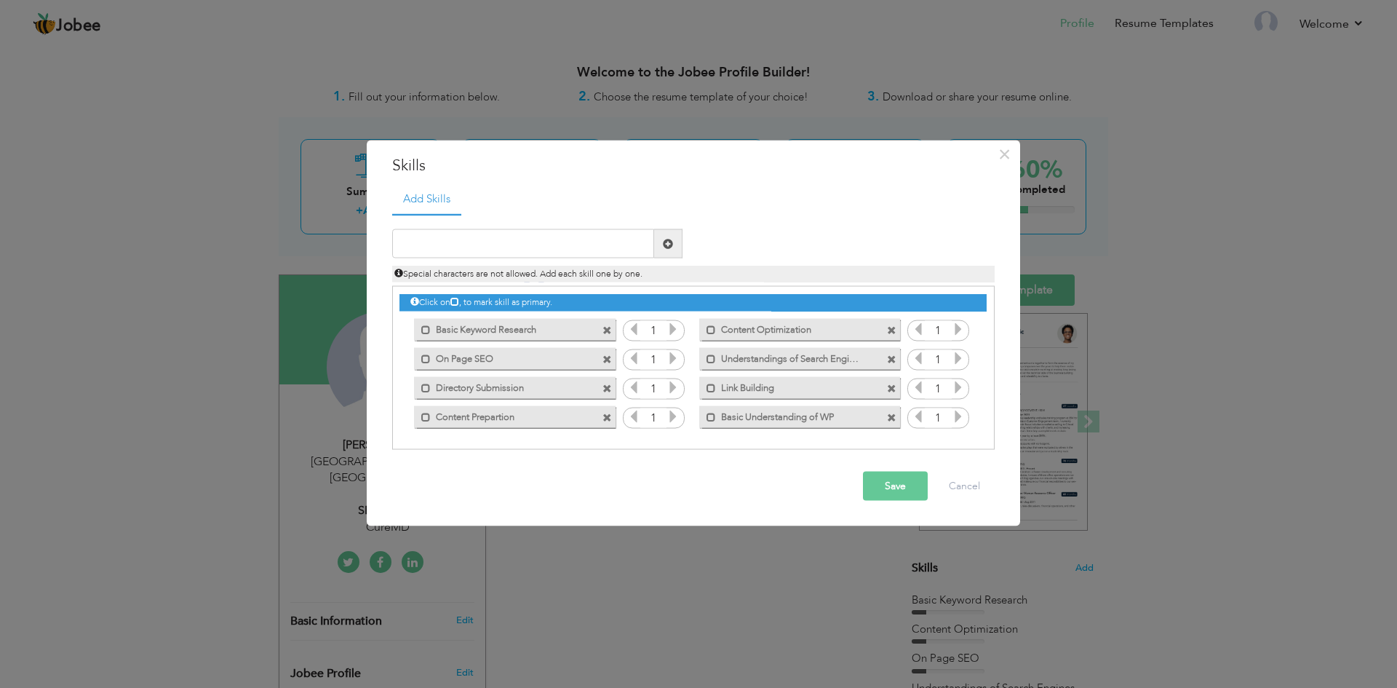
click at [1381, 433] on div "× Skills Add Skills Duplicate entry Mark as primary skill. 1 1 1" at bounding box center [698, 344] width 1397 height 688
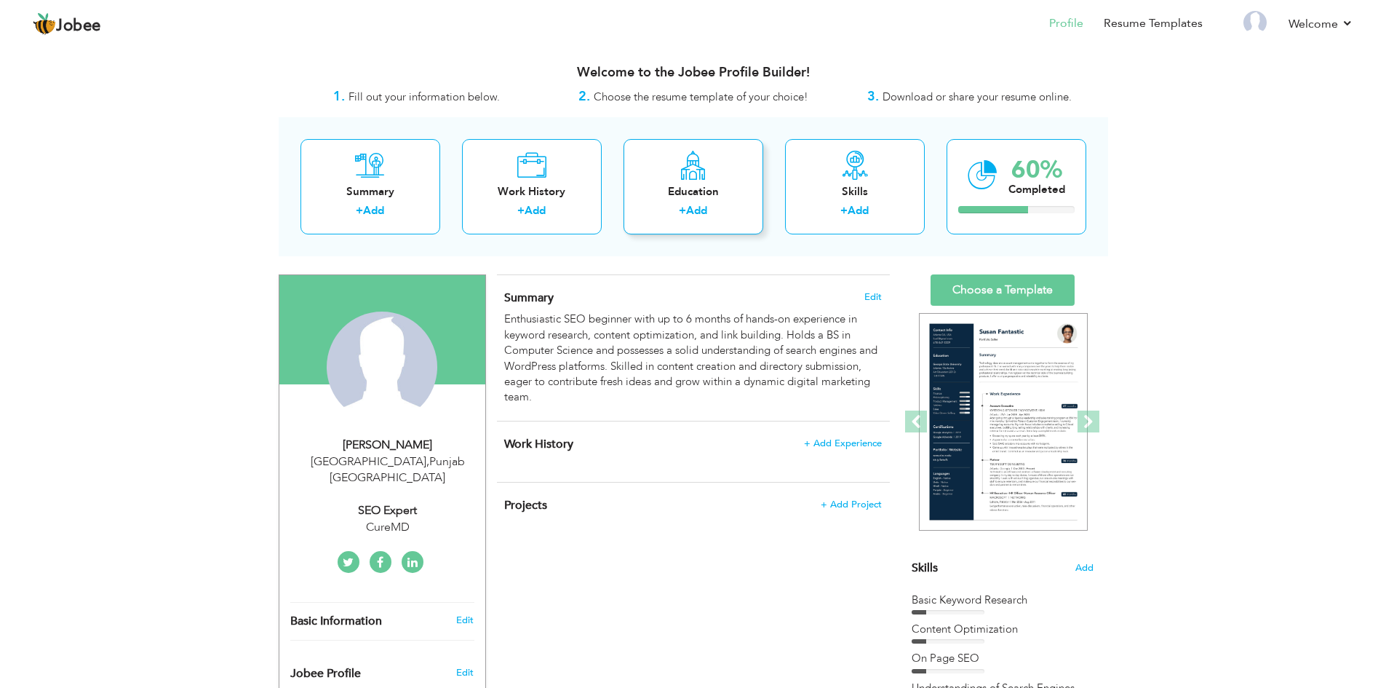
click at [723, 226] on div "Education + Add" at bounding box center [694, 186] width 140 height 95
radio input "true"
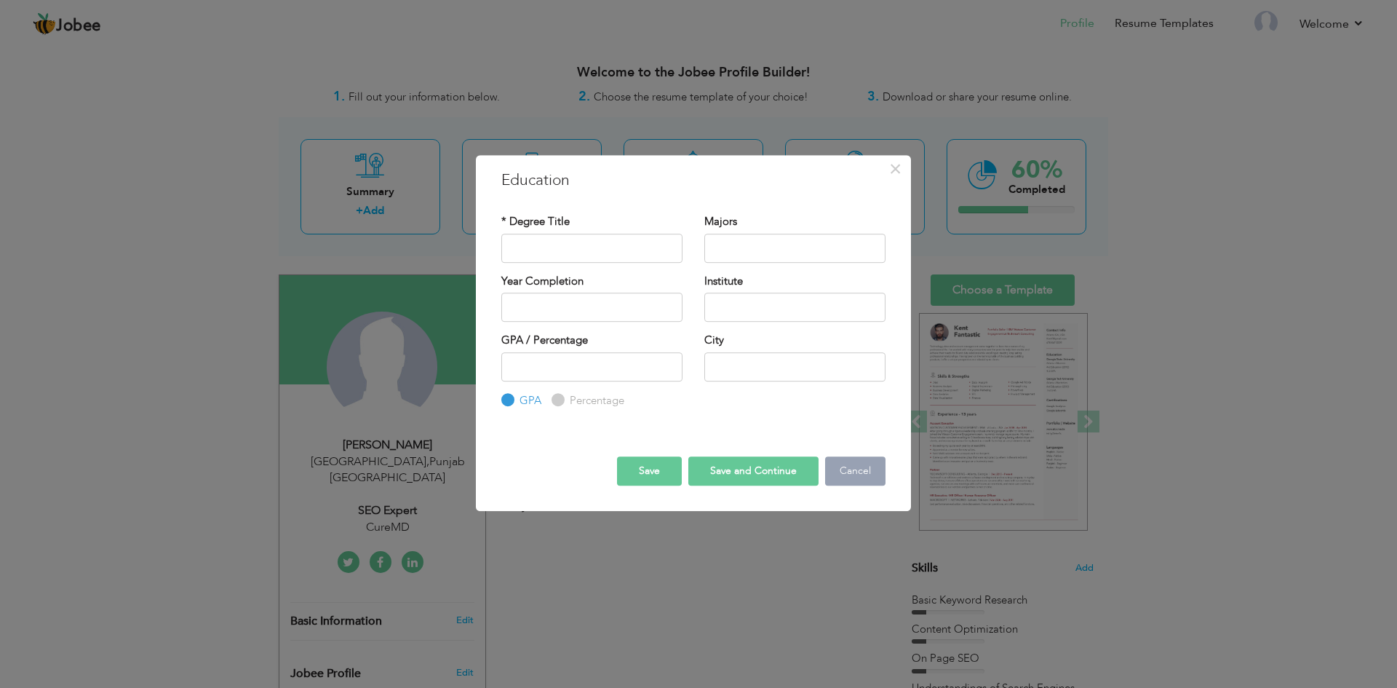
click at [856, 479] on button "Cancel" at bounding box center [855, 470] width 60 height 29
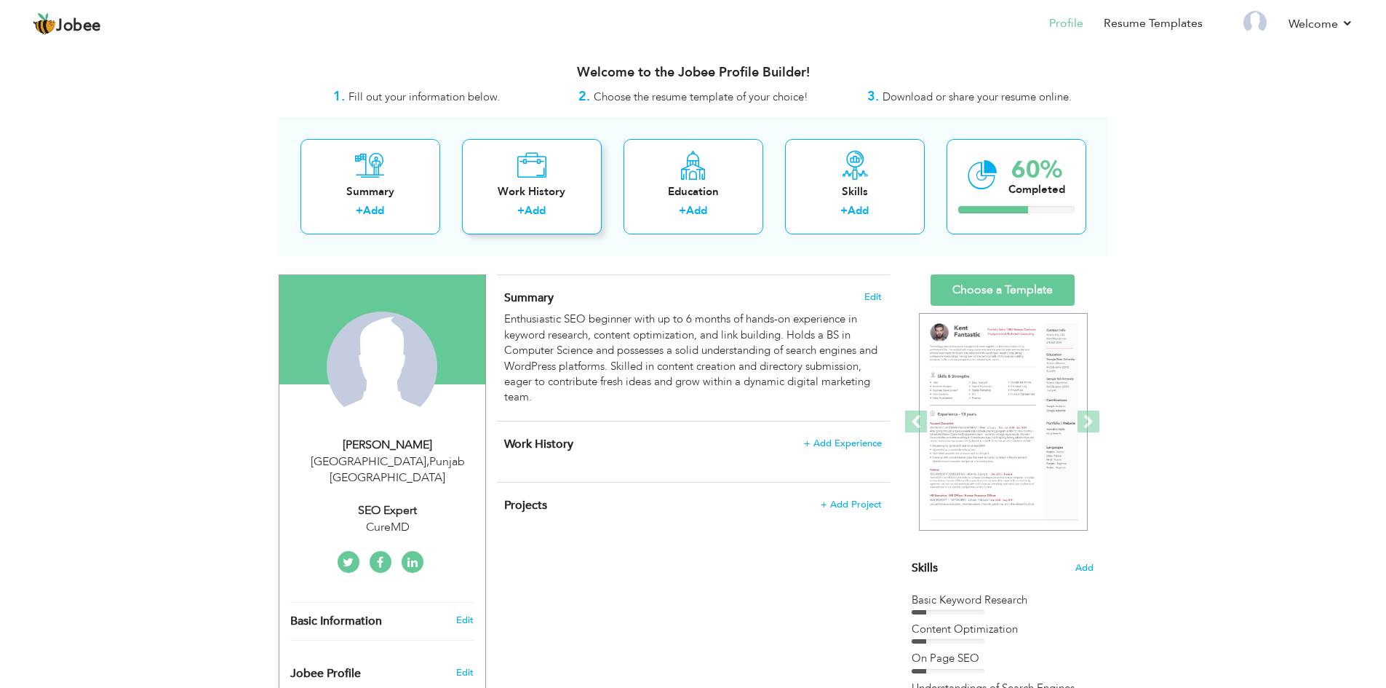
click at [549, 170] on div "Work History + Add" at bounding box center [532, 186] width 140 height 95
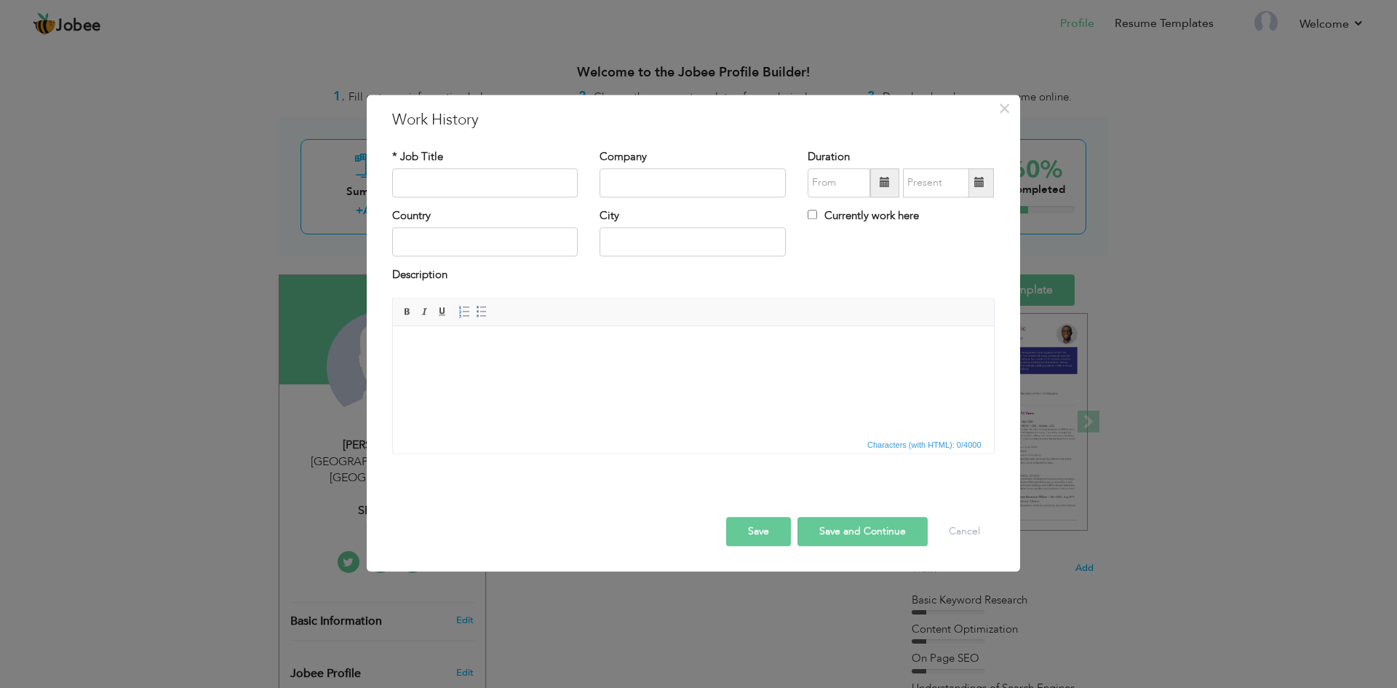
click at [159, 288] on div "× Work History * Job Title Company Duration Currently work here Country" at bounding box center [698, 344] width 1397 height 688
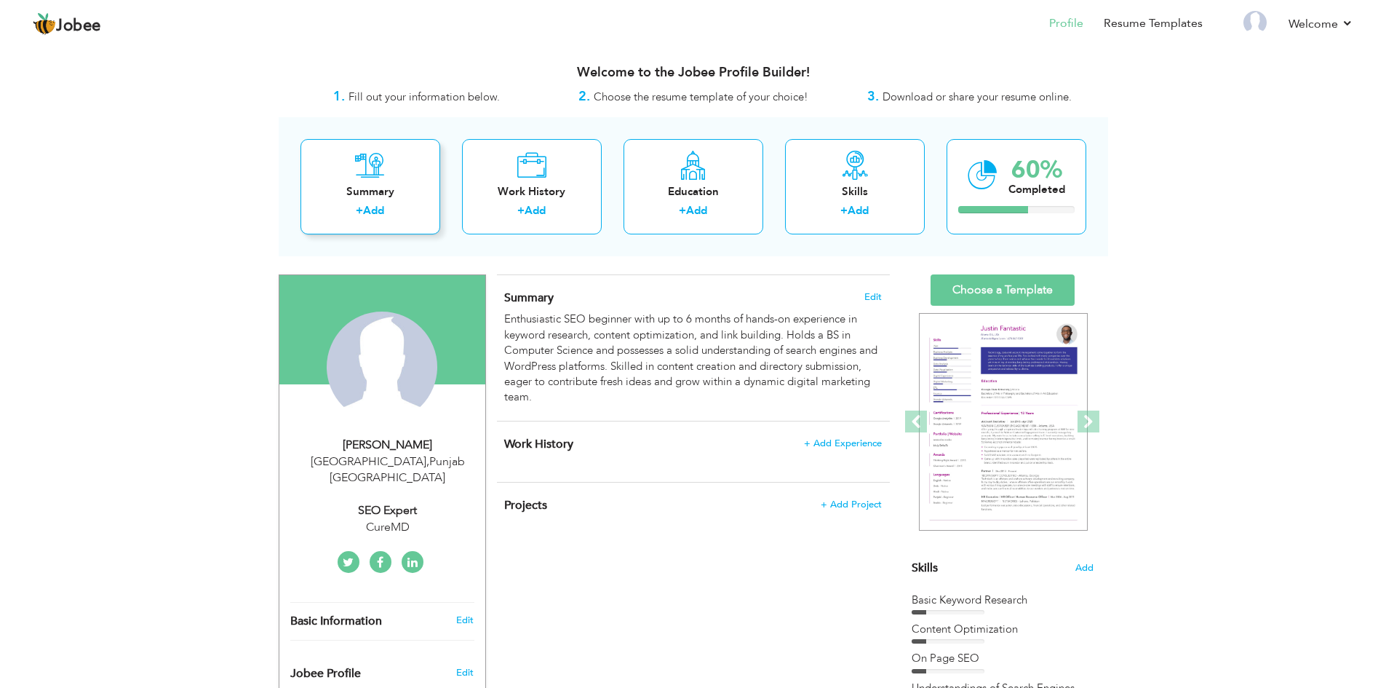
click at [365, 180] on div "Summary + Add" at bounding box center [371, 186] width 140 height 95
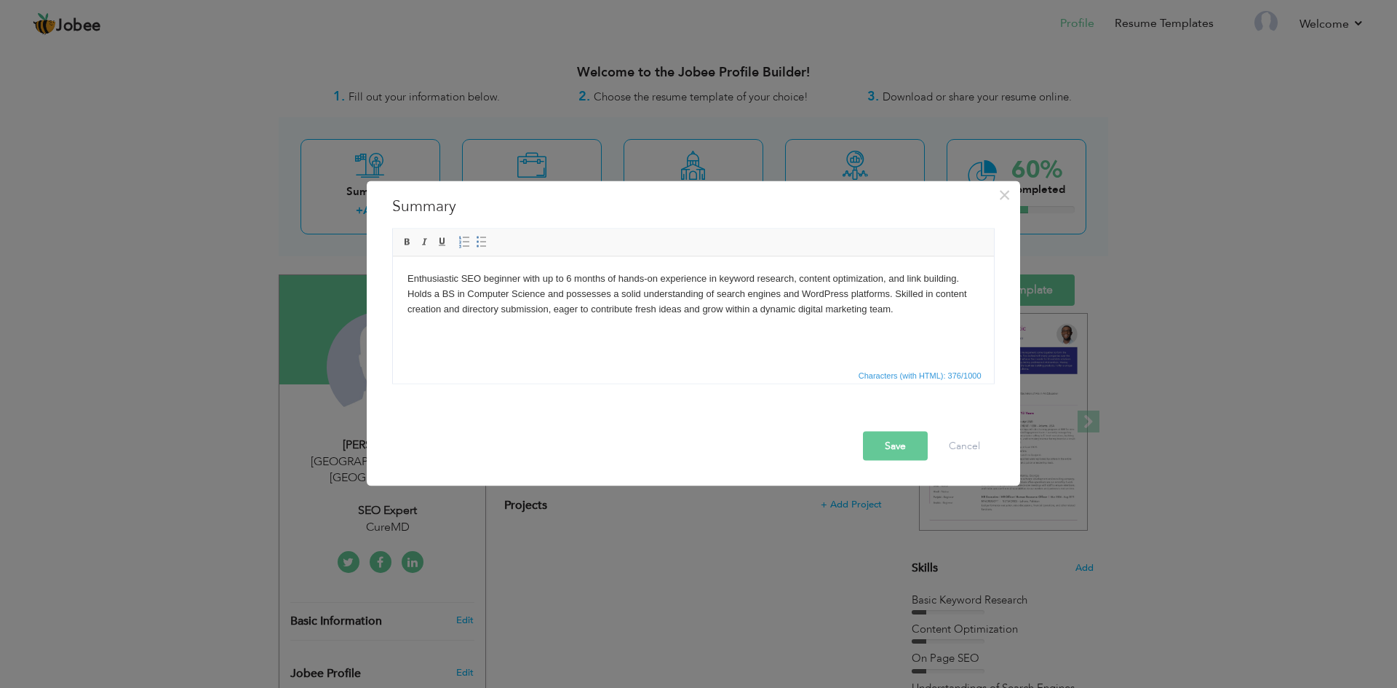
click at [51, 242] on div "× Summary Enthusiastic SEO beginner with up to 6 months of hands-on experience …" at bounding box center [698, 344] width 1397 height 688
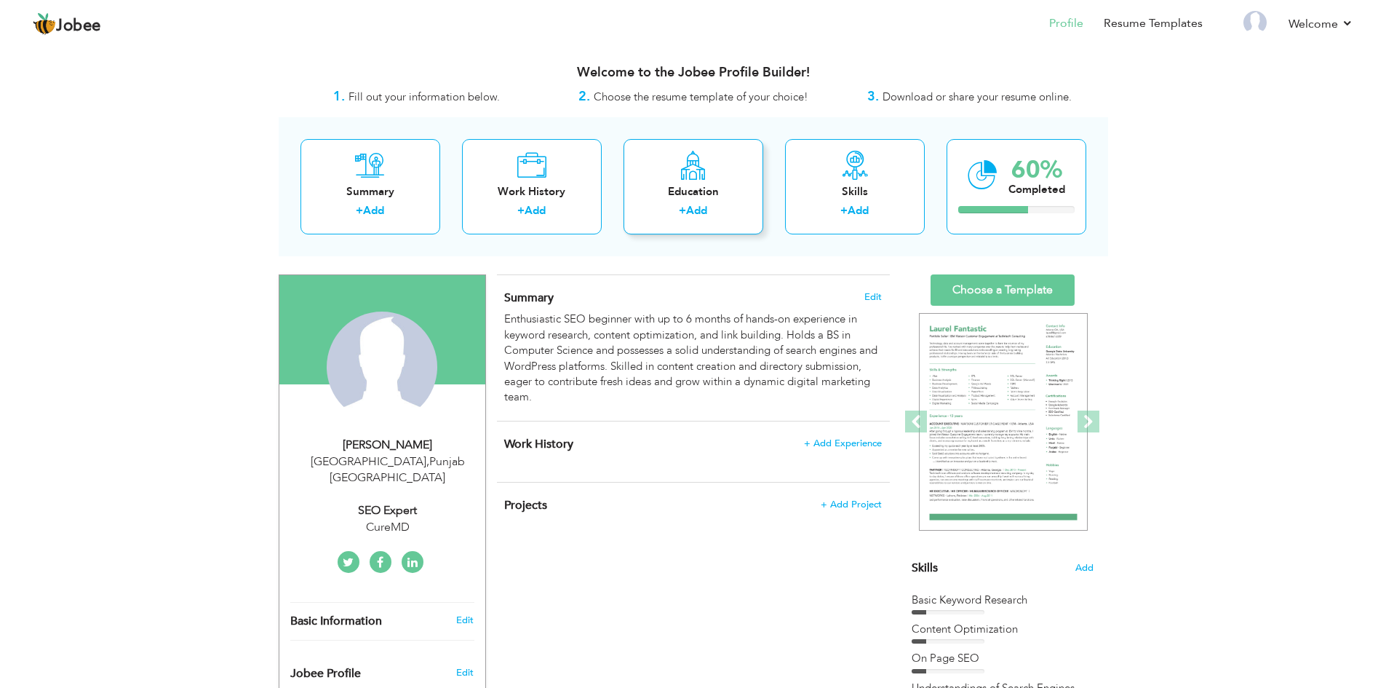
click at [635, 190] on div "Education" at bounding box center [693, 191] width 116 height 15
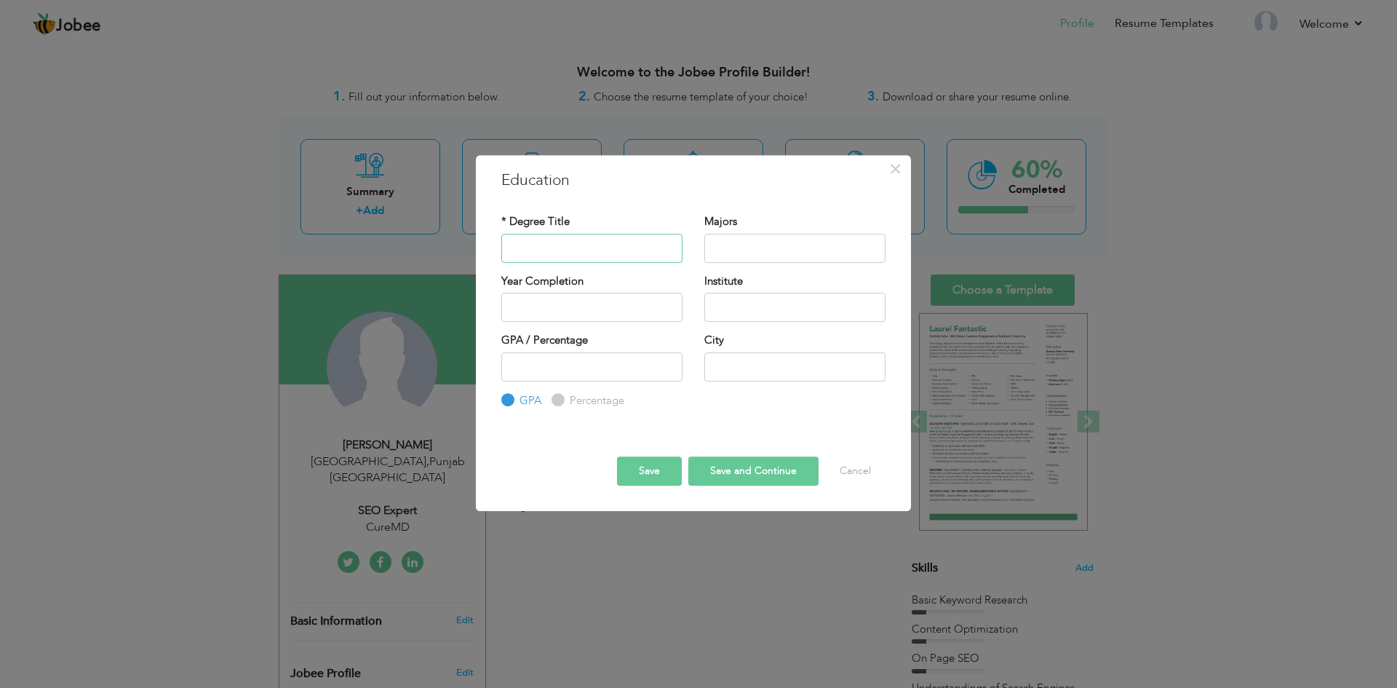
click at [538, 248] on input "text" at bounding box center [591, 248] width 181 height 29
type input "BS Computer Science"
click at [736, 246] on input "text" at bounding box center [794, 248] width 181 height 29
type input "Computer Technologies, Programming, Data Structures, Content Preparation, Conte…"
type input "2025"
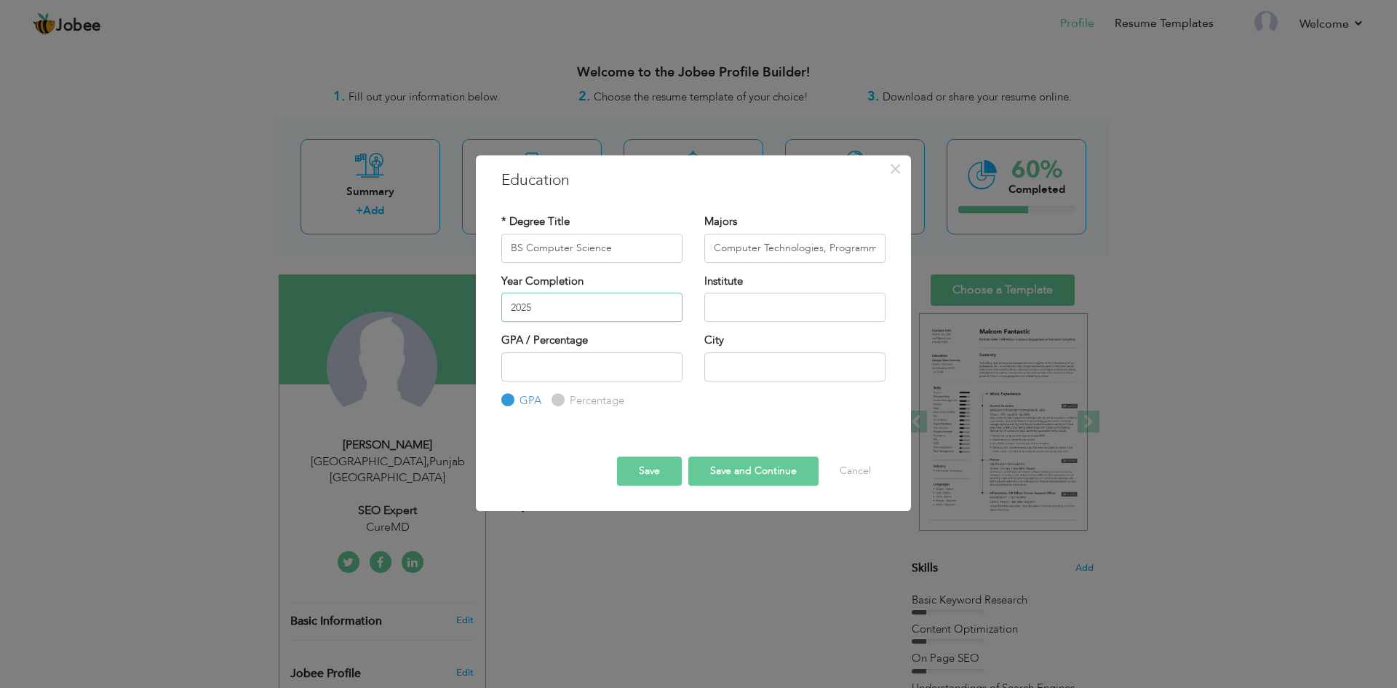
click at [533, 309] on input "2025" at bounding box center [591, 307] width 181 height 29
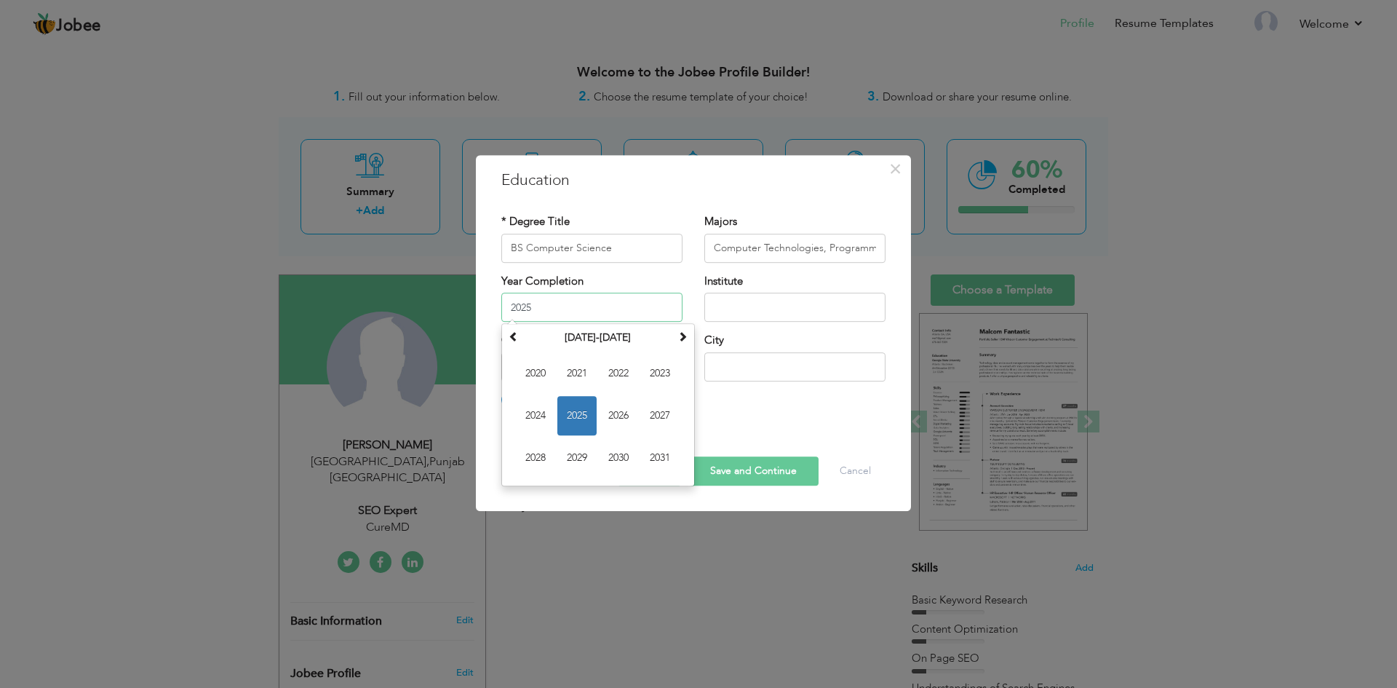
click at [565, 422] on span "2025" at bounding box center [576, 415] width 39 height 39
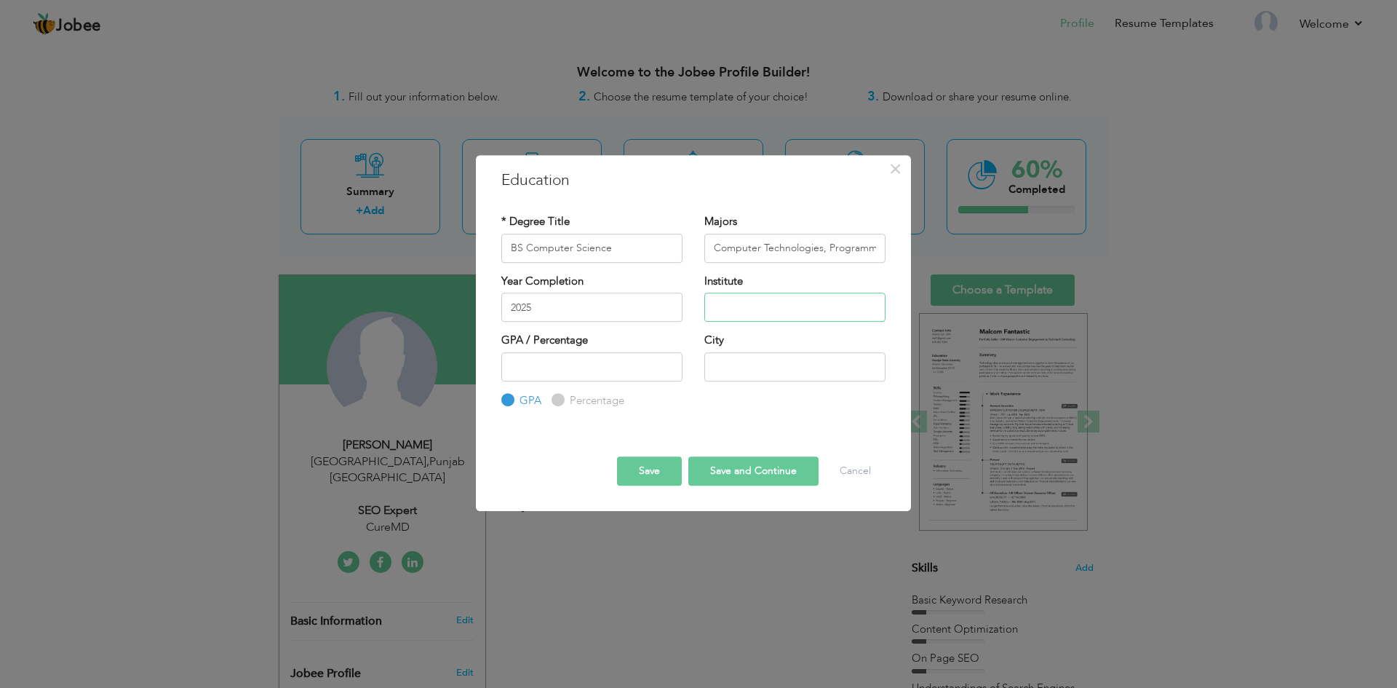
click at [723, 299] on input "text" at bounding box center [794, 307] width 181 height 29
type input "Punjab University GRW"
click at [565, 359] on input "number" at bounding box center [591, 366] width 181 height 29
type input "3"
click at [781, 360] on input "text" at bounding box center [794, 366] width 181 height 29
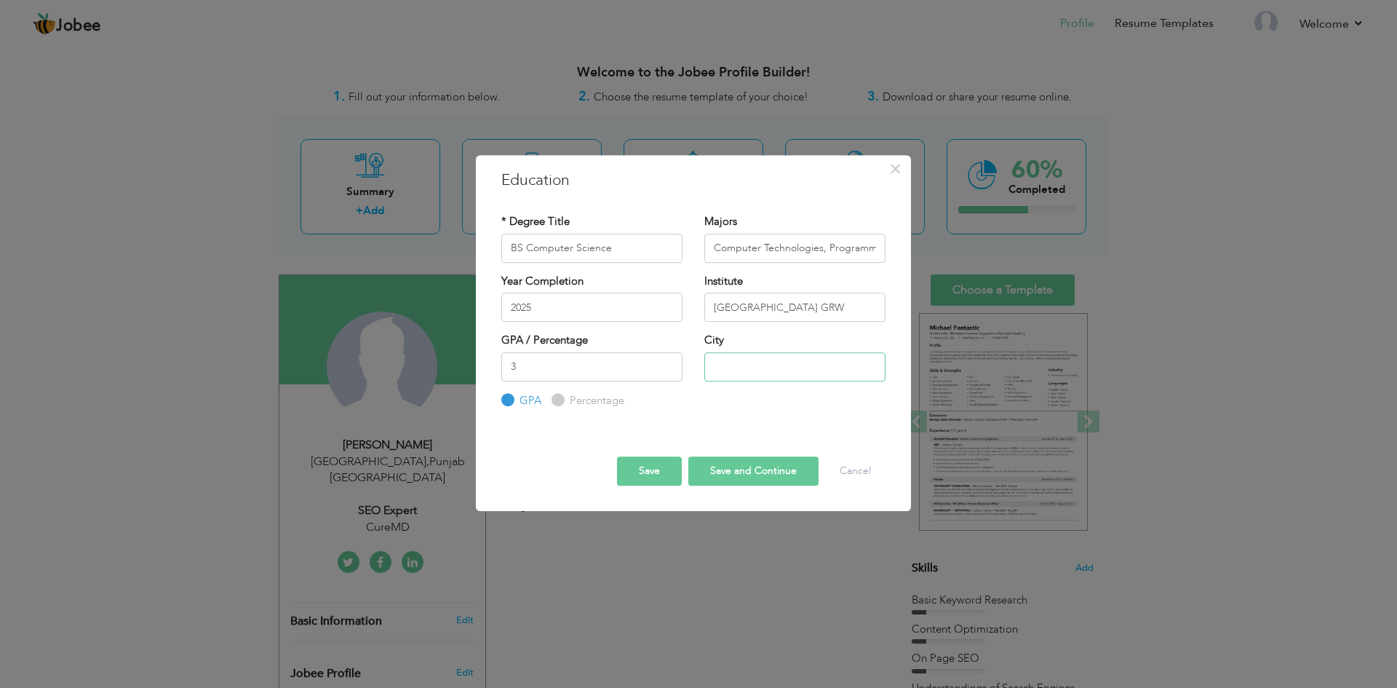
type input "GRW"
click at [723, 468] on button "Save and Continue" at bounding box center [753, 470] width 130 height 29
click at [611, 235] on input "text" at bounding box center [591, 248] width 181 height 29
type input "BS Computer Science"
click at [766, 257] on input "text" at bounding box center [794, 248] width 181 height 29
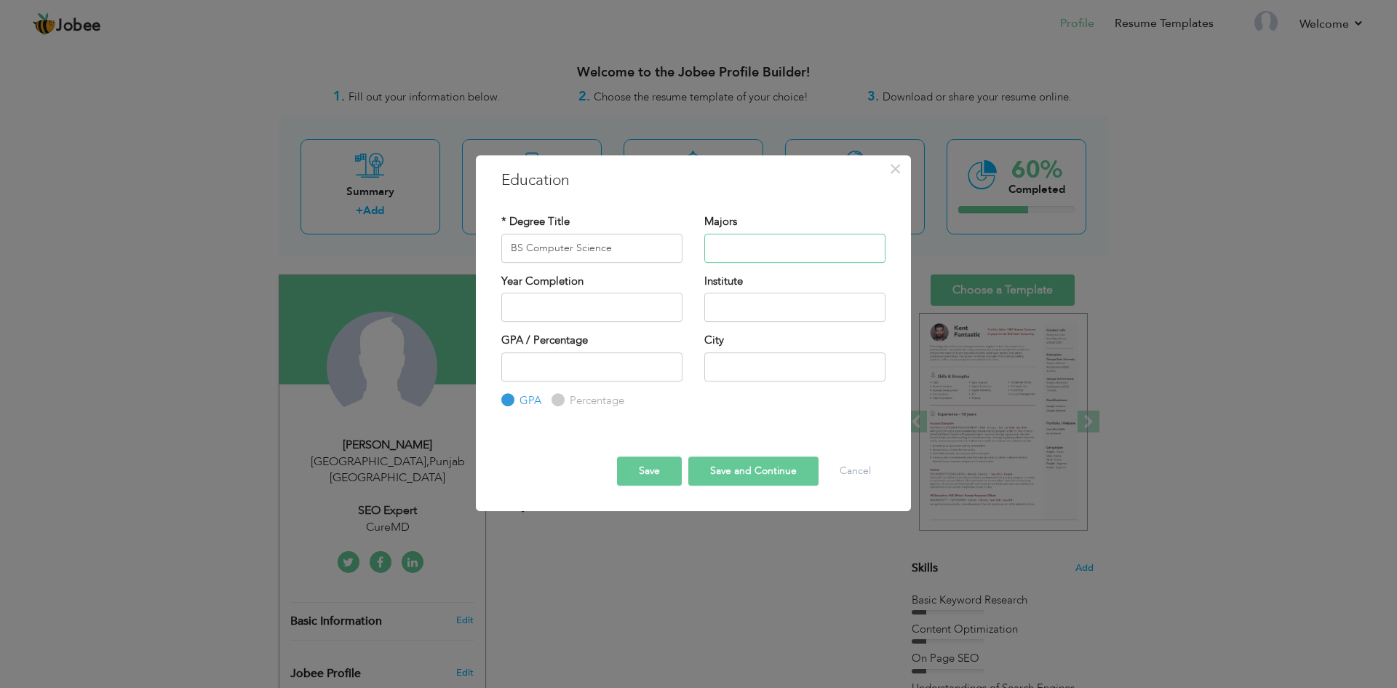
type input "Computer Technologies, Programming, Data Structures, Content Preparation, Conte…"
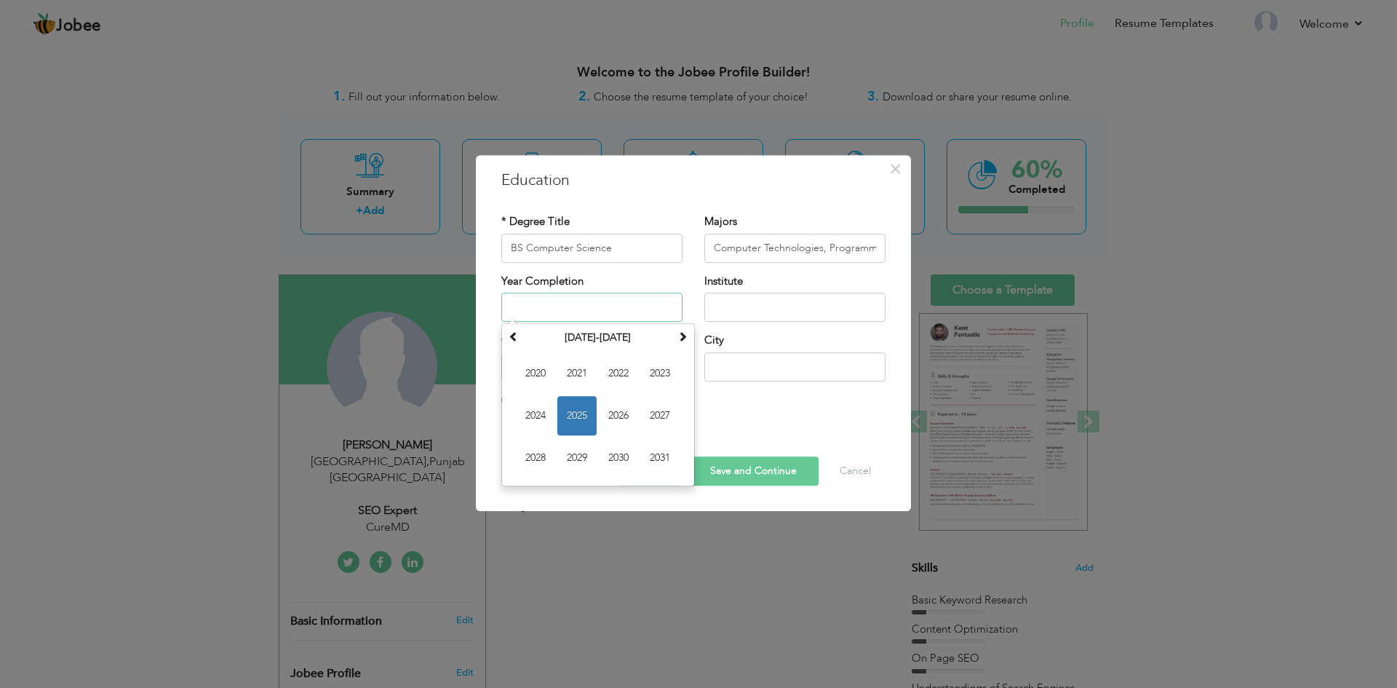
click at [641, 295] on input "text" at bounding box center [591, 307] width 181 height 29
click at [572, 418] on span "2025" at bounding box center [576, 415] width 39 height 39
type input "2025"
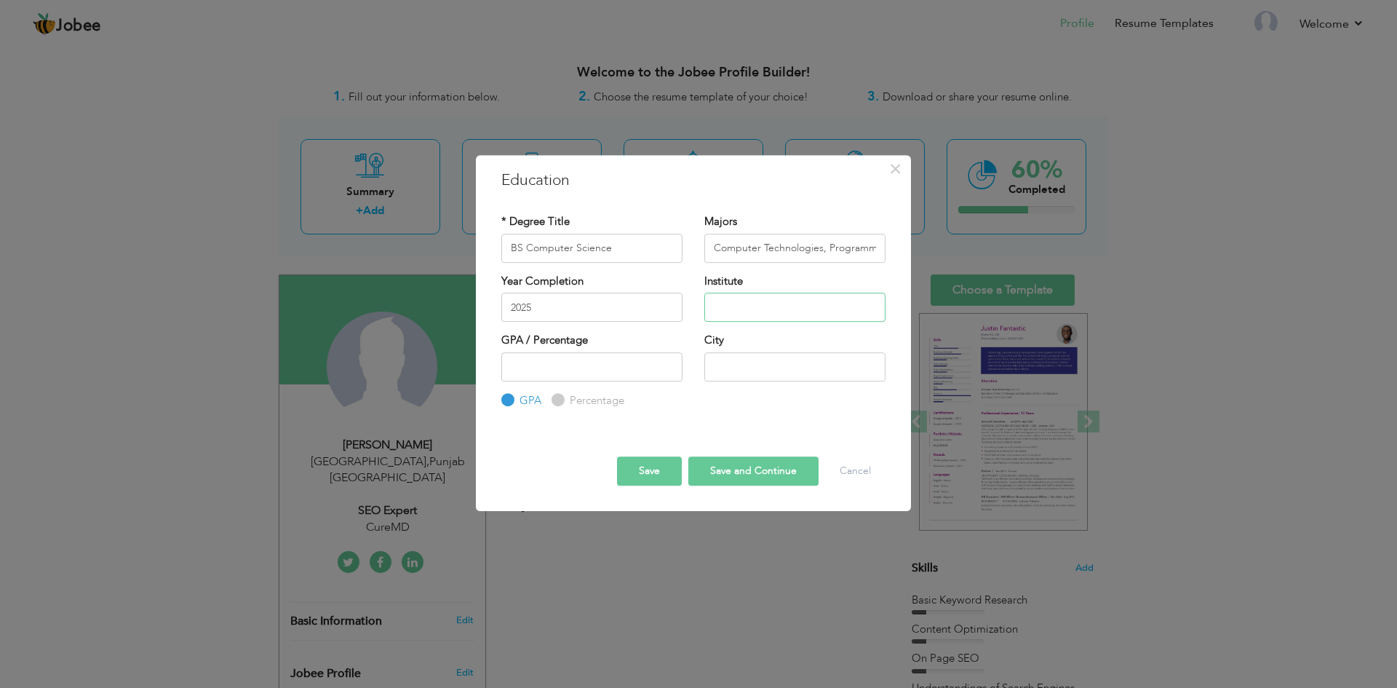
click at [800, 309] on input "text" at bounding box center [794, 307] width 181 height 29
type input "Punjab University GRW"
click at [616, 363] on input "number" at bounding box center [591, 366] width 181 height 29
type input "3"
click at [808, 366] on input "text" at bounding box center [794, 366] width 181 height 29
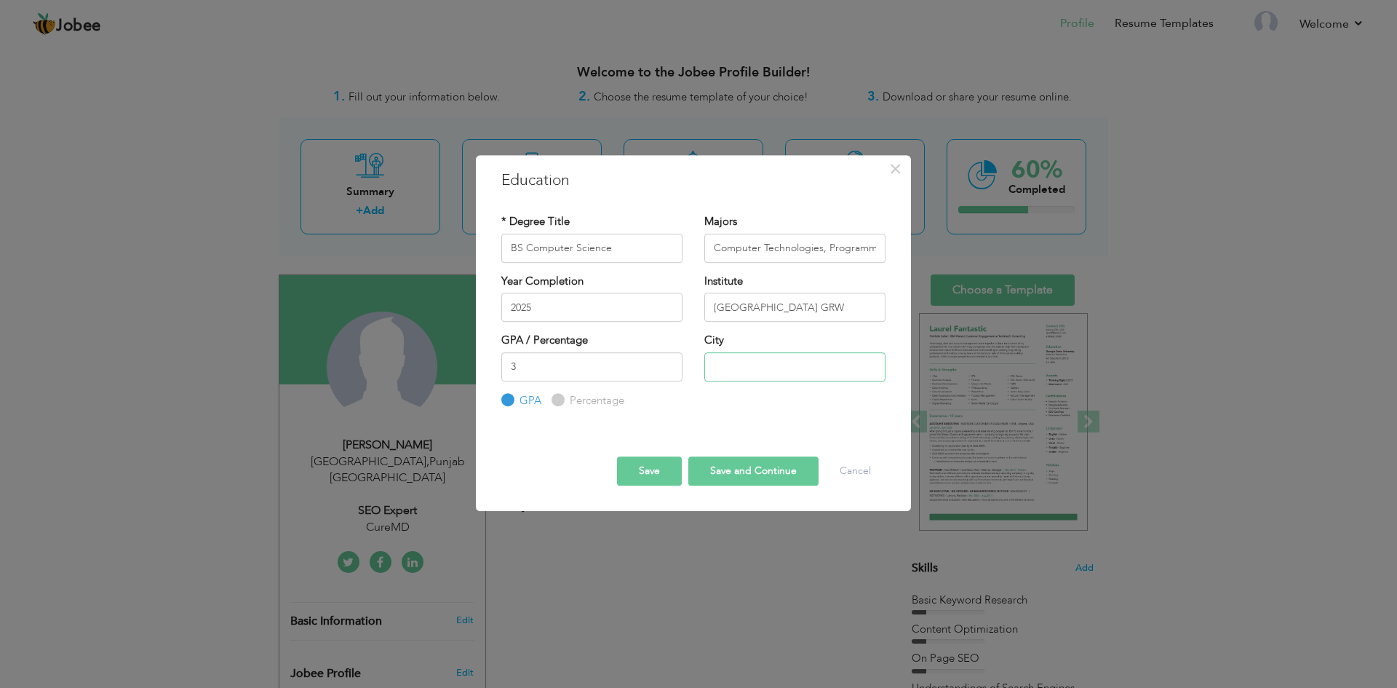
type input "GRW"
click at [776, 474] on button "Save and Continue" at bounding box center [753, 470] width 130 height 29
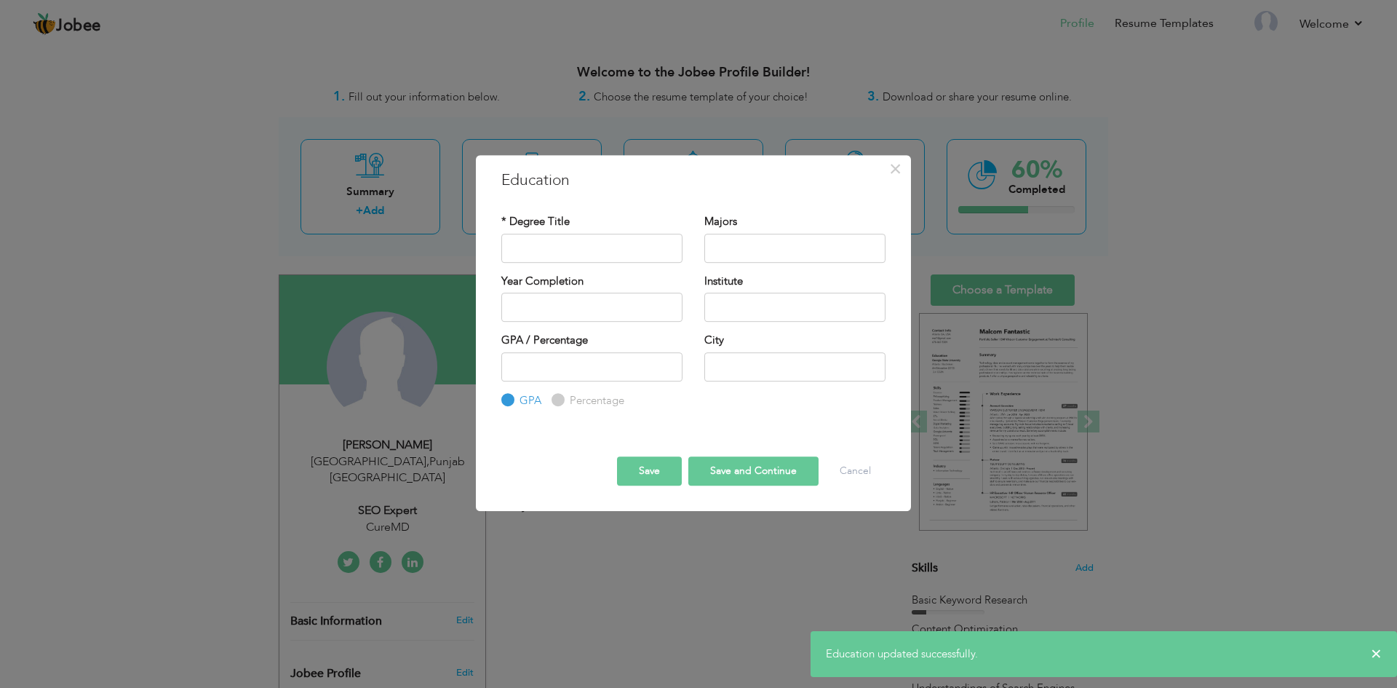
click at [220, 376] on div "× Education * Degree Title Majors Year Completion Institute GPA" at bounding box center [698, 344] width 1397 height 688
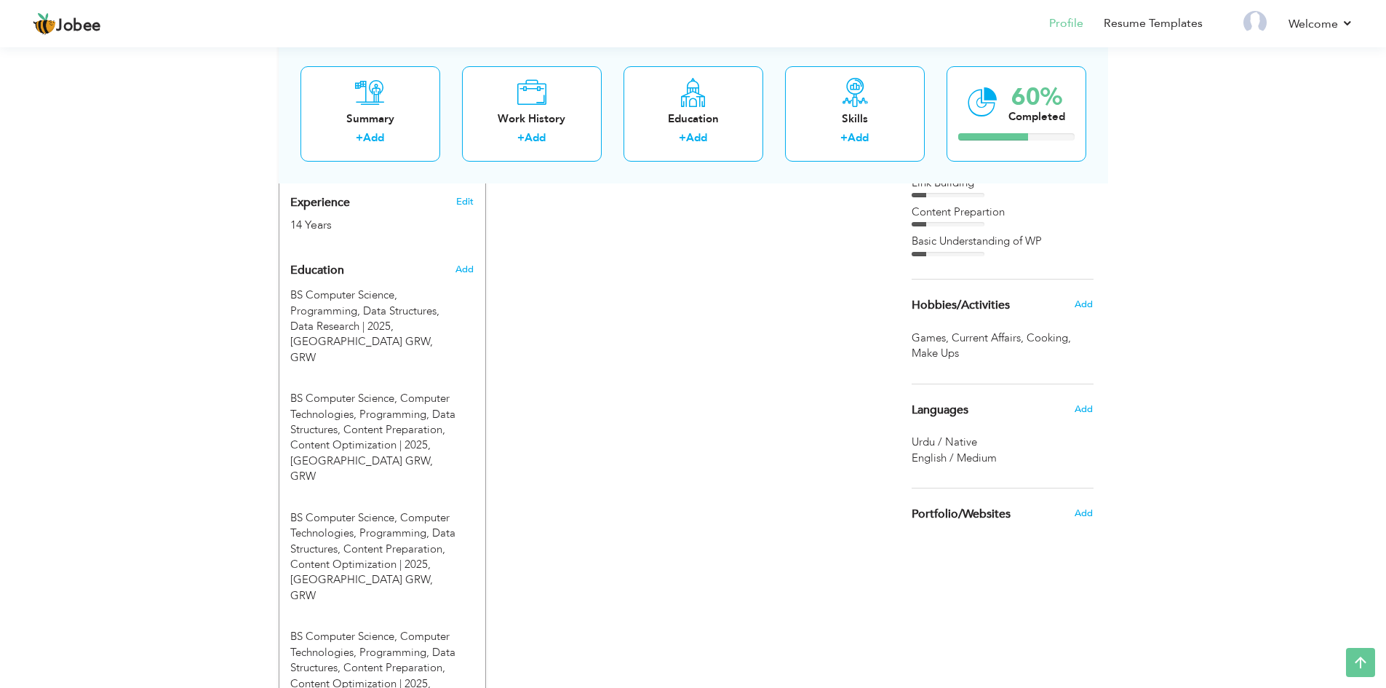
scroll to position [498, 0]
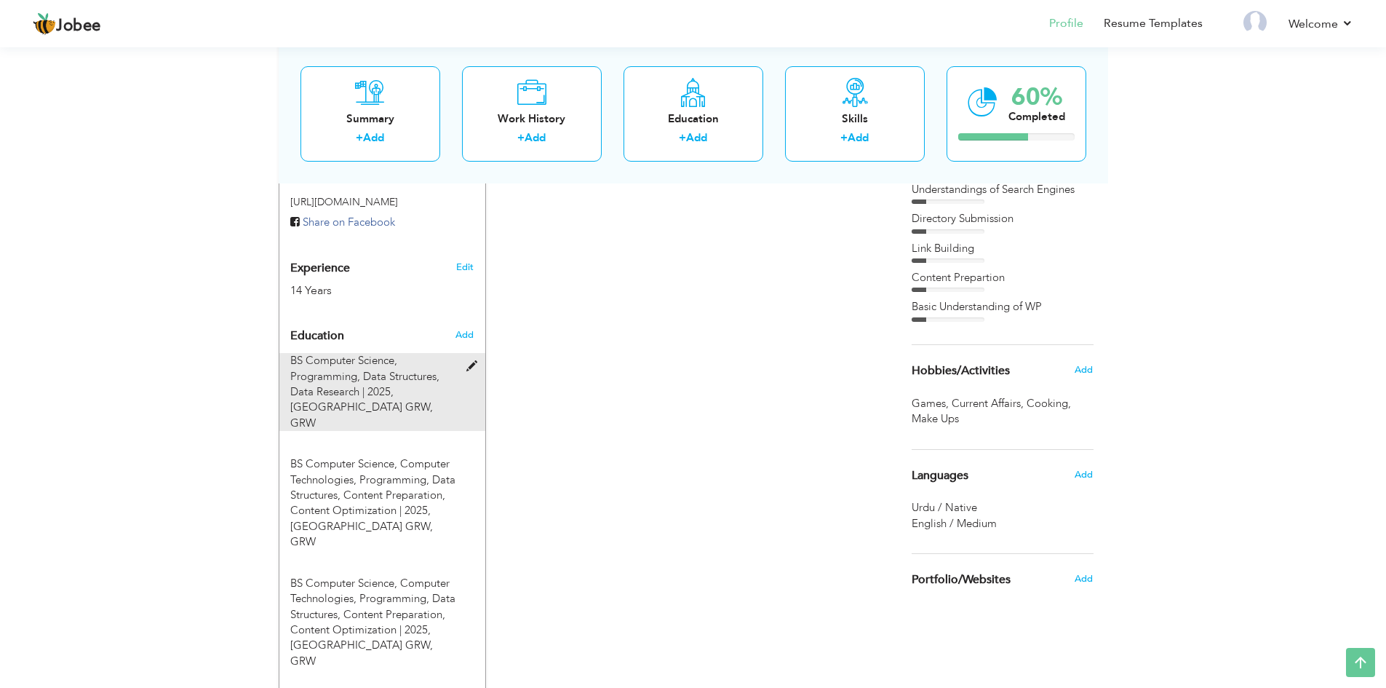
click at [468, 361] on span at bounding box center [475, 366] width 18 height 11
type input "BS Computer Science"
type input "Programming, Data Structures, Data Research"
type input "2025"
type input "Punjab University GRW"
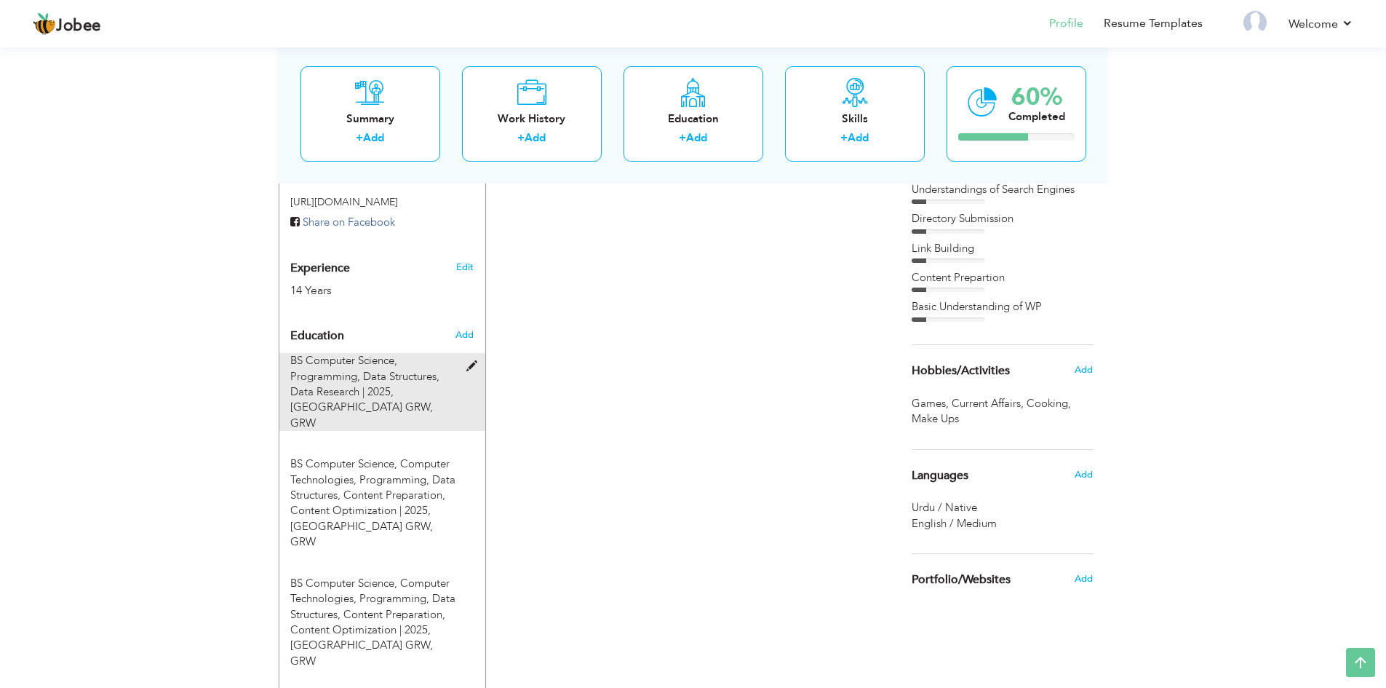
type input "3"
type input "GRW"
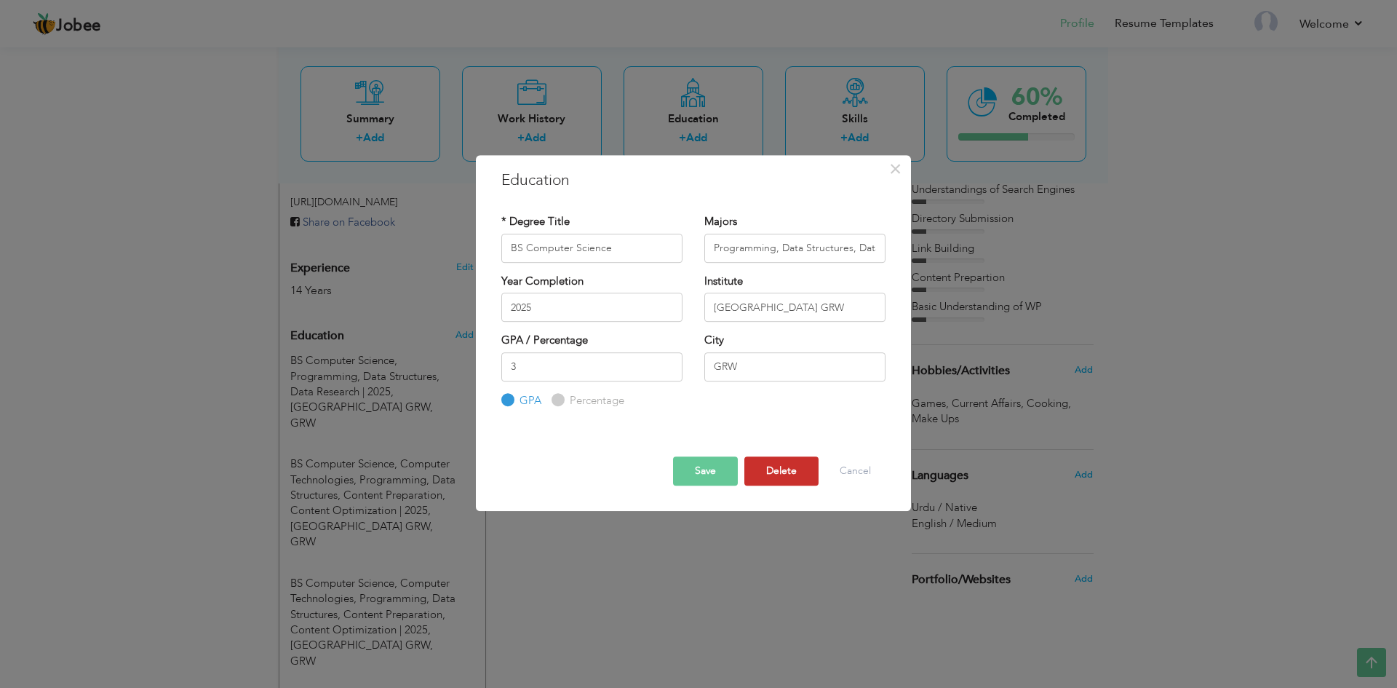
click at [777, 471] on button "Delete" at bounding box center [781, 470] width 74 height 29
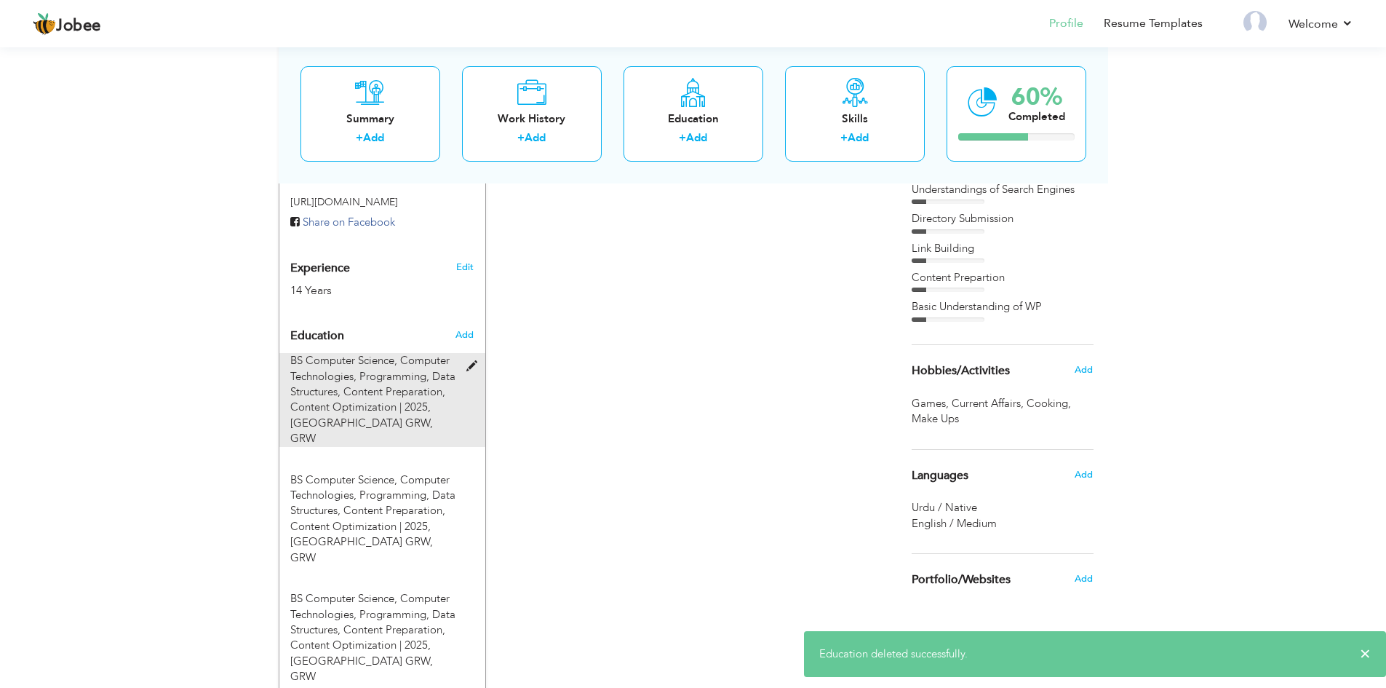
click at [472, 361] on span at bounding box center [475, 366] width 18 height 11
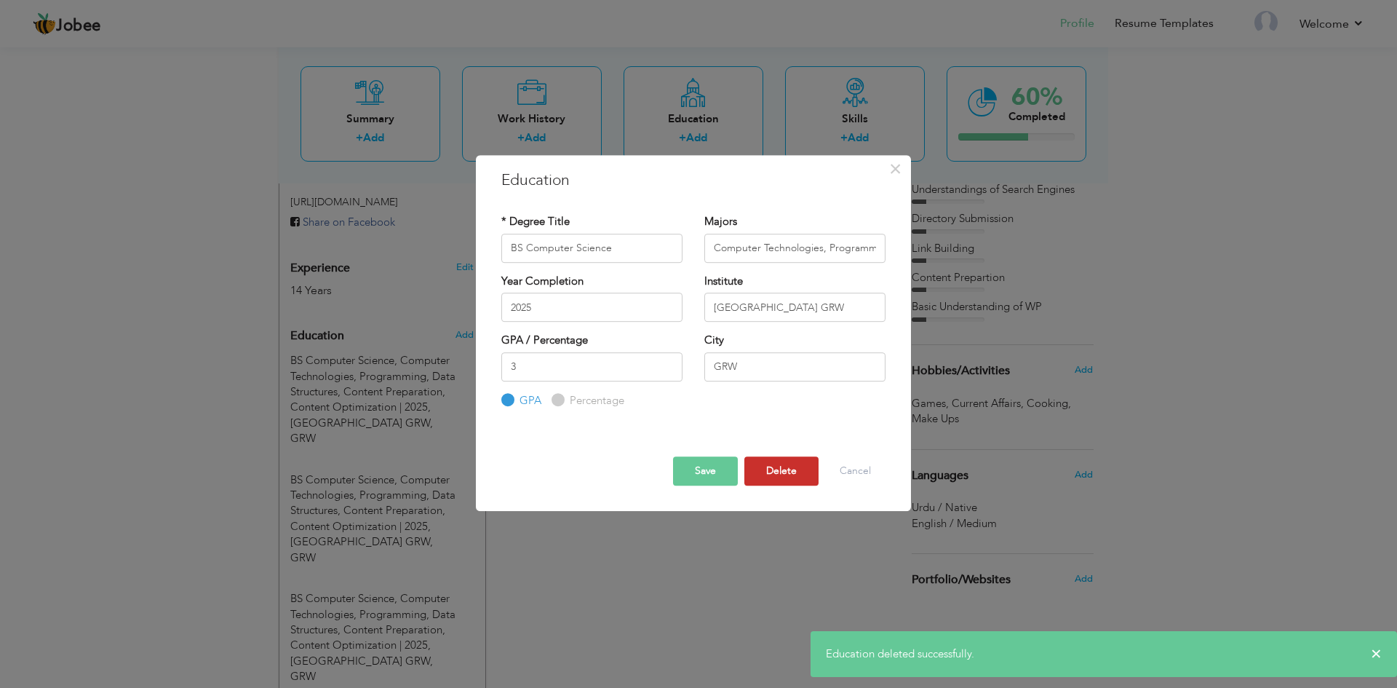
click at [755, 474] on button "Delete" at bounding box center [781, 470] width 74 height 29
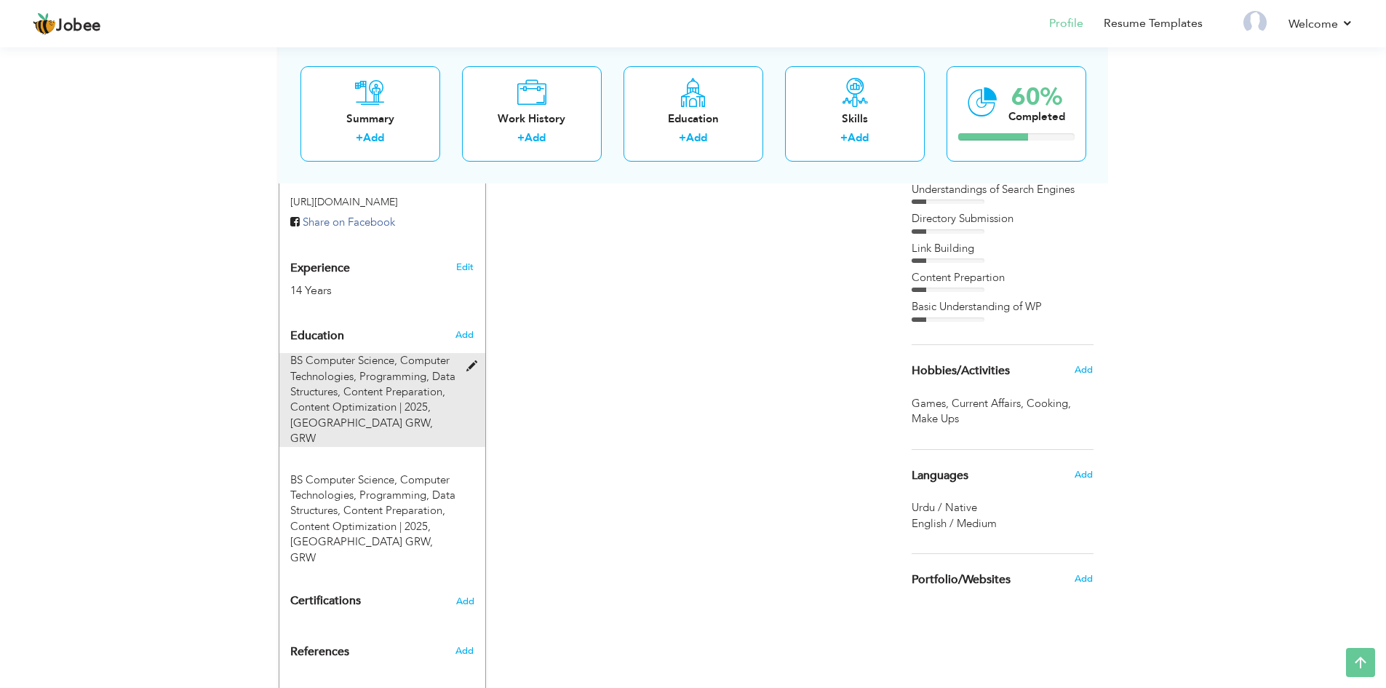
click at [469, 361] on span at bounding box center [475, 366] width 18 height 11
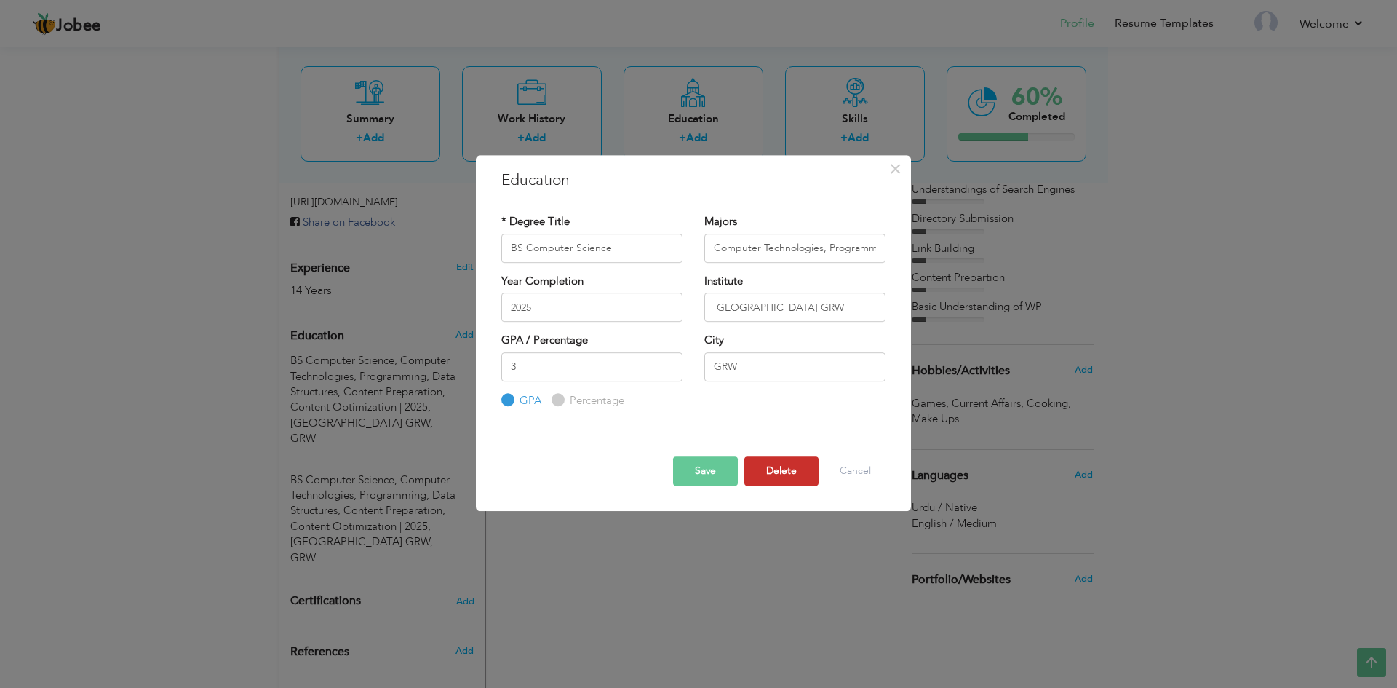
click at [766, 477] on button "Delete" at bounding box center [781, 470] width 74 height 29
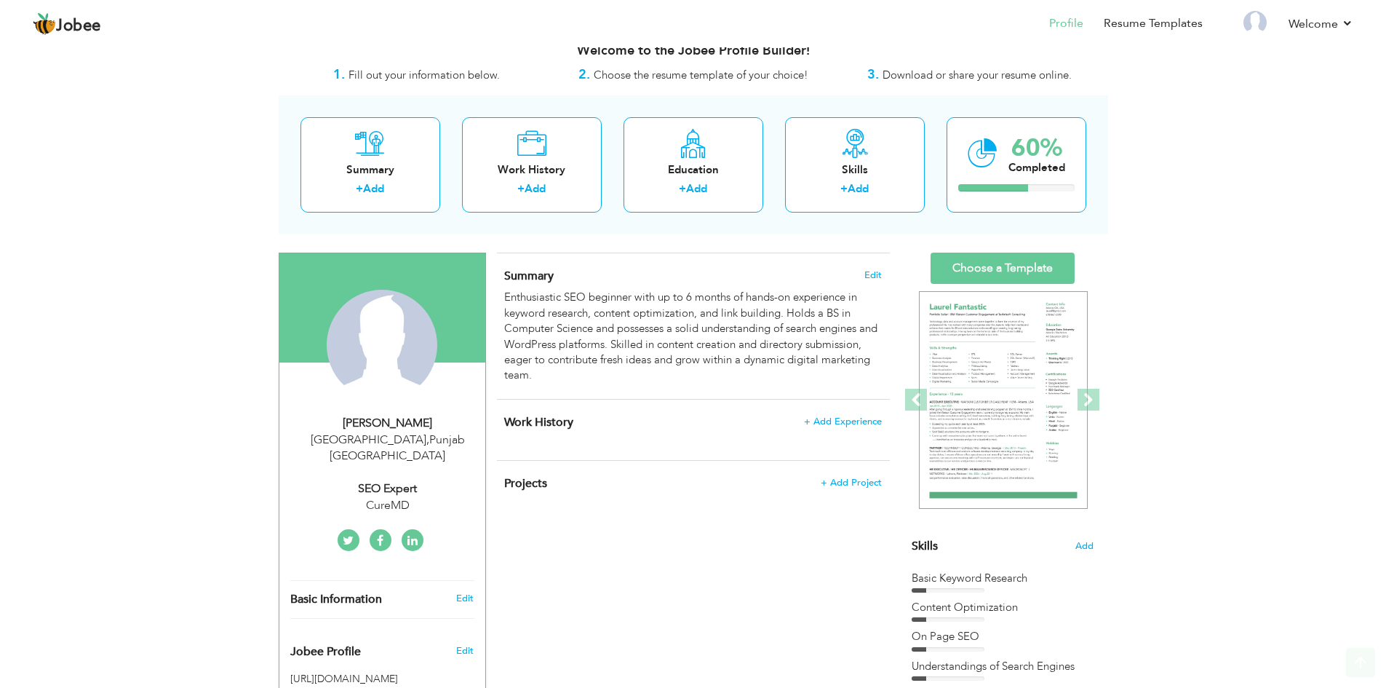
scroll to position [0, 0]
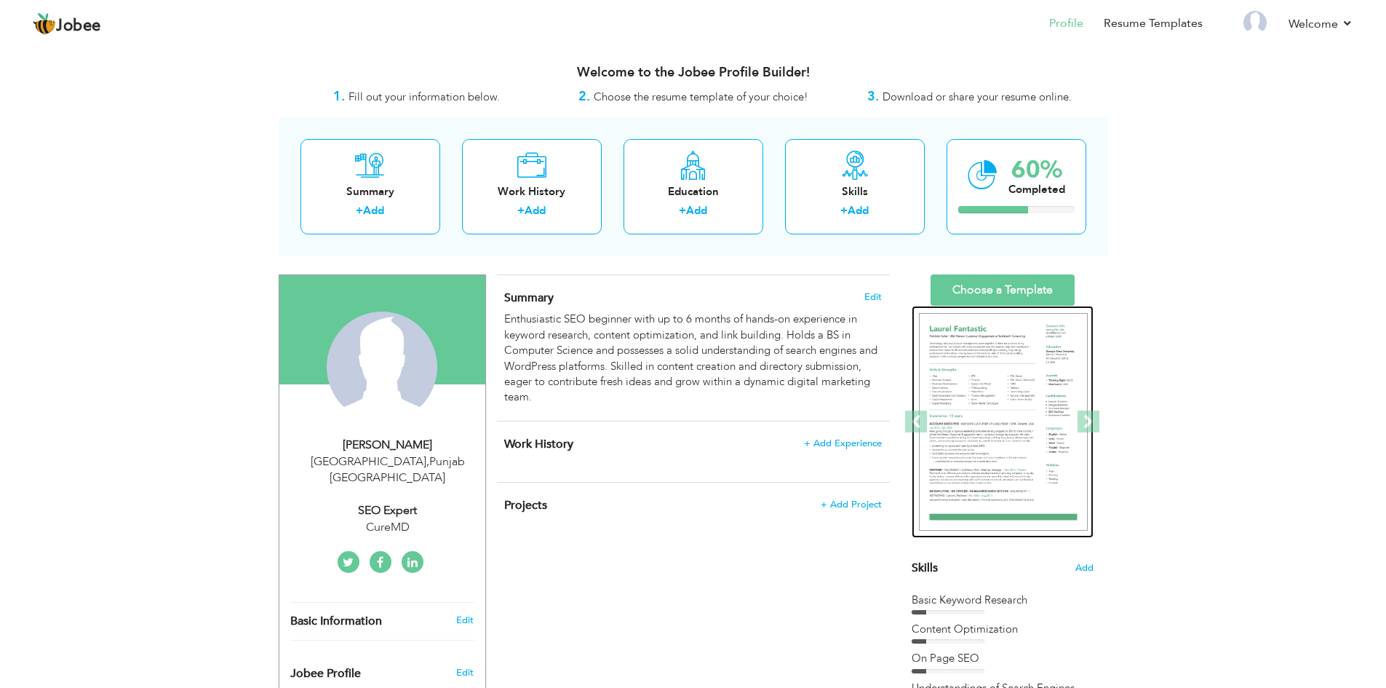
click at [969, 457] on img at bounding box center [1003, 422] width 169 height 218
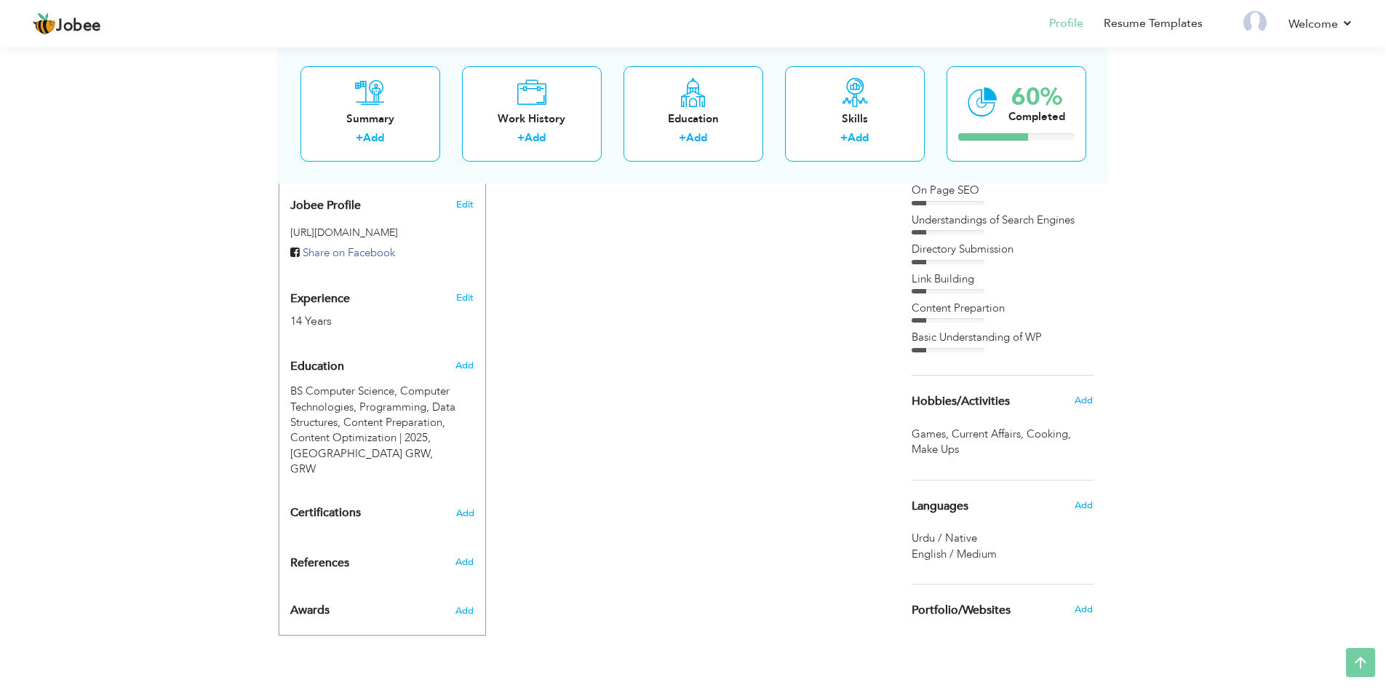
scroll to position [477, 0]
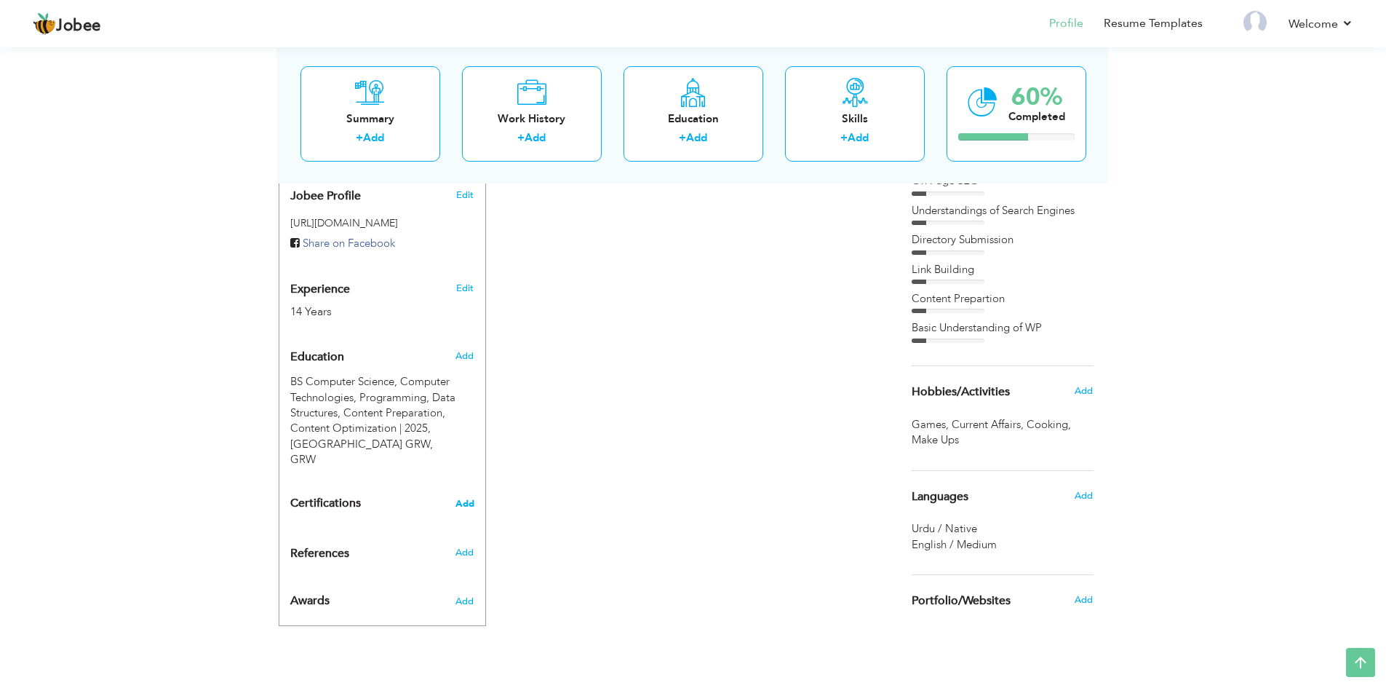
click at [457, 498] on span "Add" at bounding box center [465, 503] width 19 height 10
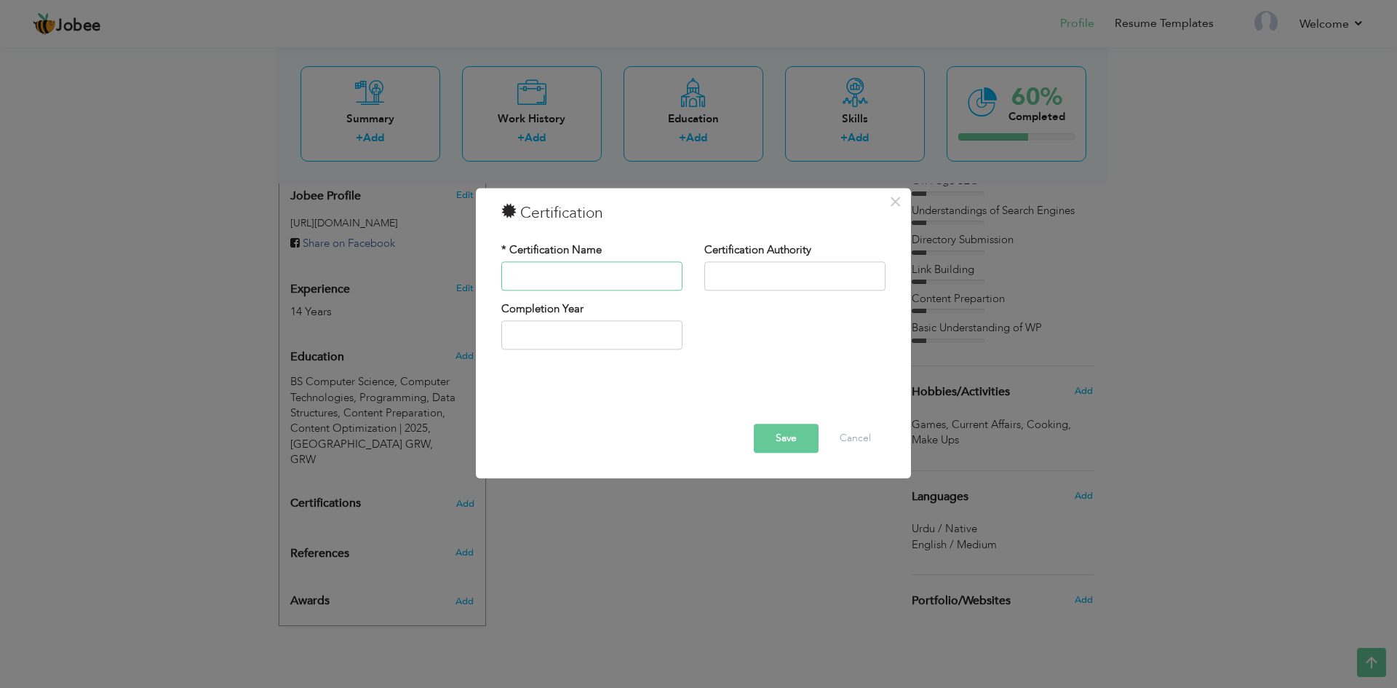
click at [537, 280] on input "text" at bounding box center [591, 275] width 181 height 29
type input "SEO Complete Course"
type input "Digiskills"
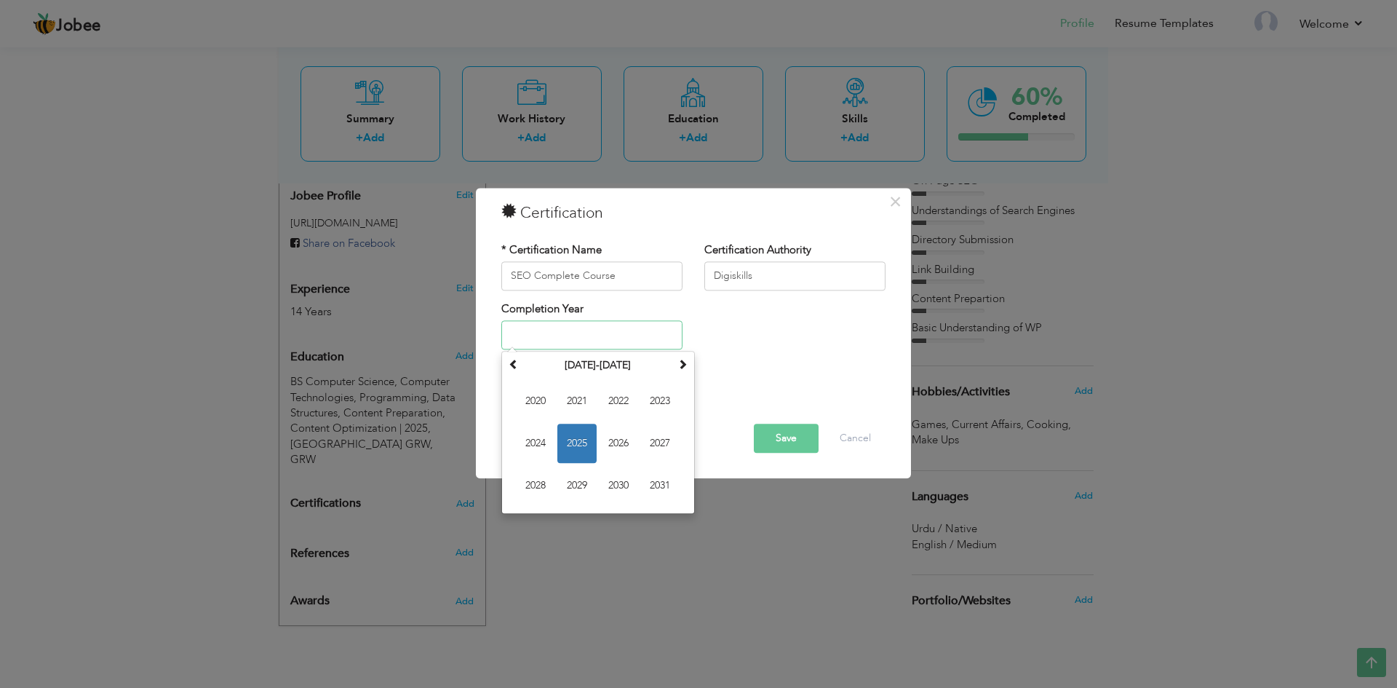
type input "2025"
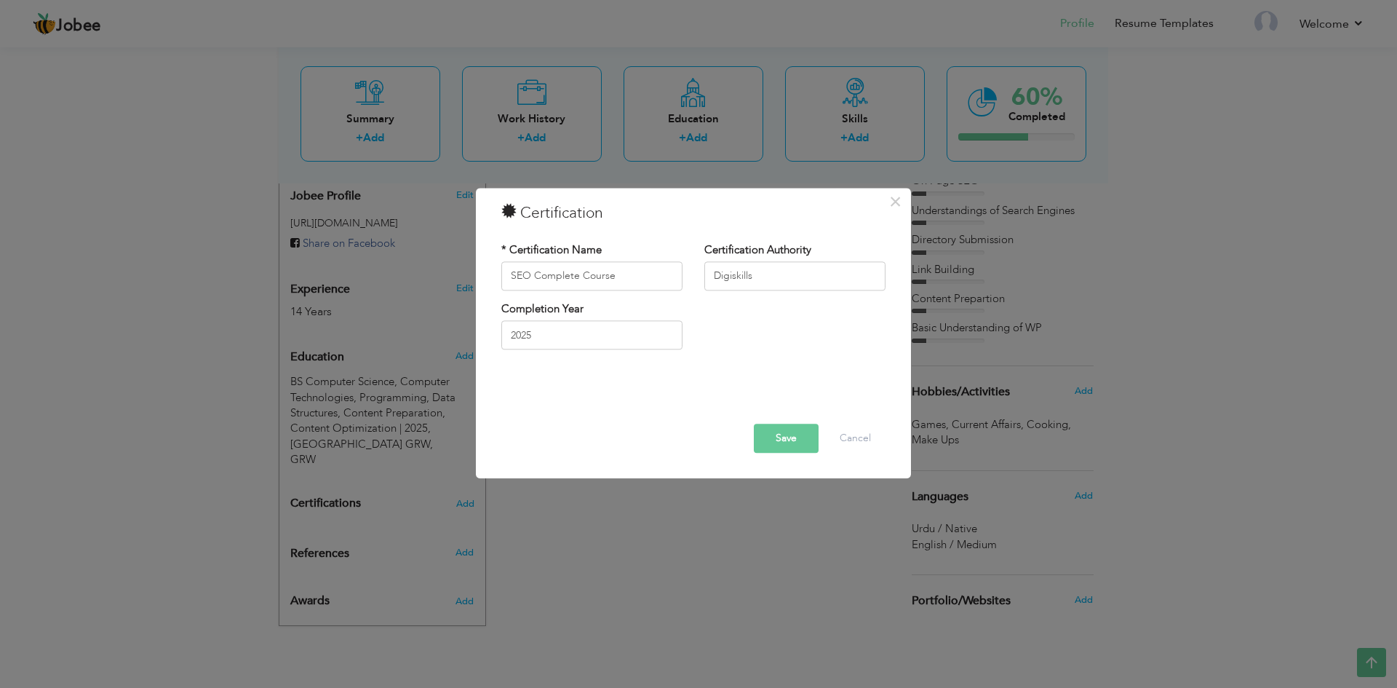
click at [768, 429] on button "Save" at bounding box center [786, 438] width 65 height 29
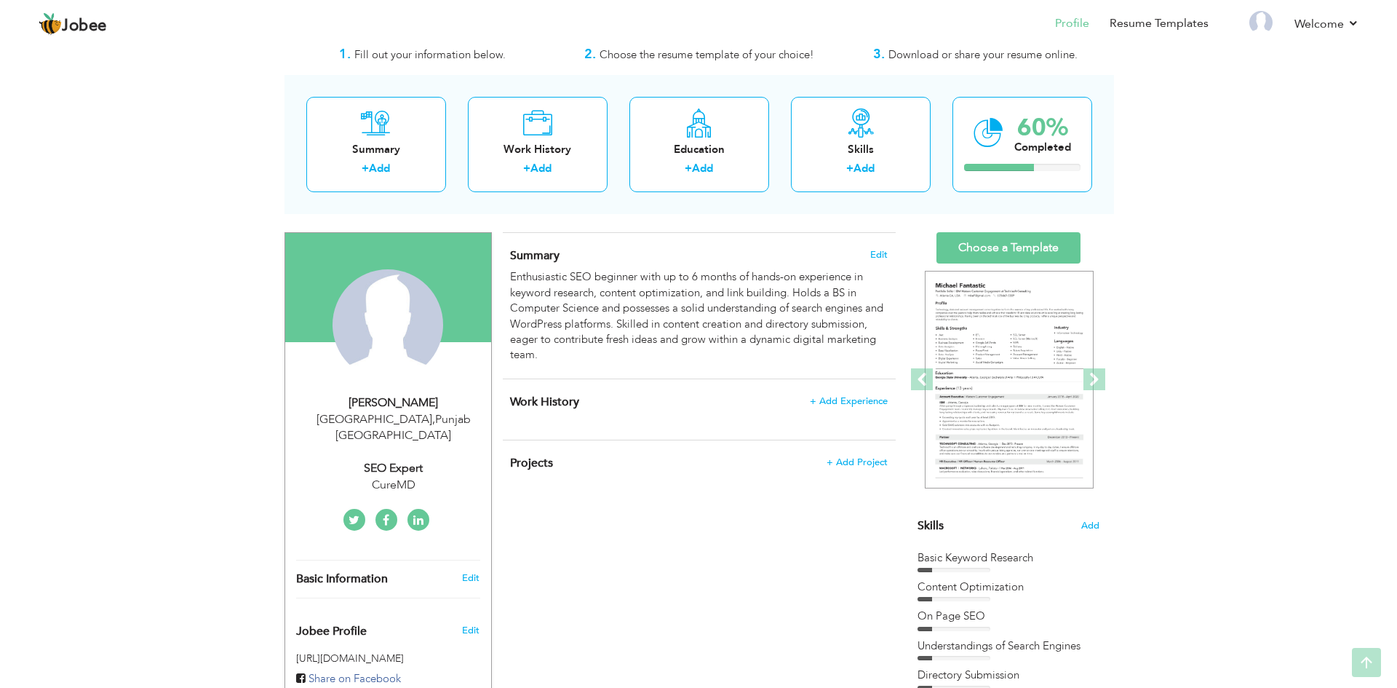
scroll to position [41, 0]
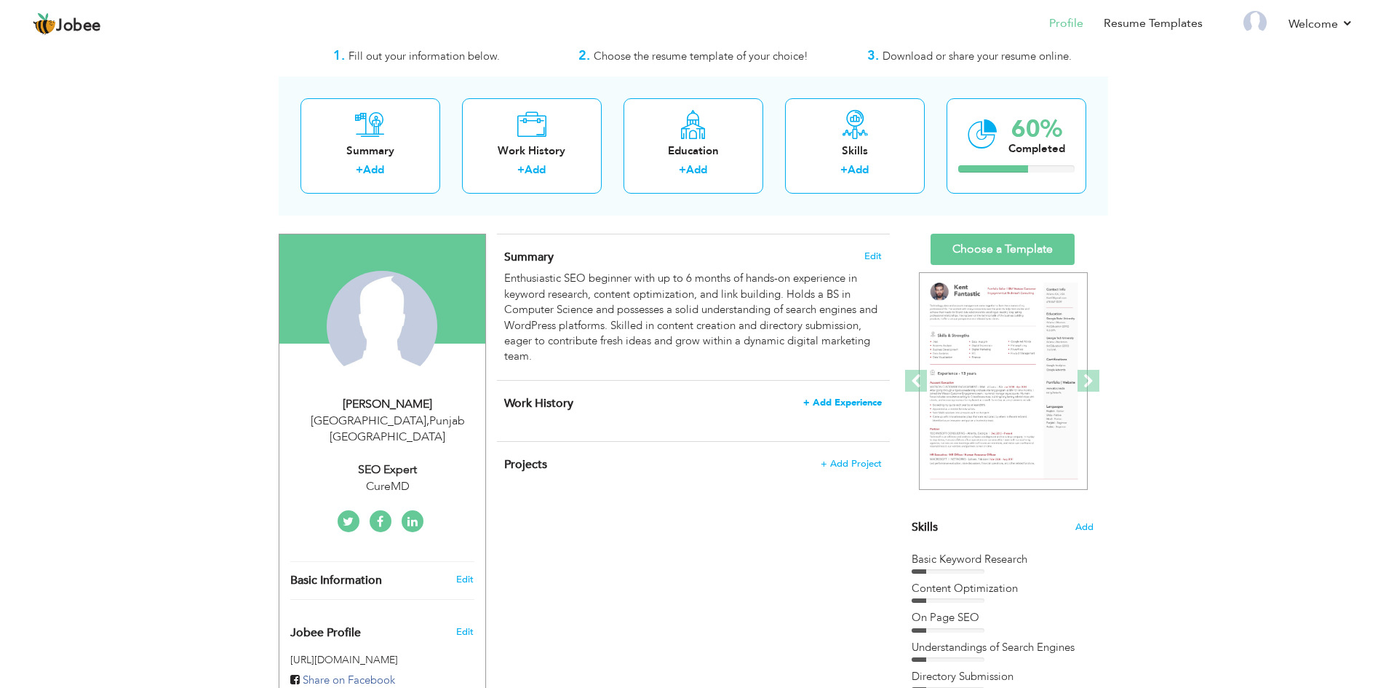
click at [838, 400] on span "+ Add Experience" at bounding box center [842, 402] width 79 height 10
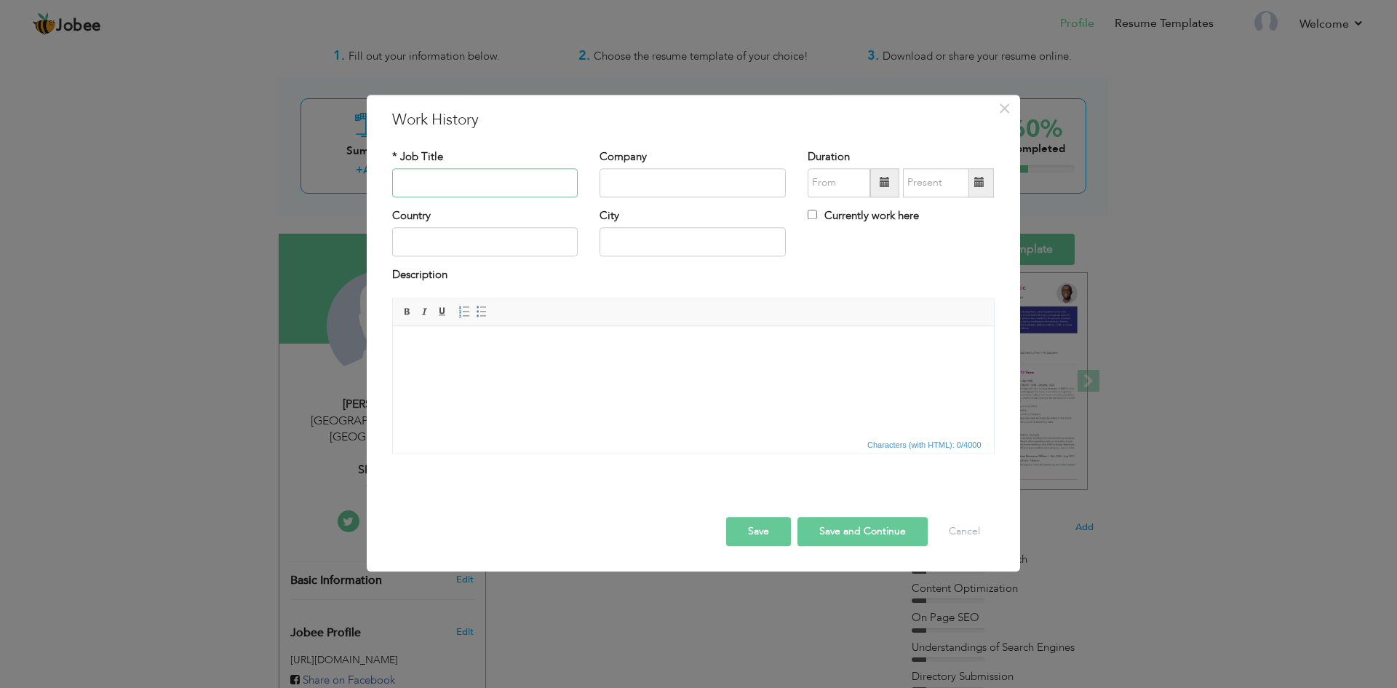
click at [430, 191] on input "text" at bounding box center [485, 182] width 186 height 29
click at [433, 183] on input "text" at bounding box center [485, 182] width 186 height 29
click at [416, 170] on input "text" at bounding box center [485, 182] width 186 height 29
type input "Independent Learning"
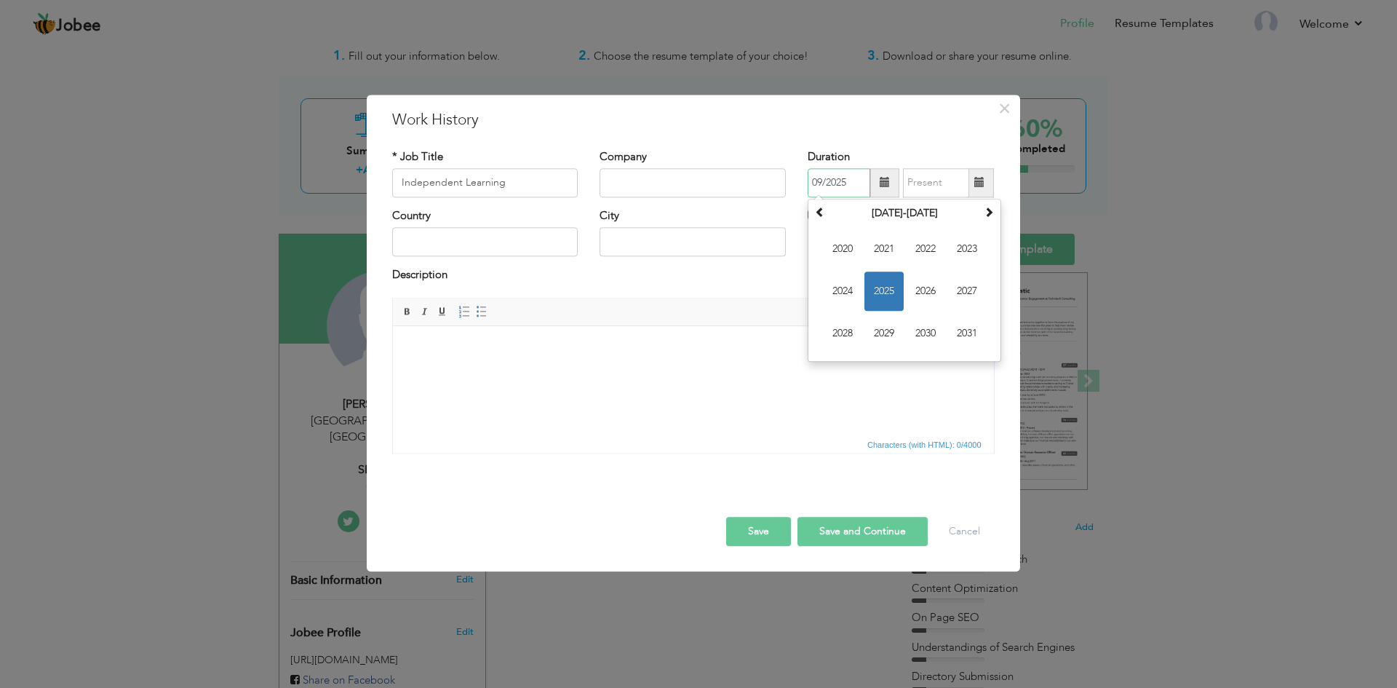
click at [876, 297] on span "2025" at bounding box center [884, 290] width 39 height 39
click at [851, 254] on span "Jan" at bounding box center [842, 248] width 39 height 39
type input "01/2025"
click at [815, 214] on input "Currently work here" at bounding box center [812, 214] width 9 height 9
checkbox input "true"
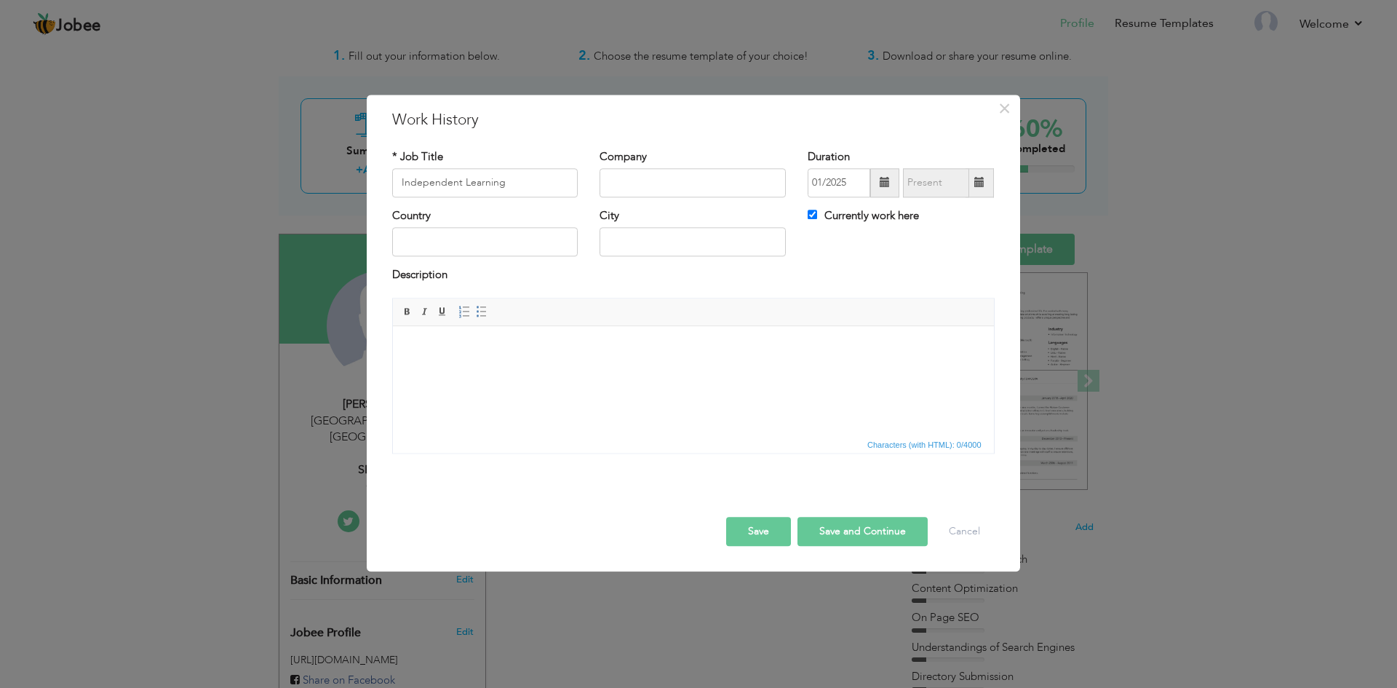
click at [424, 370] on html at bounding box center [692, 348] width 601 height 44
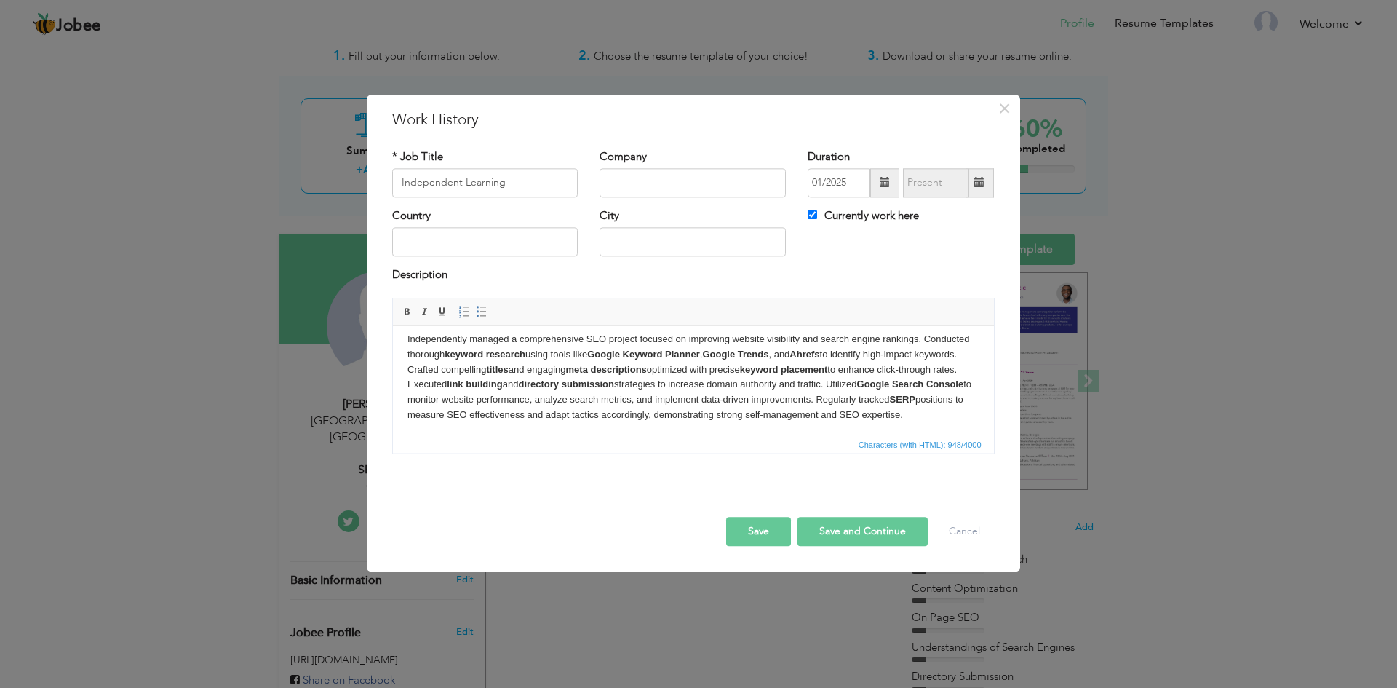
click at [525, 339] on body "Independently managed a comprehensive SEO project focused on improving website …" at bounding box center [693, 377] width 572 height 91
click at [768, 536] on button "Save" at bounding box center [758, 531] width 65 height 29
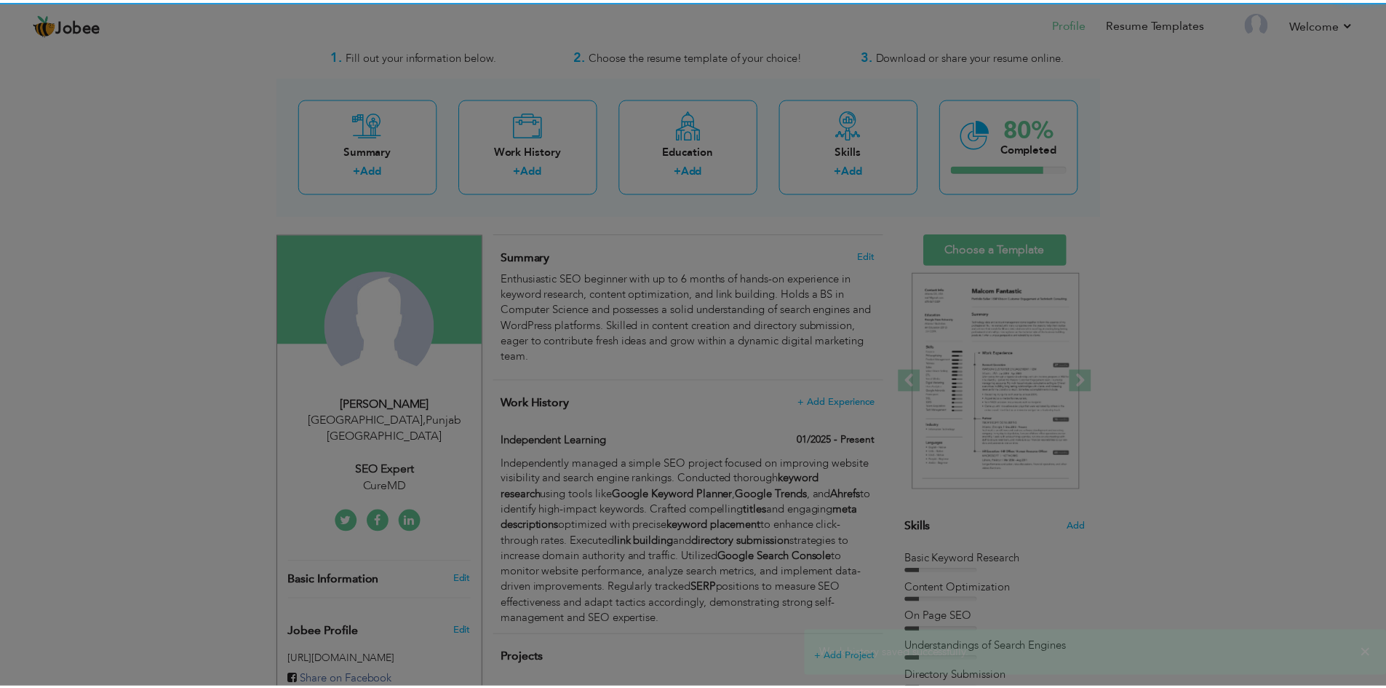
scroll to position [0, 0]
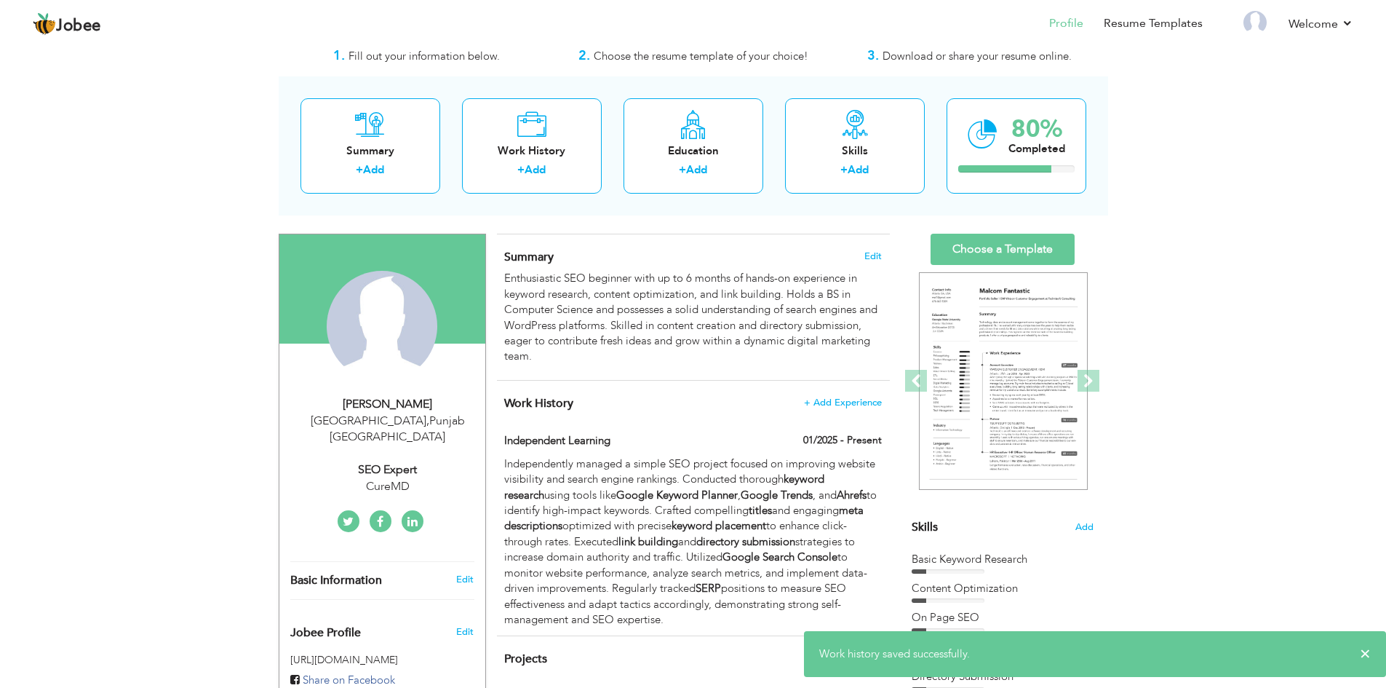
click at [234, 399] on div "View Resume Export PDF Profile Summary Public Link Experience Education Awards …" at bounding box center [693, 563] width 1386 height 1121
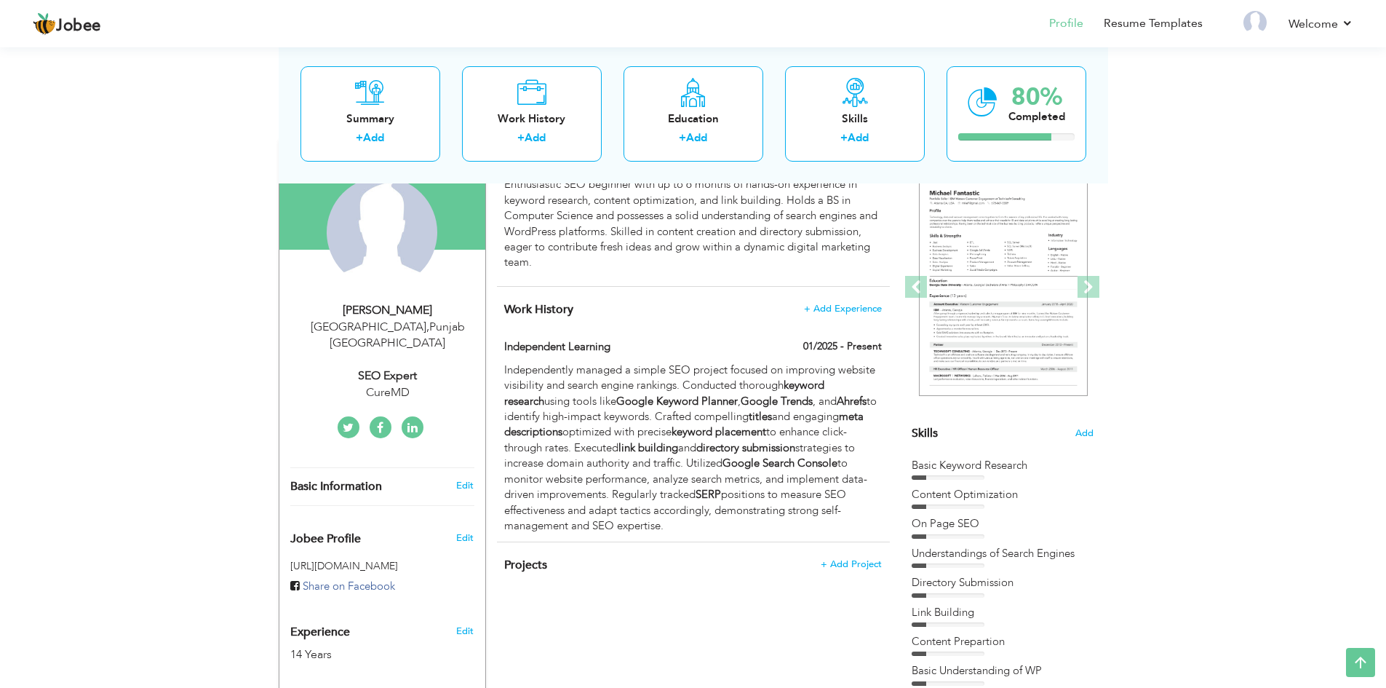
scroll to position [114, 0]
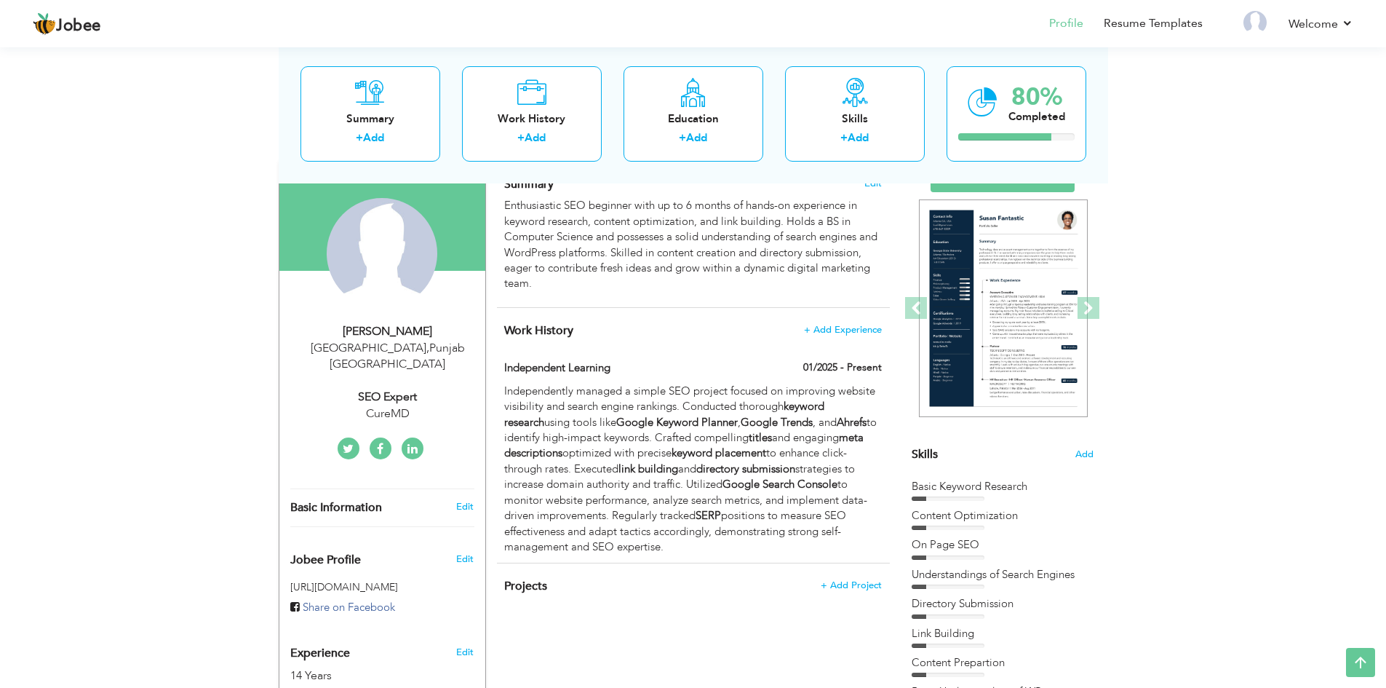
click at [398, 405] on div "CureMD" at bounding box center [387, 413] width 195 height 17
select select "number:166"
select select "number:16"
type input "CureMD"
type input "SEO Expert"
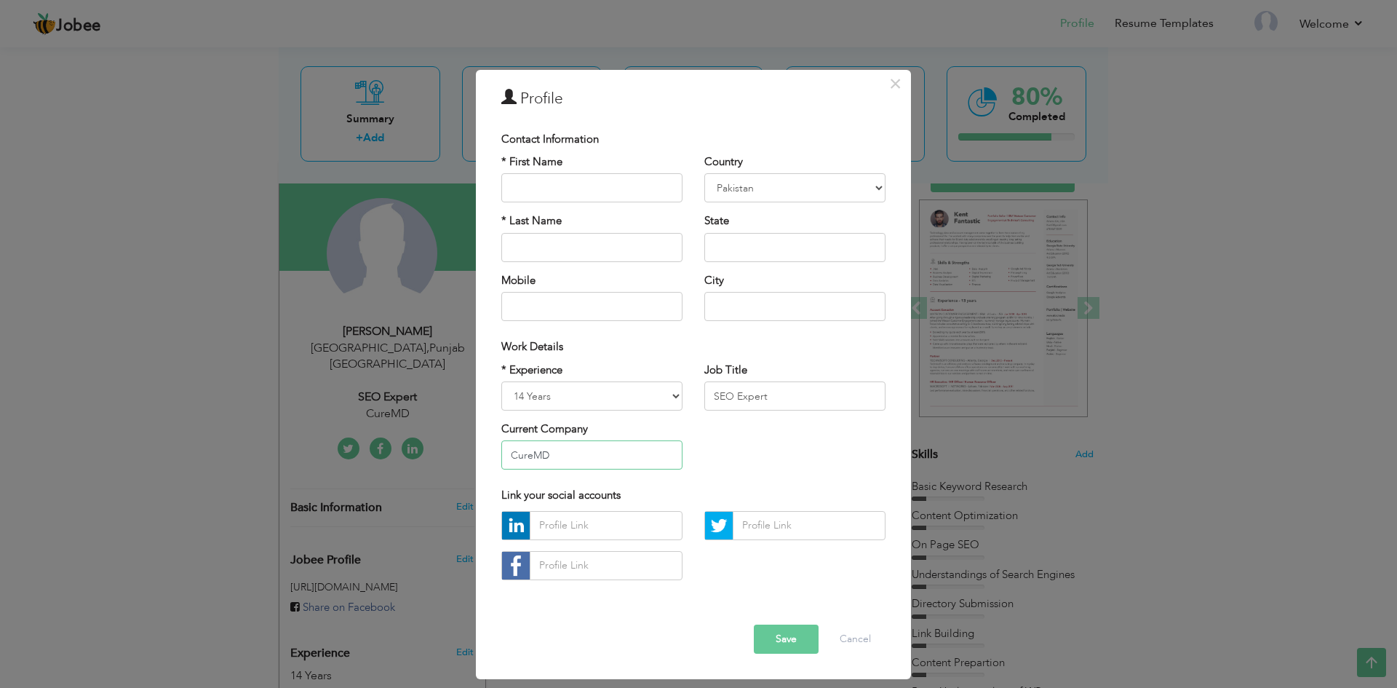
drag, startPoint x: 571, startPoint y: 450, endPoint x: 467, endPoint y: 450, distance: 104.1
click at [467, 450] on div "× Profile Contact Information * First Name * Last Name Mobile Aruba" at bounding box center [698, 344] width 1397 height 688
click at [549, 397] on select "Entry Level Less than 1 Year 1 Year 2 Years 3 Years 4 Years 5 Years 6 Years 7 Y…" at bounding box center [591, 395] width 181 height 29
select select "number:2"
click at [501, 381] on select "Entry Level Less than 1 Year 1 Year 2 Years 3 Years 4 Years 5 Years 6 Years 7 Y…" at bounding box center [591, 395] width 181 height 29
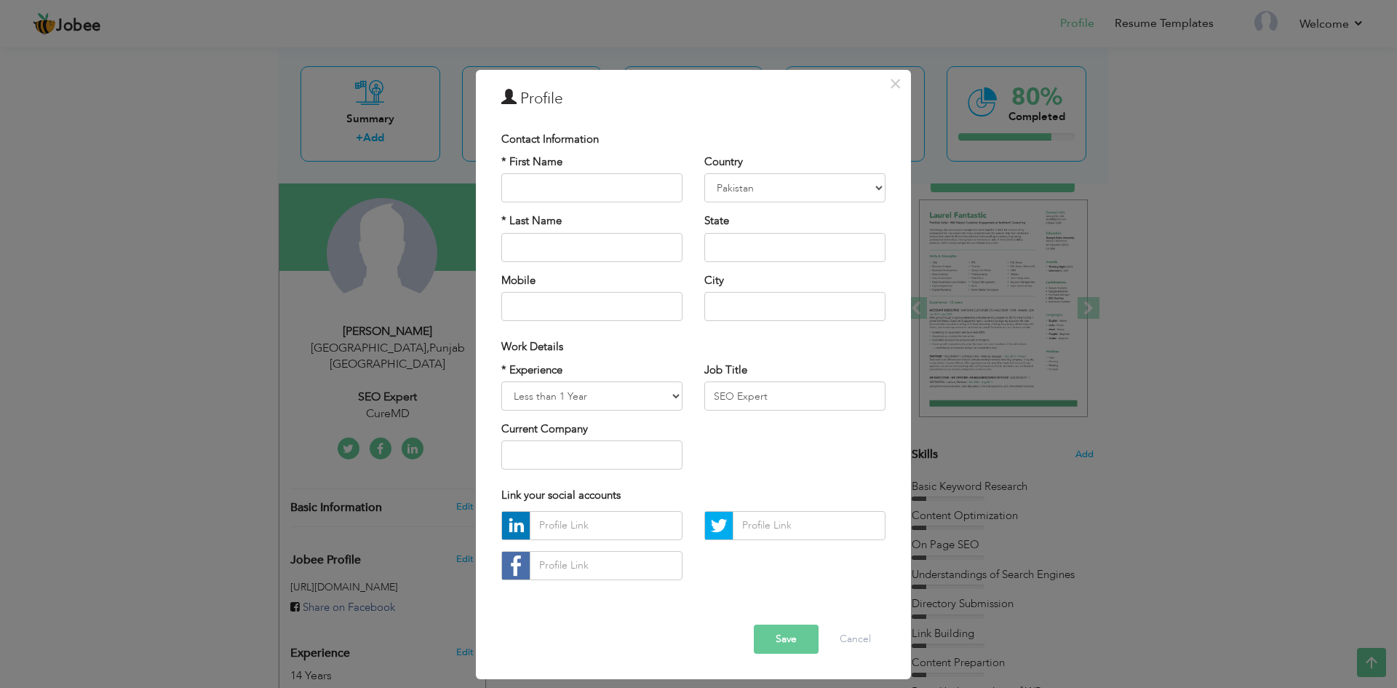
click at [804, 635] on button "Save" at bounding box center [786, 638] width 65 height 29
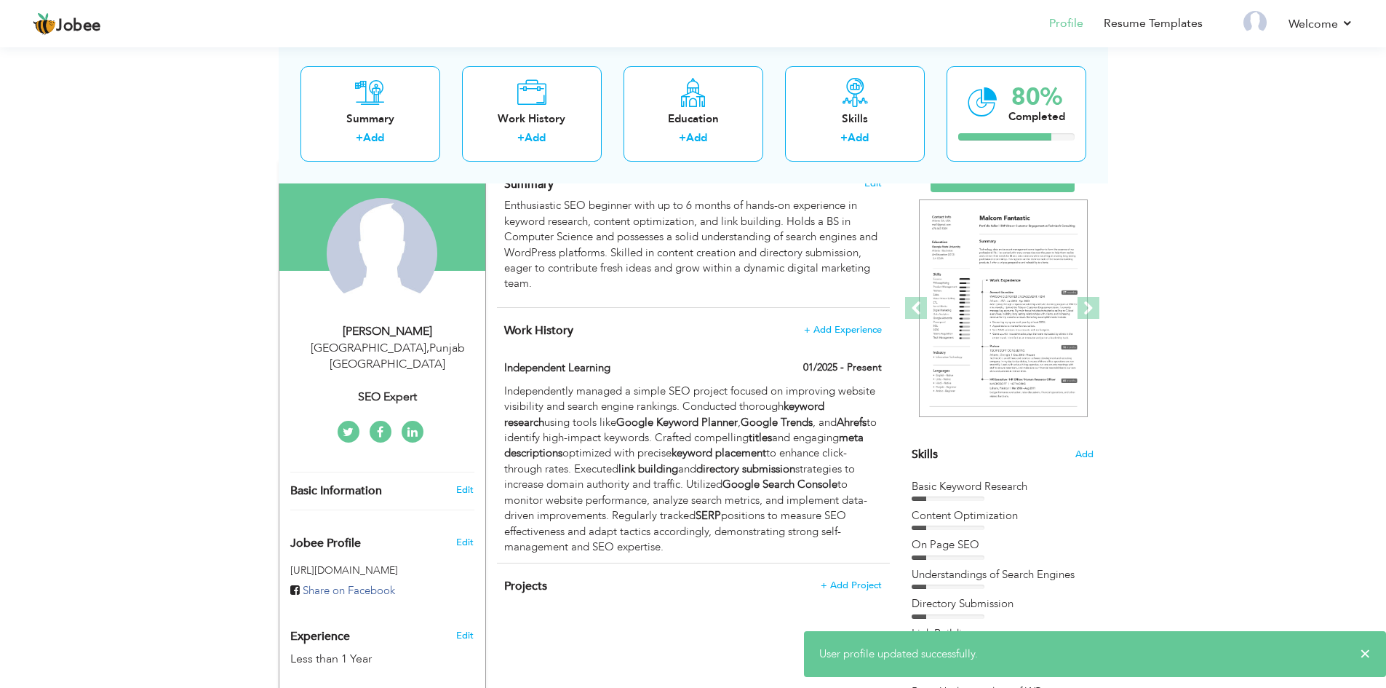
click at [132, 417] on div "View Resume Export PDF Profile Summary Public Link Experience Education Awards …" at bounding box center [693, 490] width 1386 height 1121
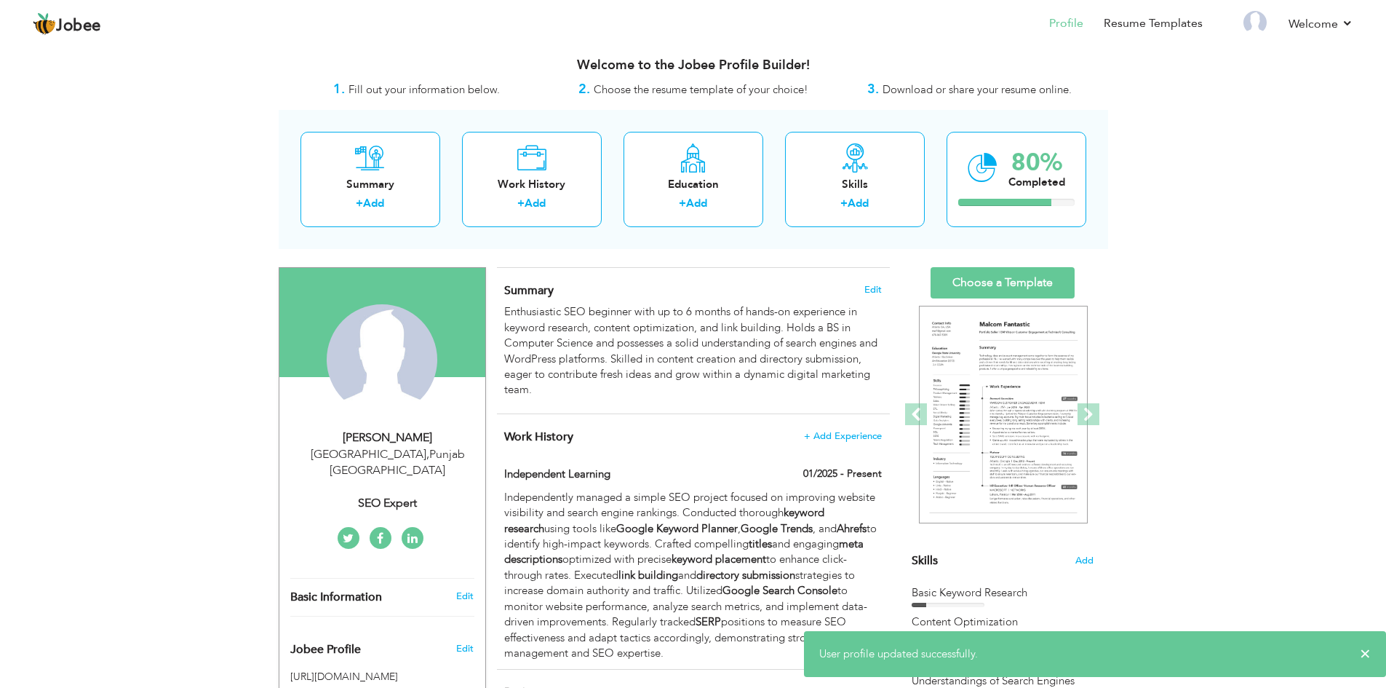
scroll to position [0, 0]
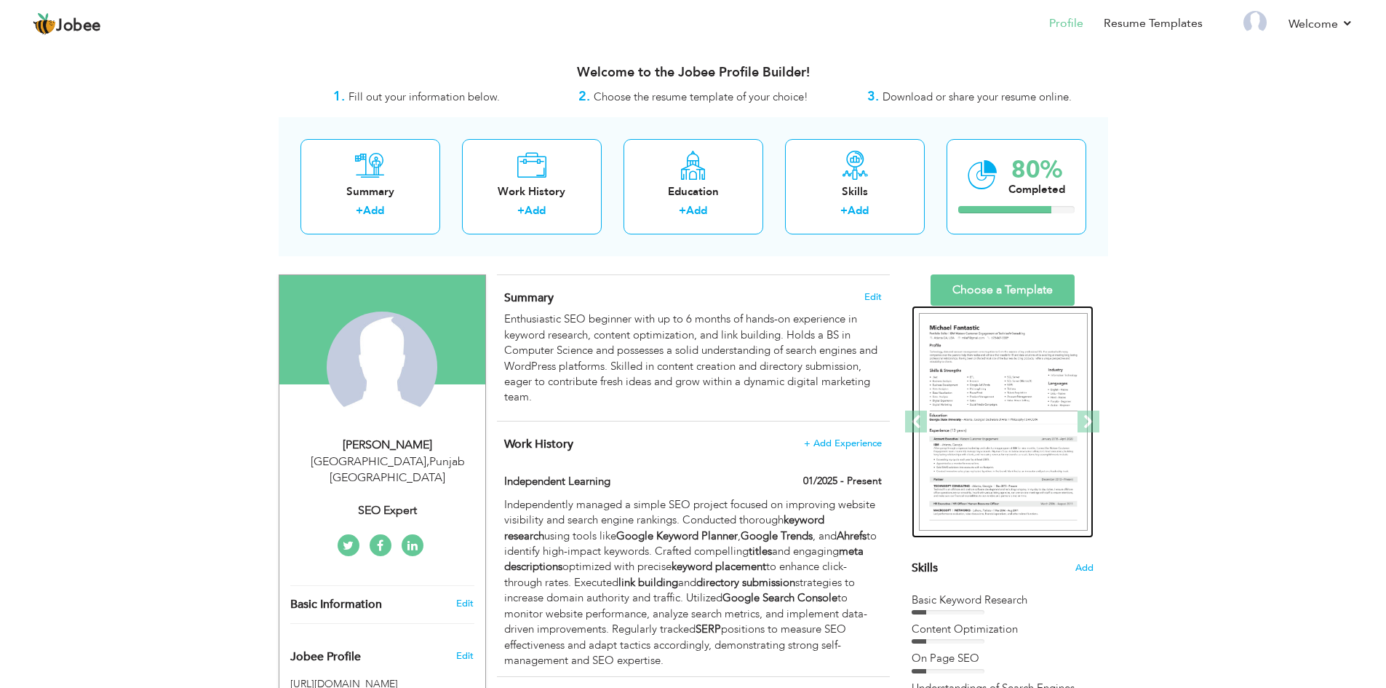
click at [1026, 361] on img at bounding box center [1003, 422] width 169 height 218
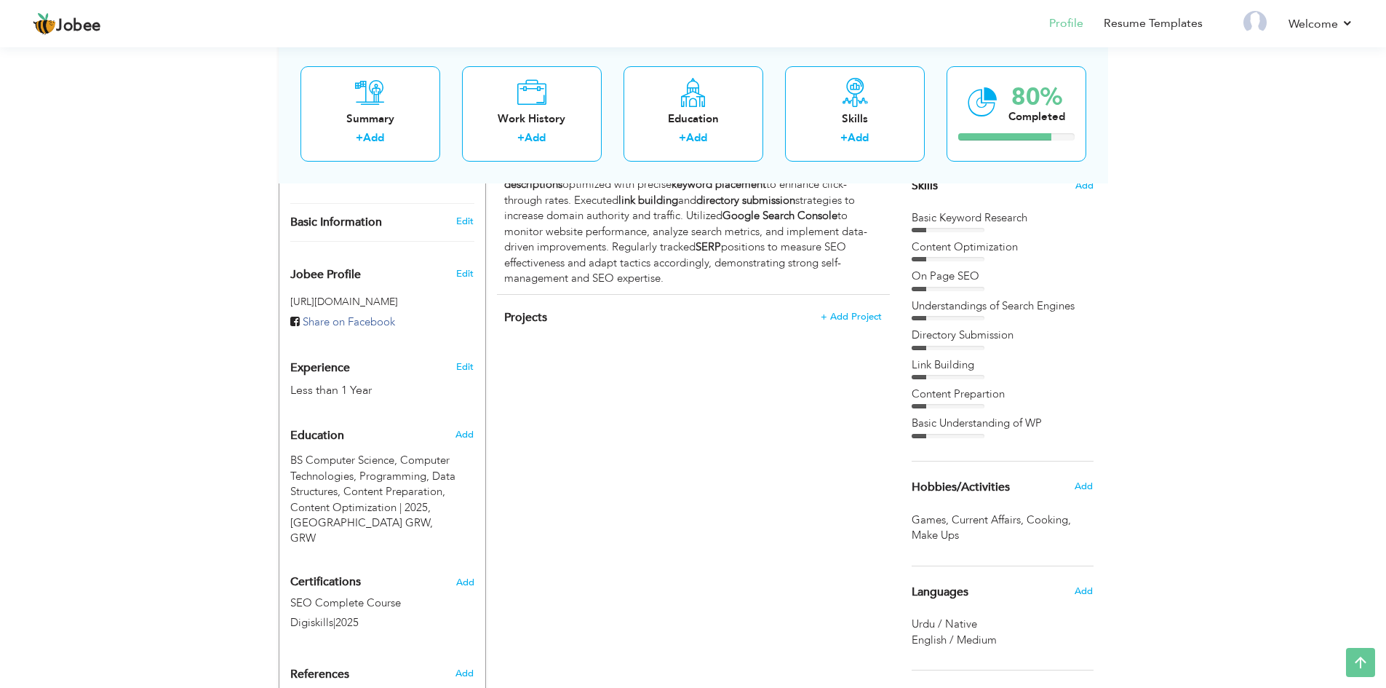
scroll to position [477, 0]
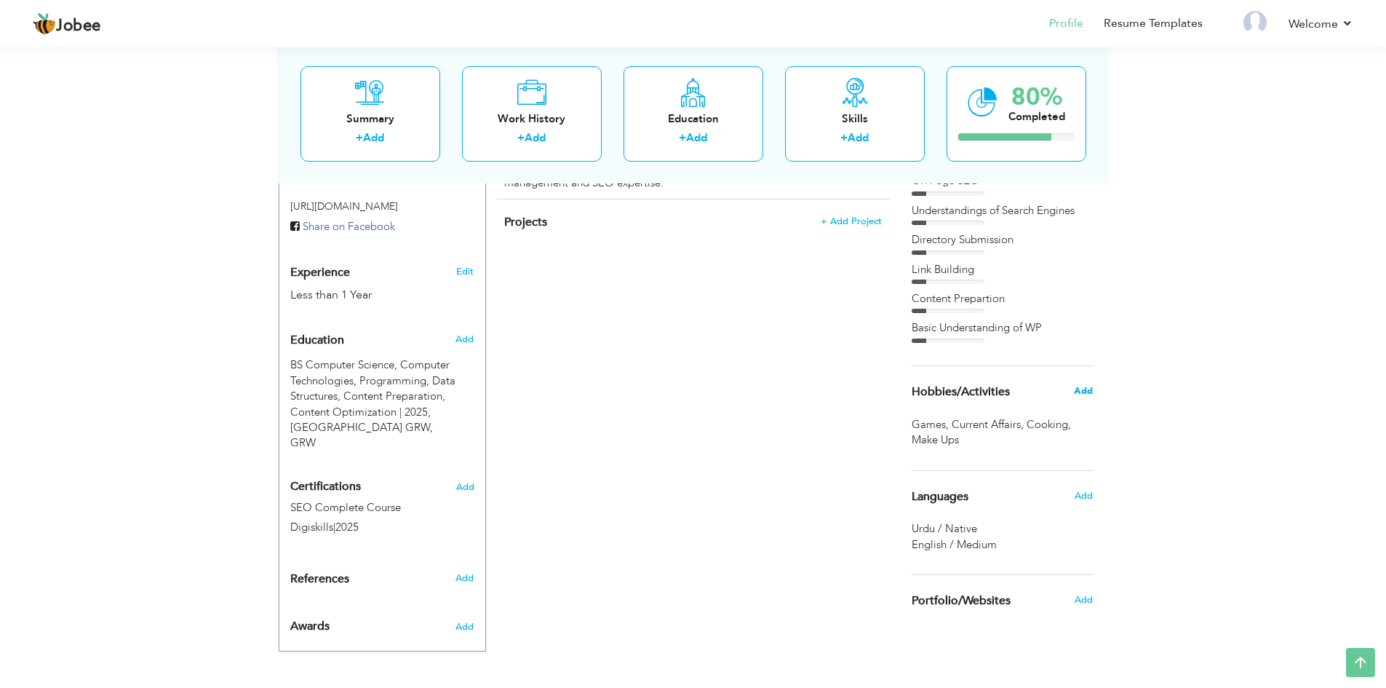
click at [1085, 394] on span "Add" at bounding box center [1083, 390] width 19 height 13
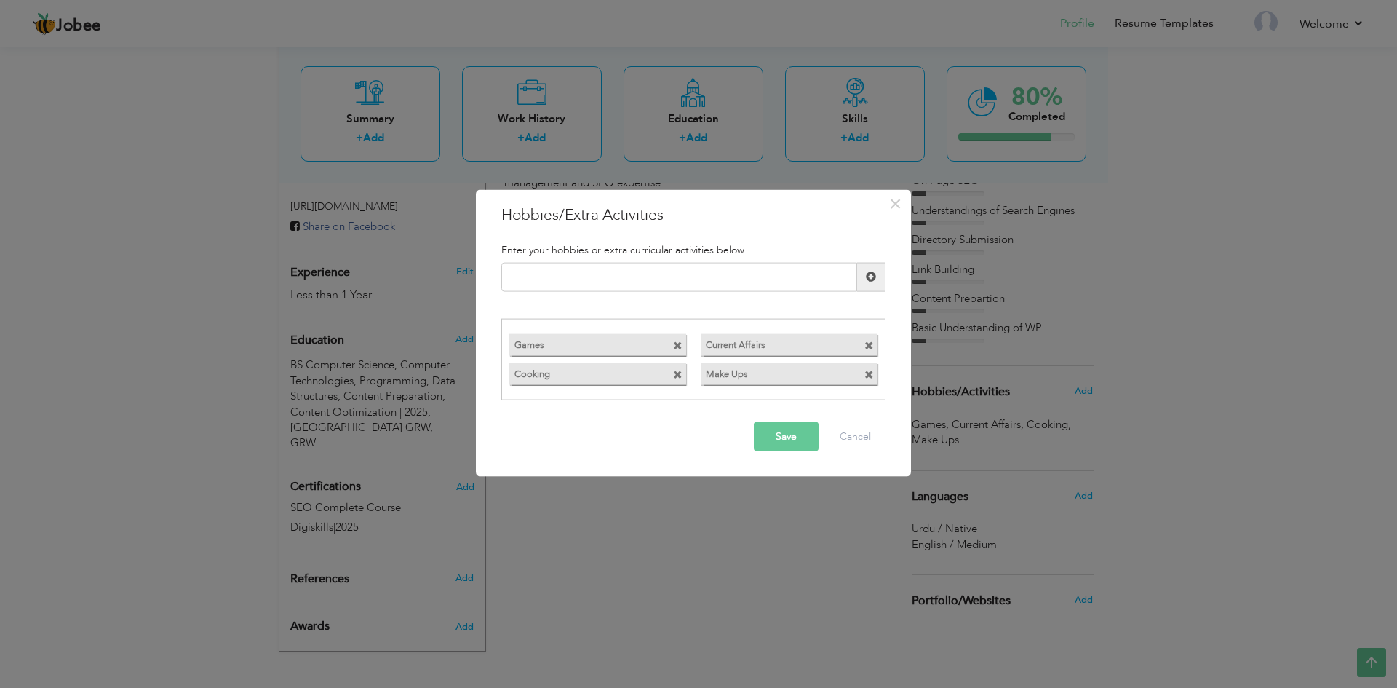
click at [868, 375] on span at bounding box center [869, 374] width 9 height 9
click at [729, 370] on div "Games Current Affairs Cooking" at bounding box center [693, 359] width 383 height 58
click at [589, 269] on input "text" at bounding box center [679, 276] width 356 height 29
drag, startPoint x: 589, startPoint y: 269, endPoint x: 508, endPoint y: 269, distance: 80.8
click at [508, 269] on input "text" at bounding box center [679, 276] width 356 height 29
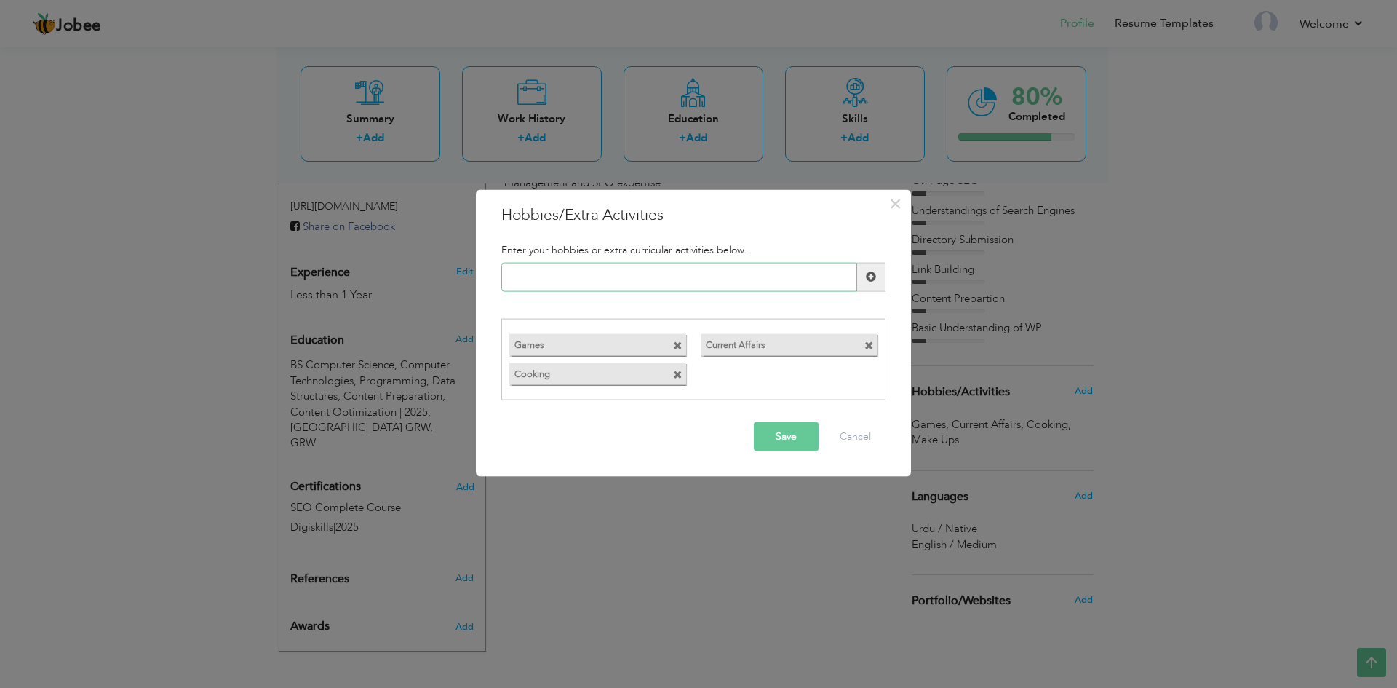
type input "01/2025"
type input "Blog Reading"
click at [563, 274] on input "Marketing Stratgies" at bounding box center [679, 276] width 356 height 29
type input "Marketing Strategies"
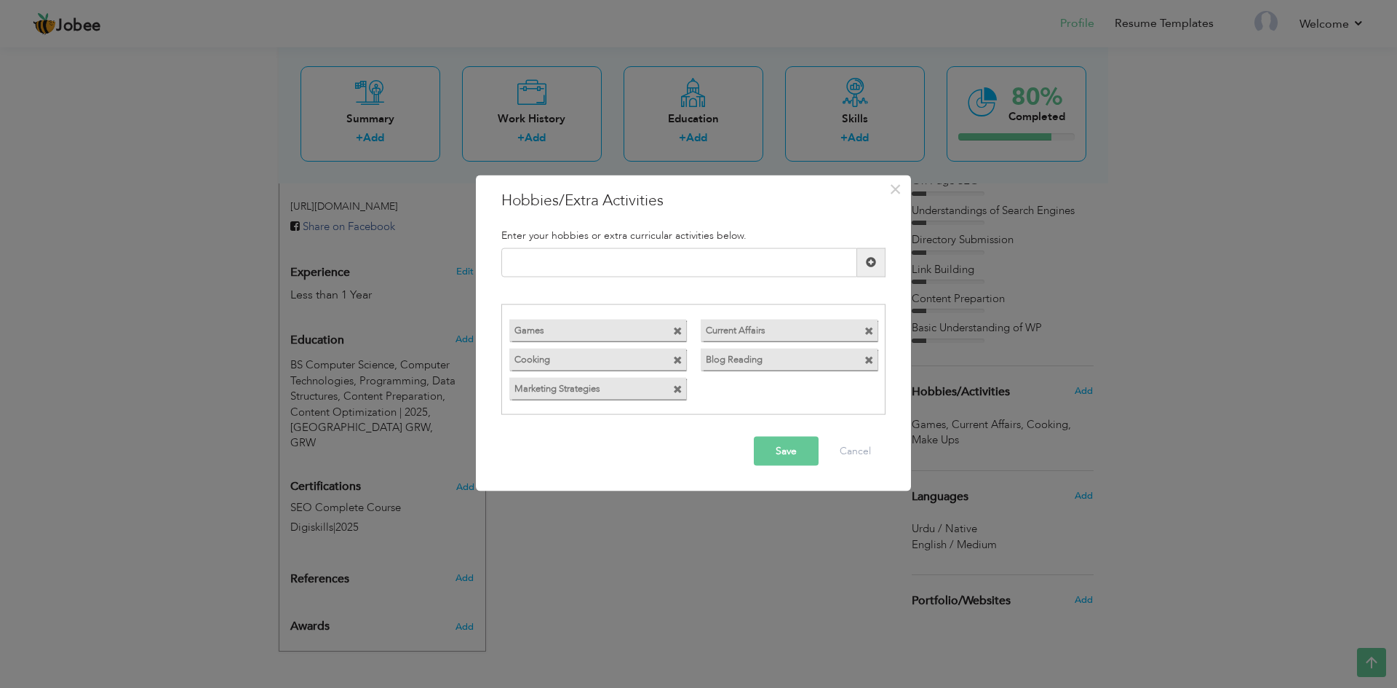
click at [786, 448] on button "Save" at bounding box center [786, 451] width 65 height 29
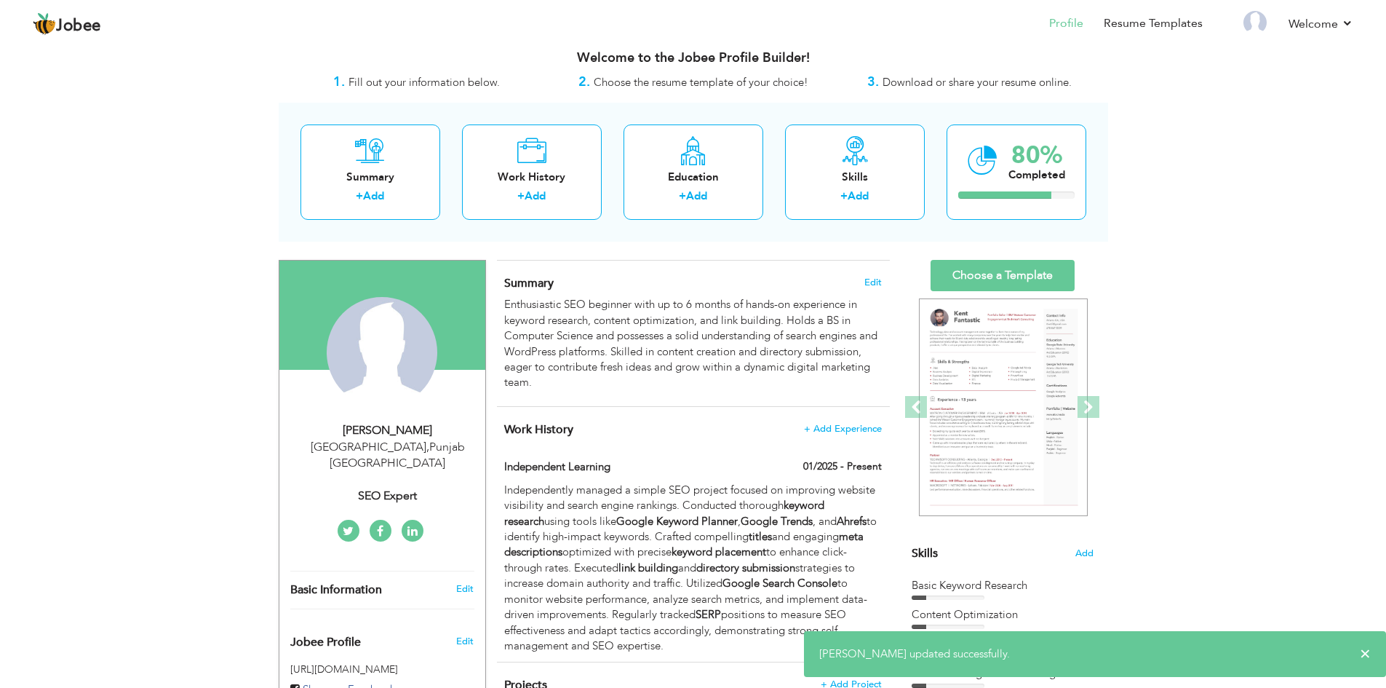
scroll to position [0, 0]
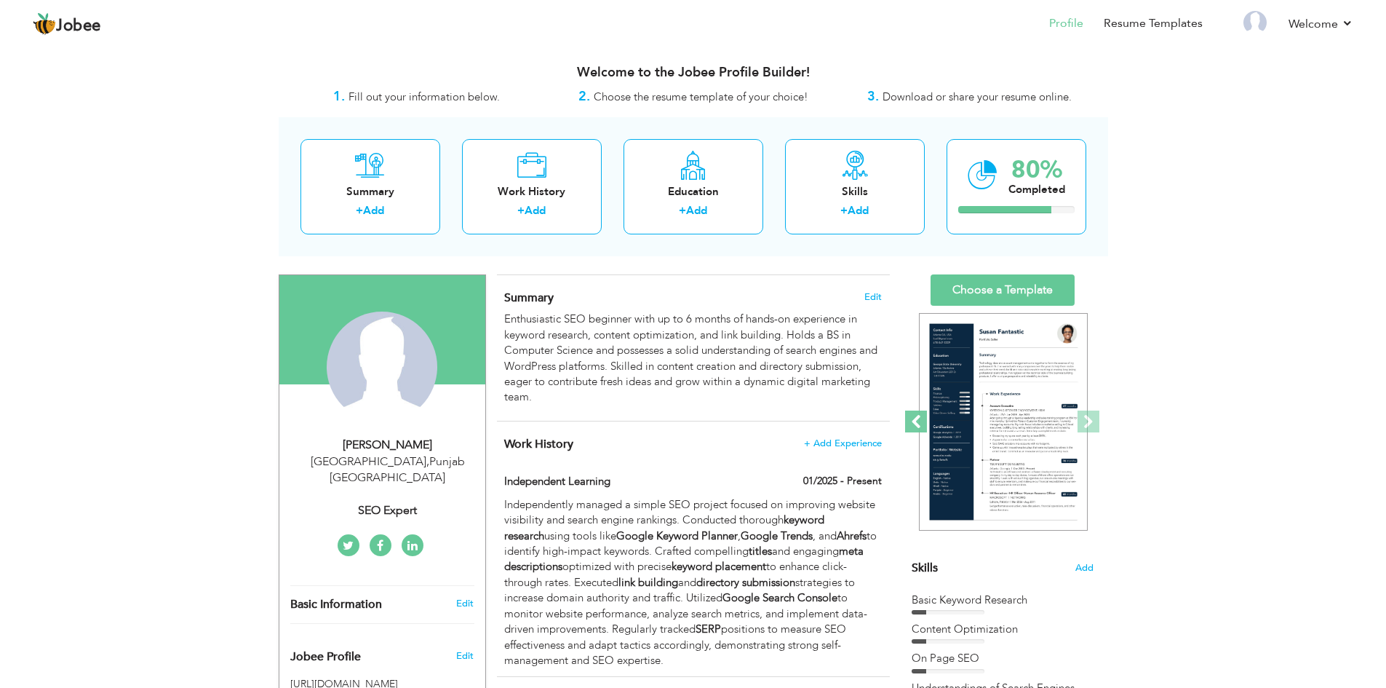
click at [910, 420] on span at bounding box center [916, 421] width 22 height 22
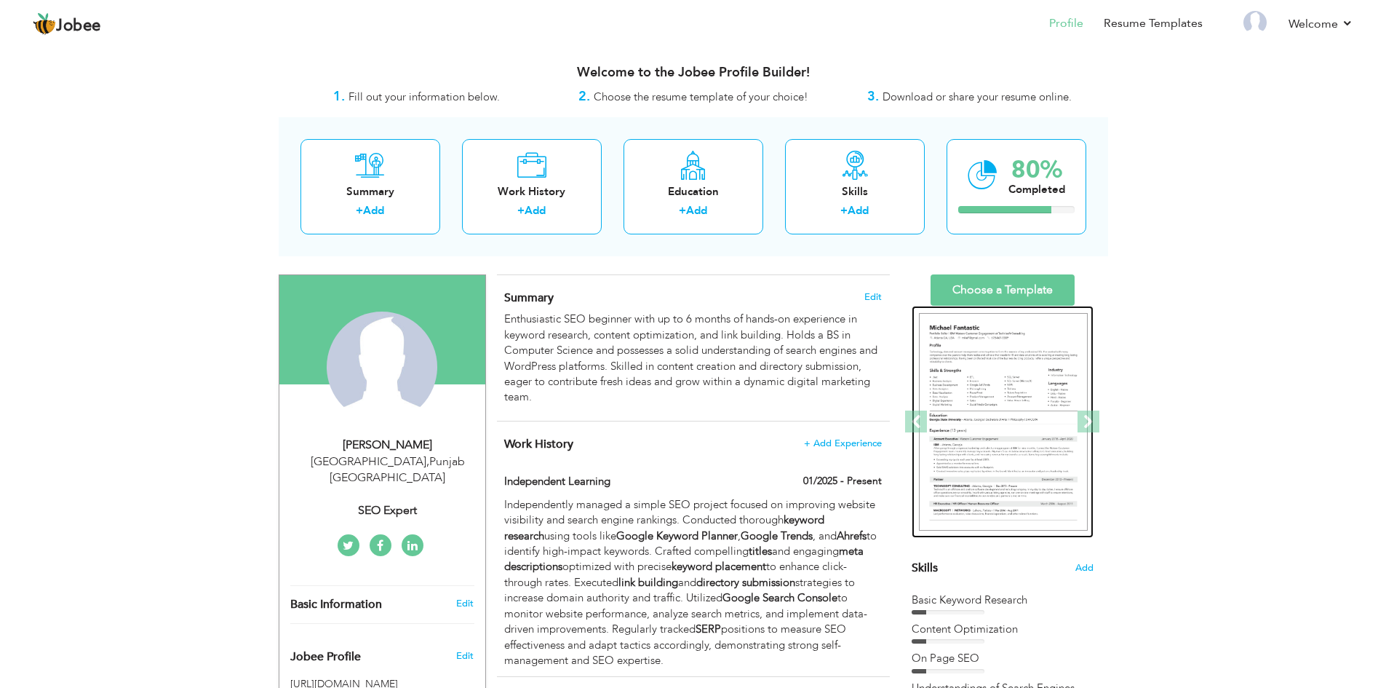
click at [980, 394] on img at bounding box center [1003, 422] width 169 height 218
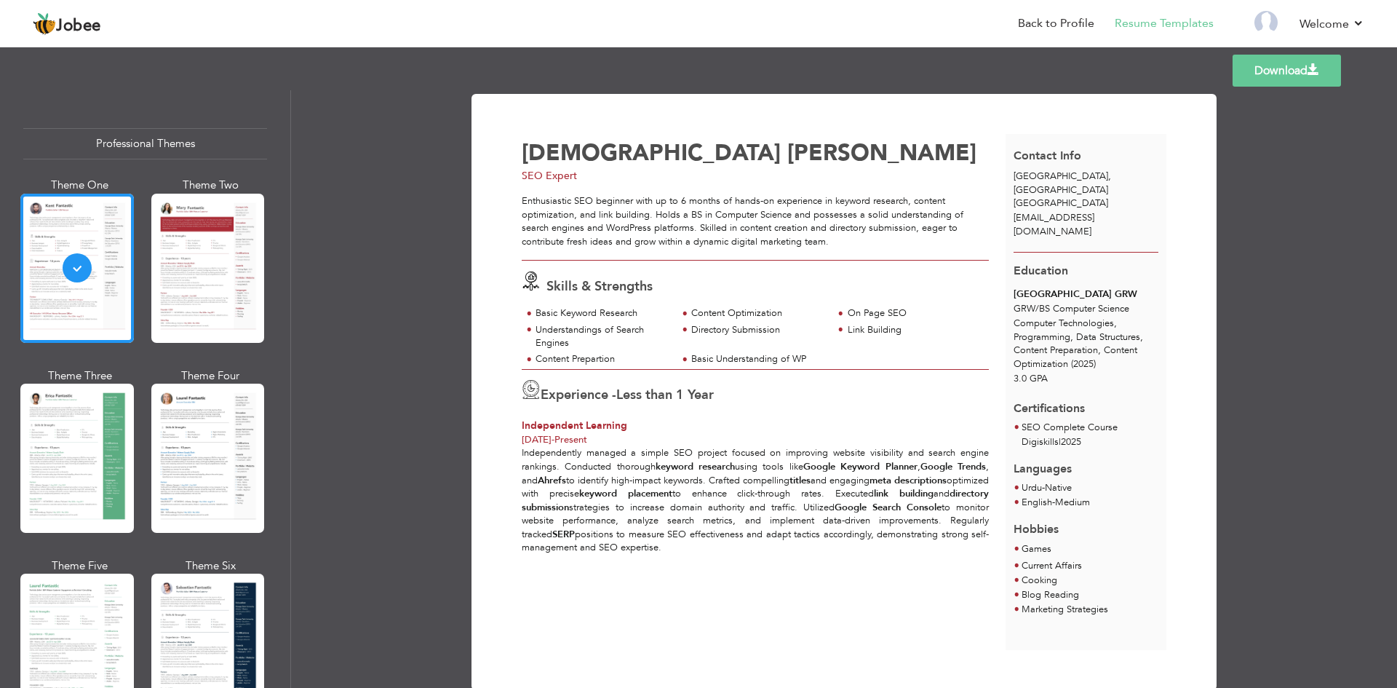
click at [1266, 73] on link "Download" at bounding box center [1287, 71] width 108 height 32
click at [1291, 181] on div "Download Hadia Shakeel SEO Expert Skills & Strengths On Page SEO - /" at bounding box center [844, 388] width 1106 height 597
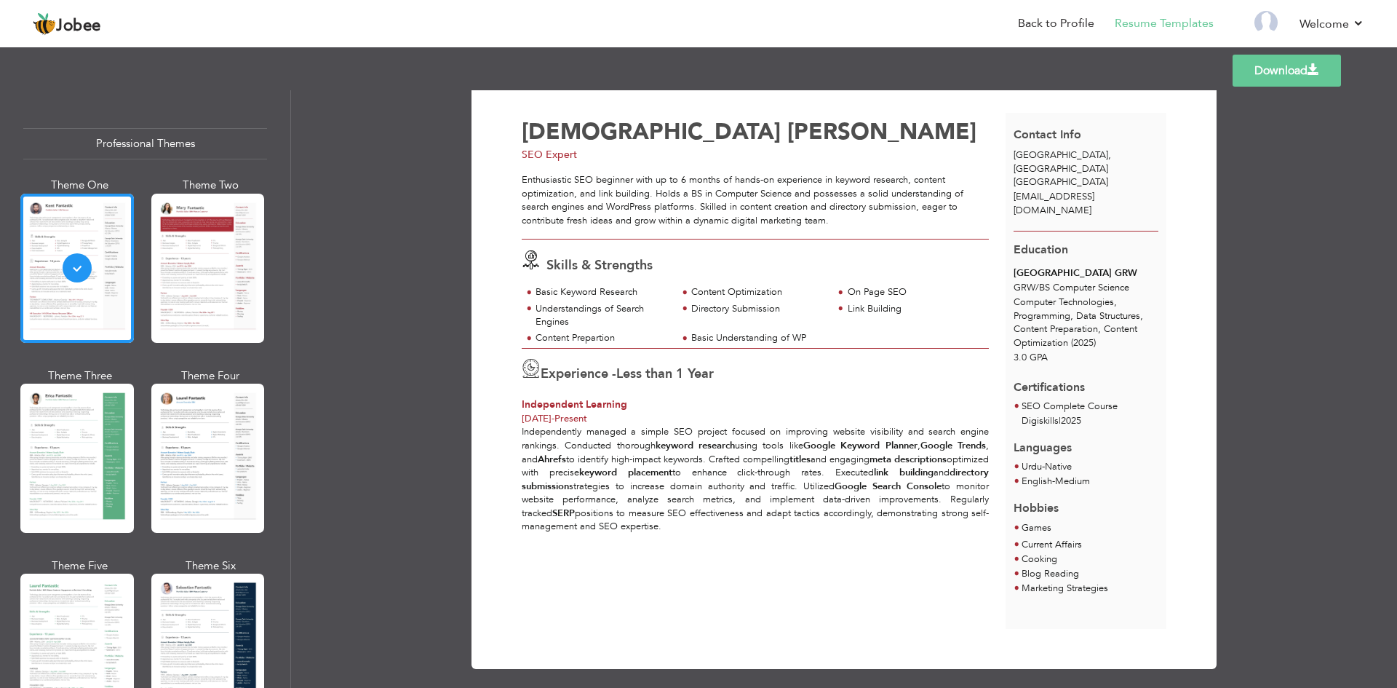
scroll to position [33, 0]
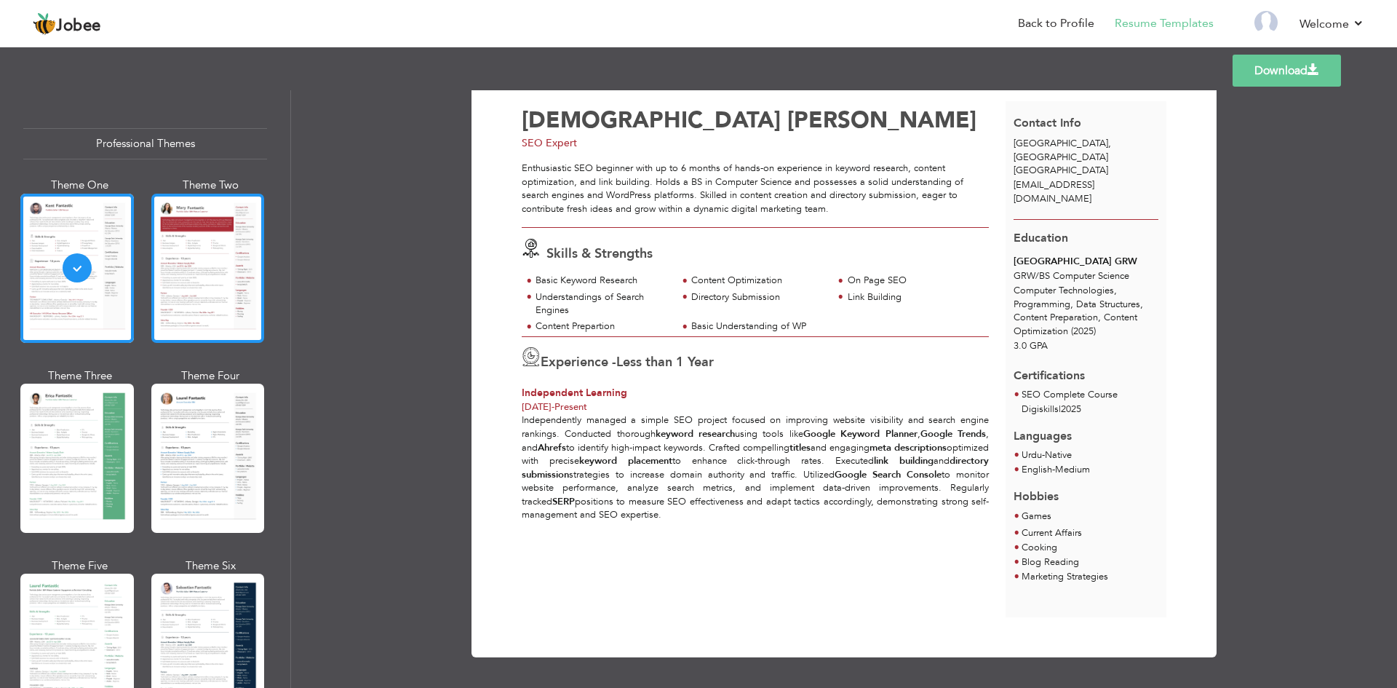
click at [191, 282] on div at bounding box center [208, 268] width 114 height 149
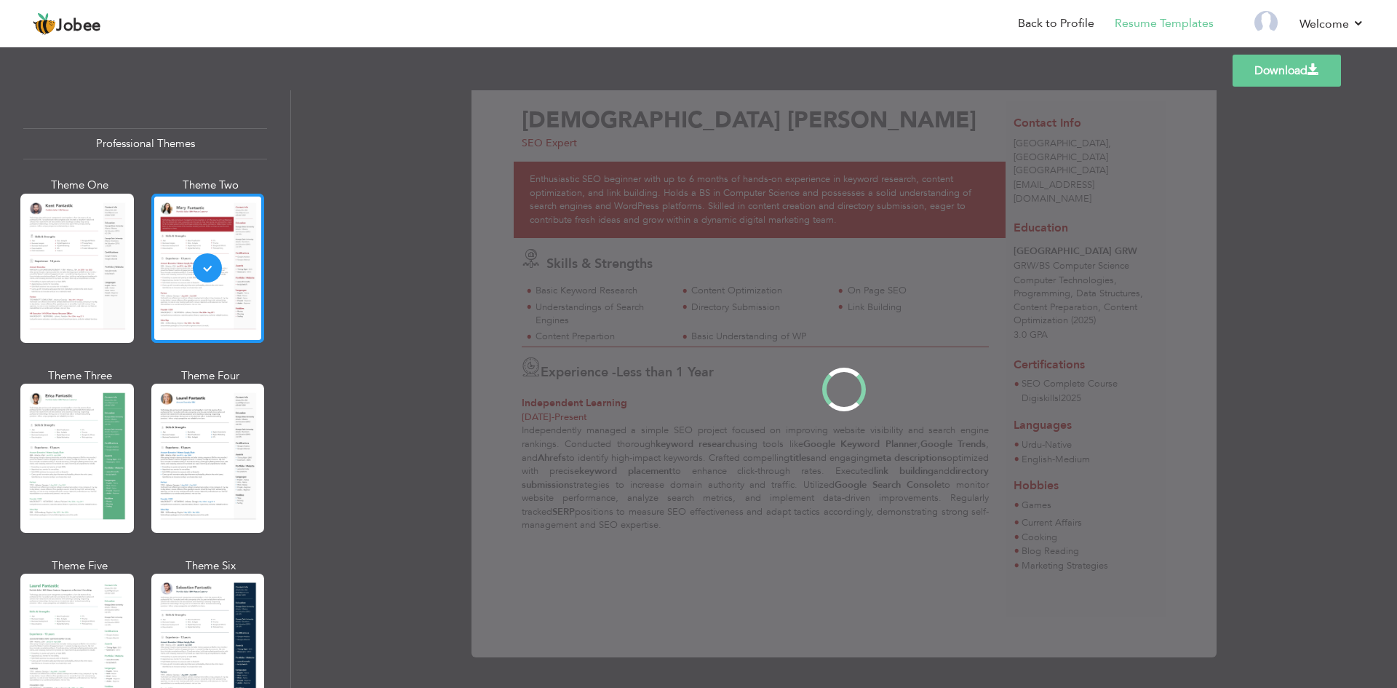
scroll to position [0, 0]
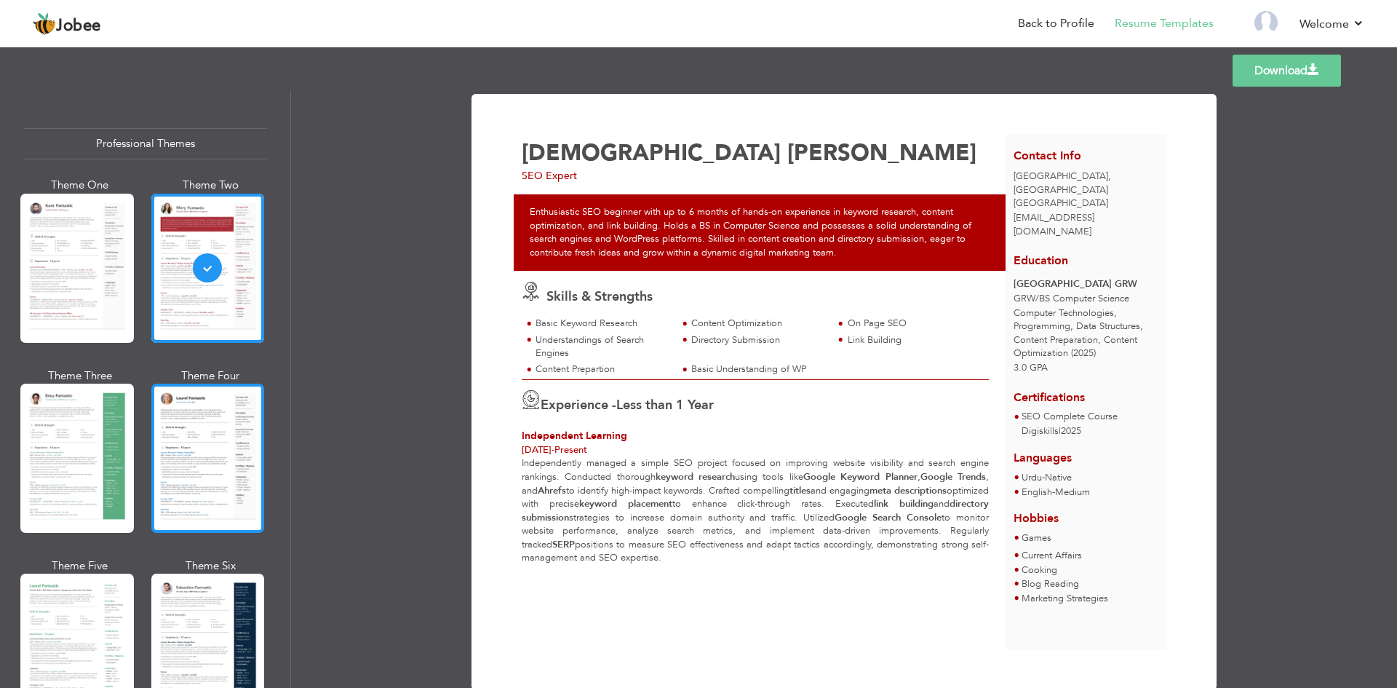
click at [206, 447] on div at bounding box center [208, 457] width 114 height 149
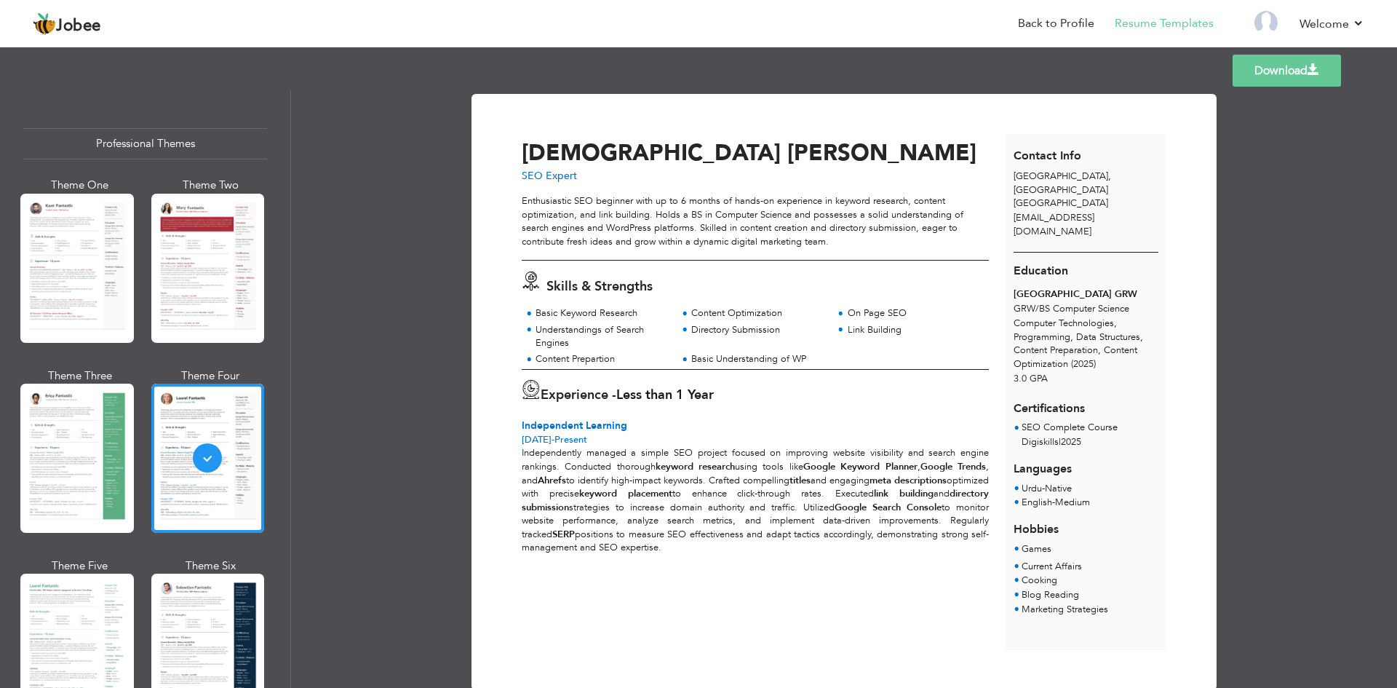
click at [41, 438] on div at bounding box center [77, 457] width 114 height 149
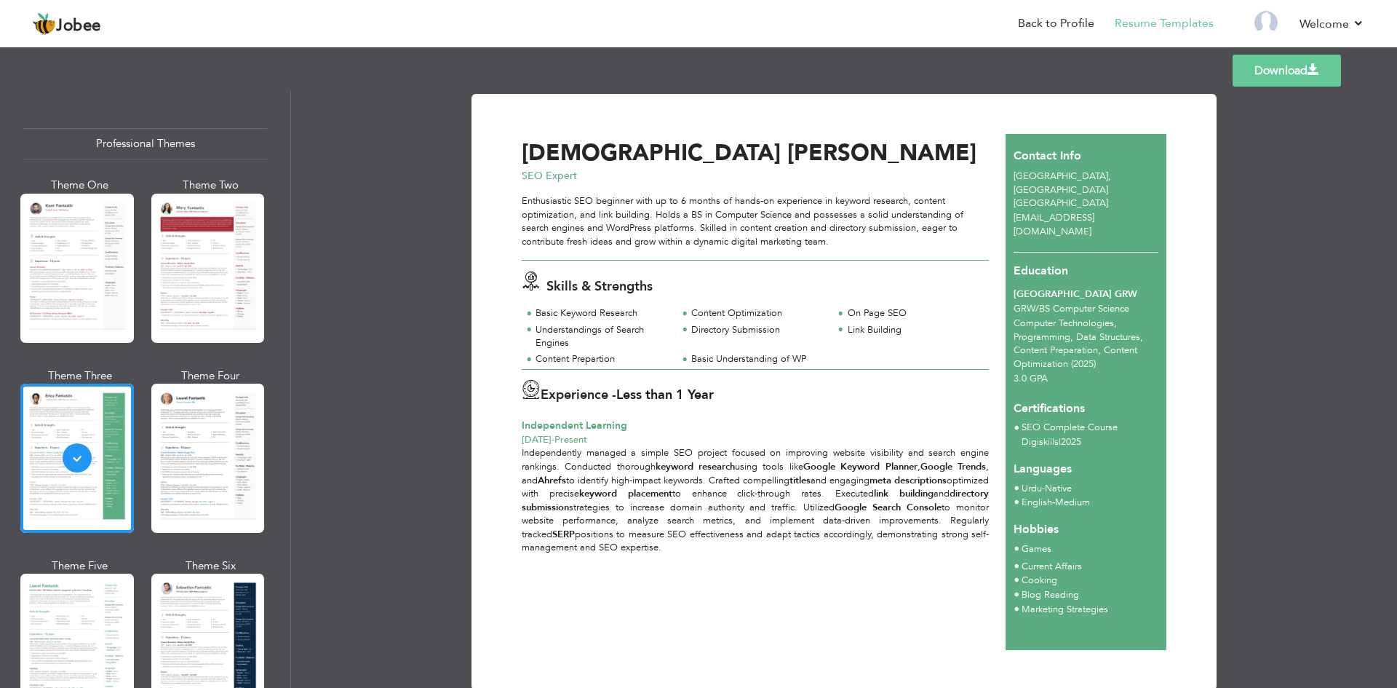
click at [1065, 211] on span "ytautomation598@gmail.com" at bounding box center [1054, 224] width 81 height 27
drag, startPoint x: 1011, startPoint y: 203, endPoint x: 1145, endPoint y: 203, distance: 133.9
click at [1145, 211] on div "ytautomation598@gmail.com" at bounding box center [1087, 224] width 162 height 27
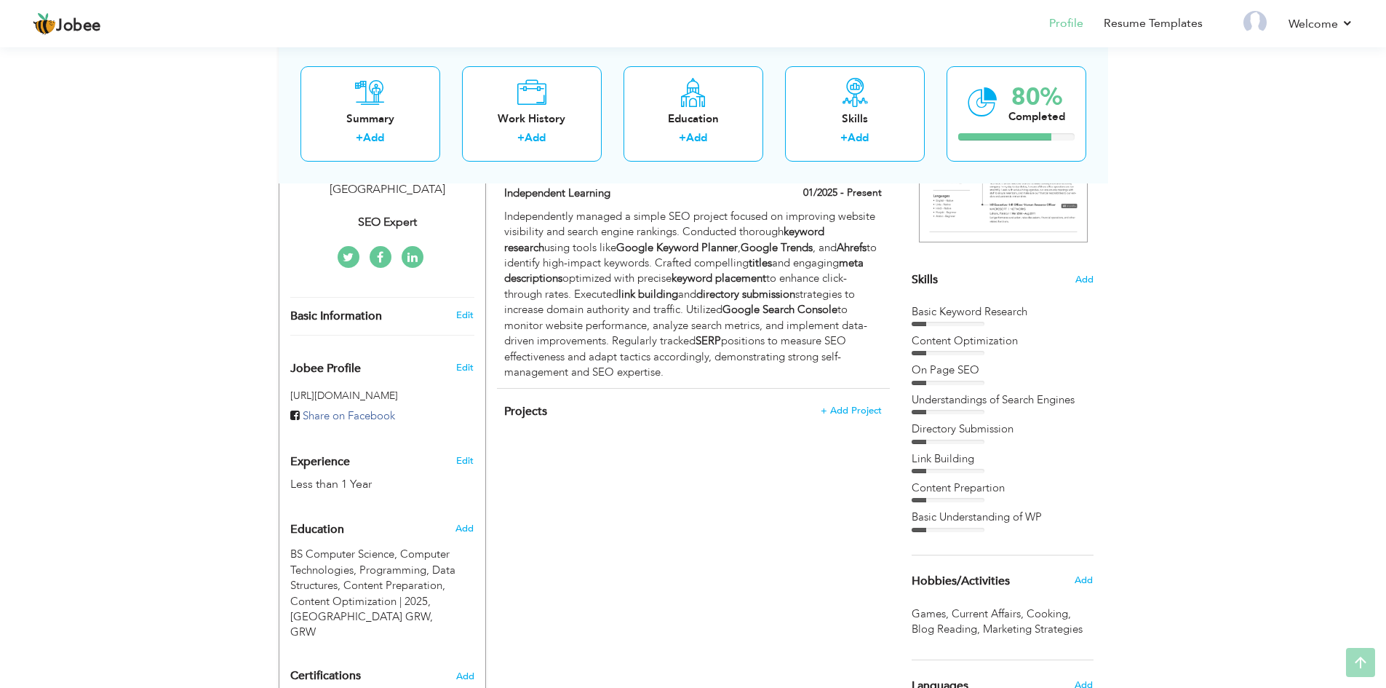
scroll to position [291, 0]
click at [473, 306] on link "Edit" at bounding box center [464, 312] width 17 height 13
select select "number:166"
select select "number:2"
type input "SEO Expert"
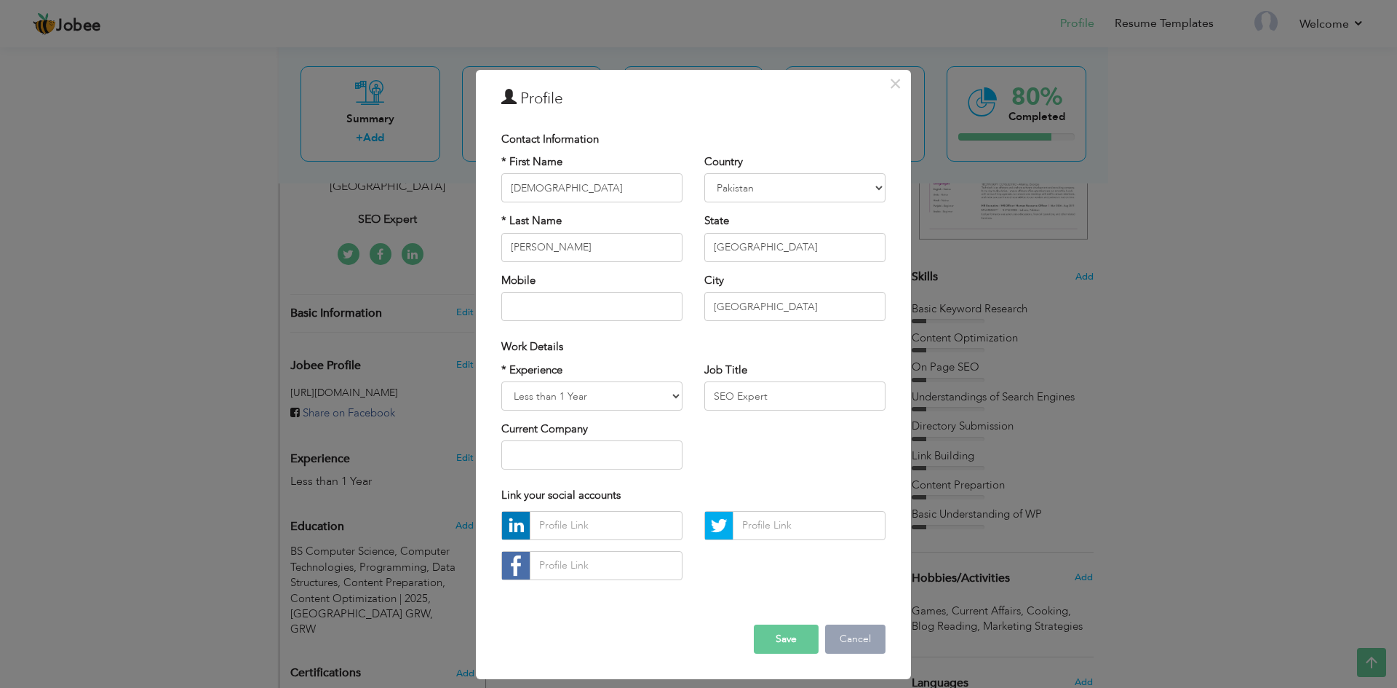
click at [850, 649] on button "Cancel" at bounding box center [855, 638] width 60 height 29
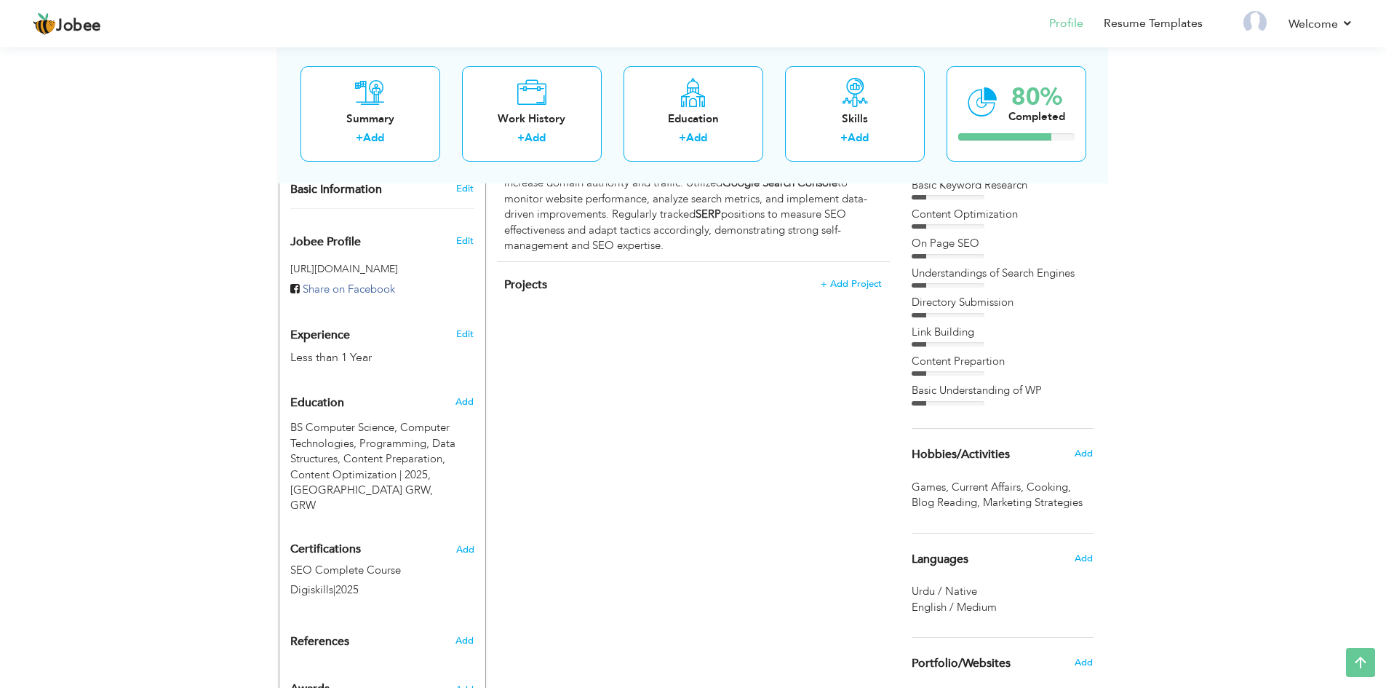
scroll to position [332, 0]
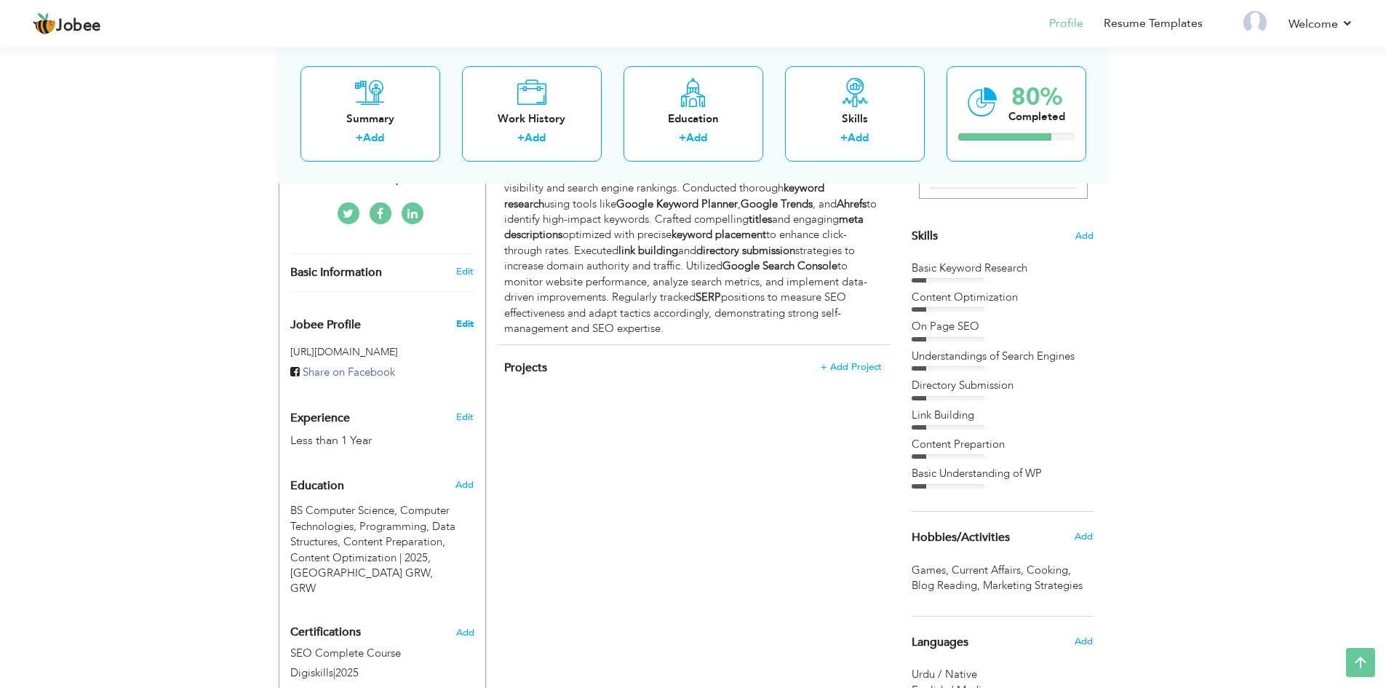
click at [466, 317] on span "Edit" at bounding box center [464, 323] width 17 height 13
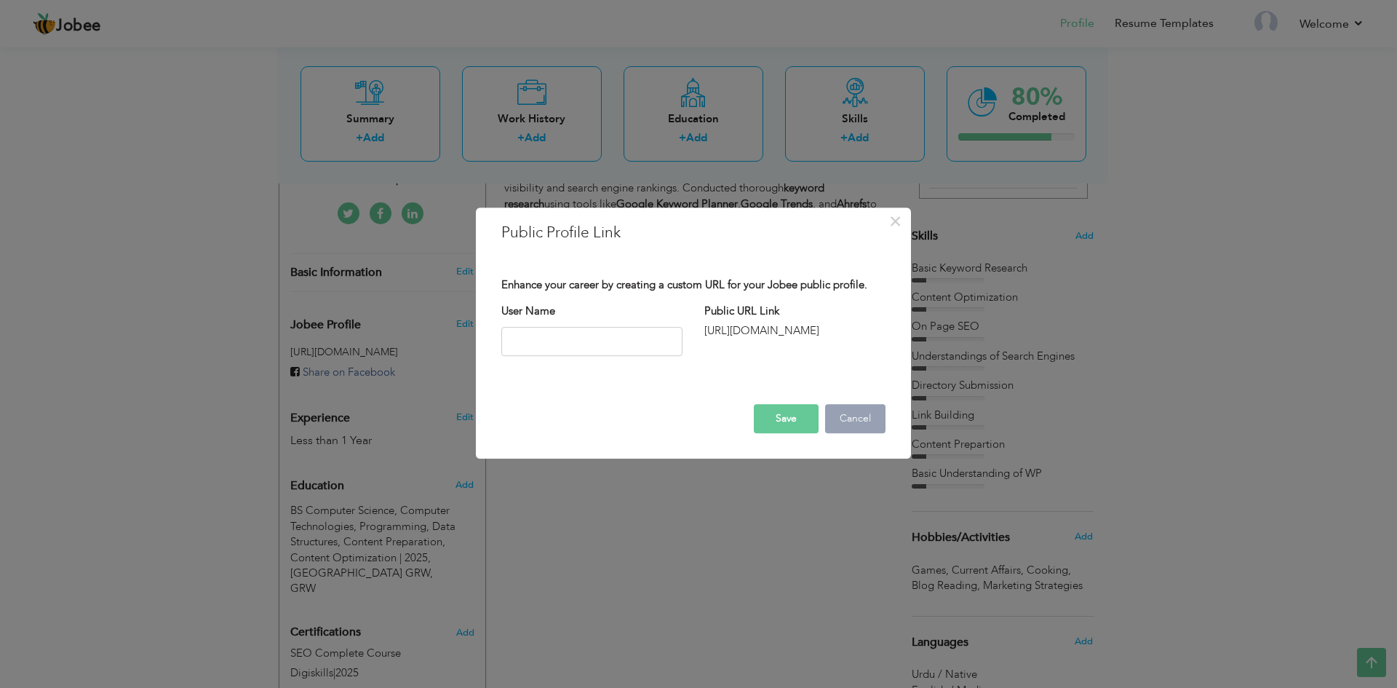
click at [861, 424] on button "Cancel" at bounding box center [855, 418] width 60 height 29
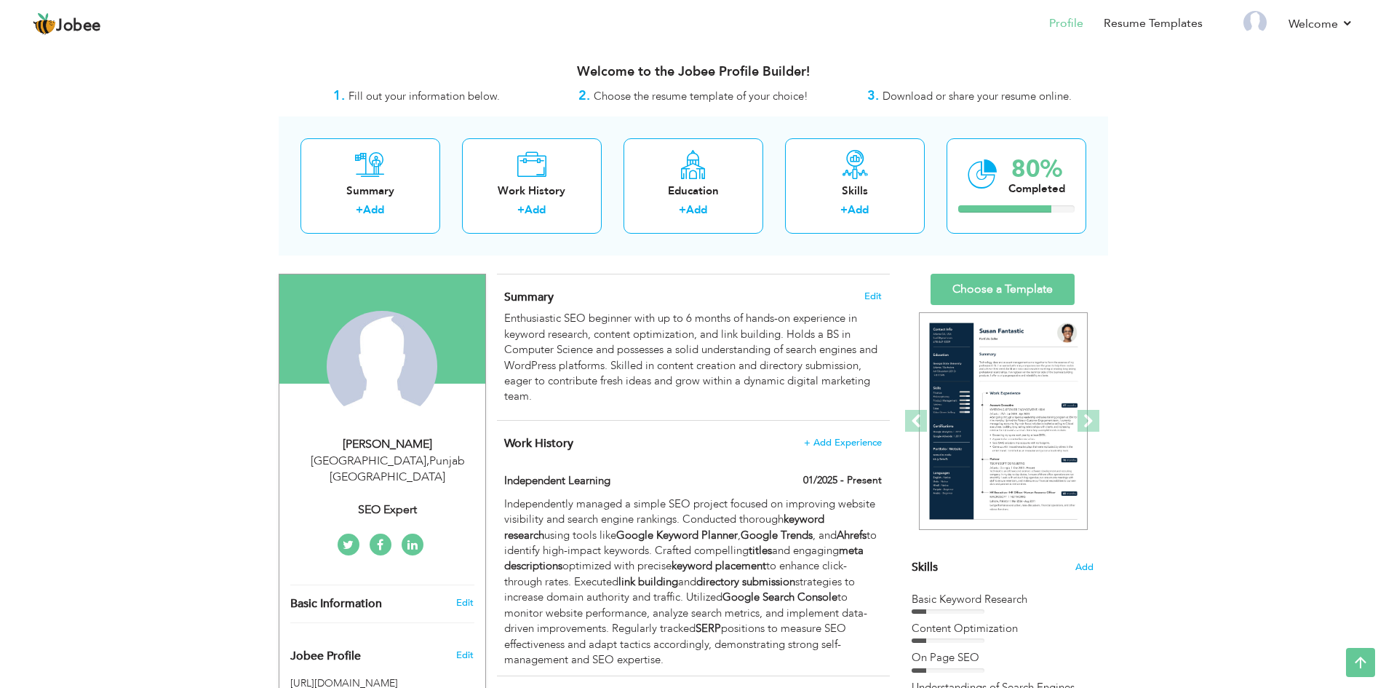
scroll to position [0, 0]
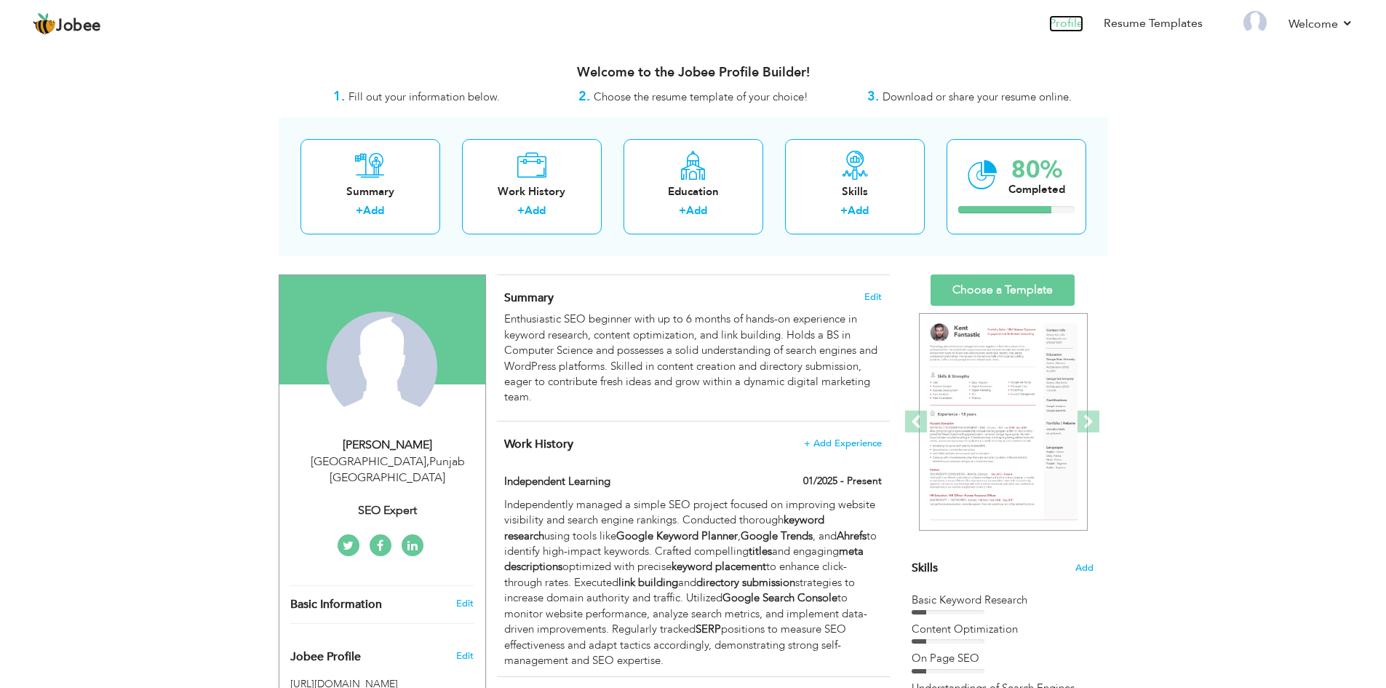
click at [1060, 17] on link "Profile" at bounding box center [1066, 23] width 34 height 17
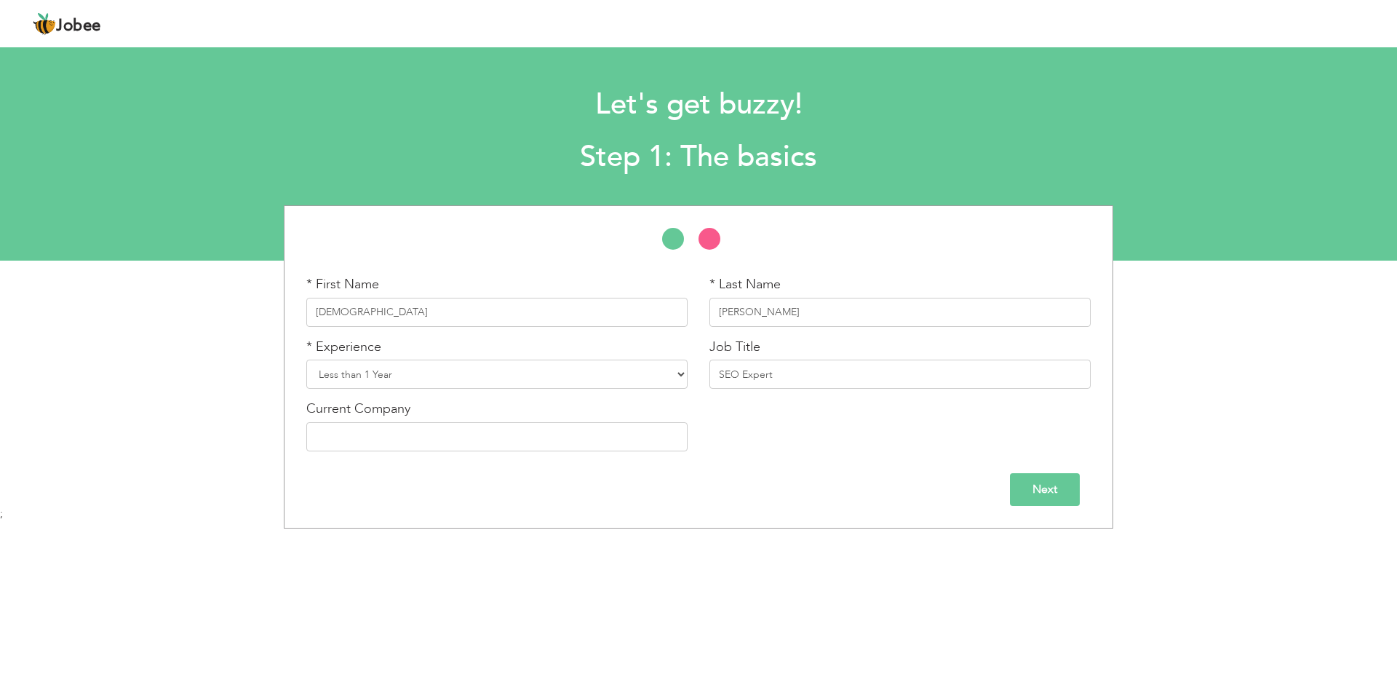
click at [1046, 495] on input "Next" at bounding box center [1045, 489] width 70 height 33
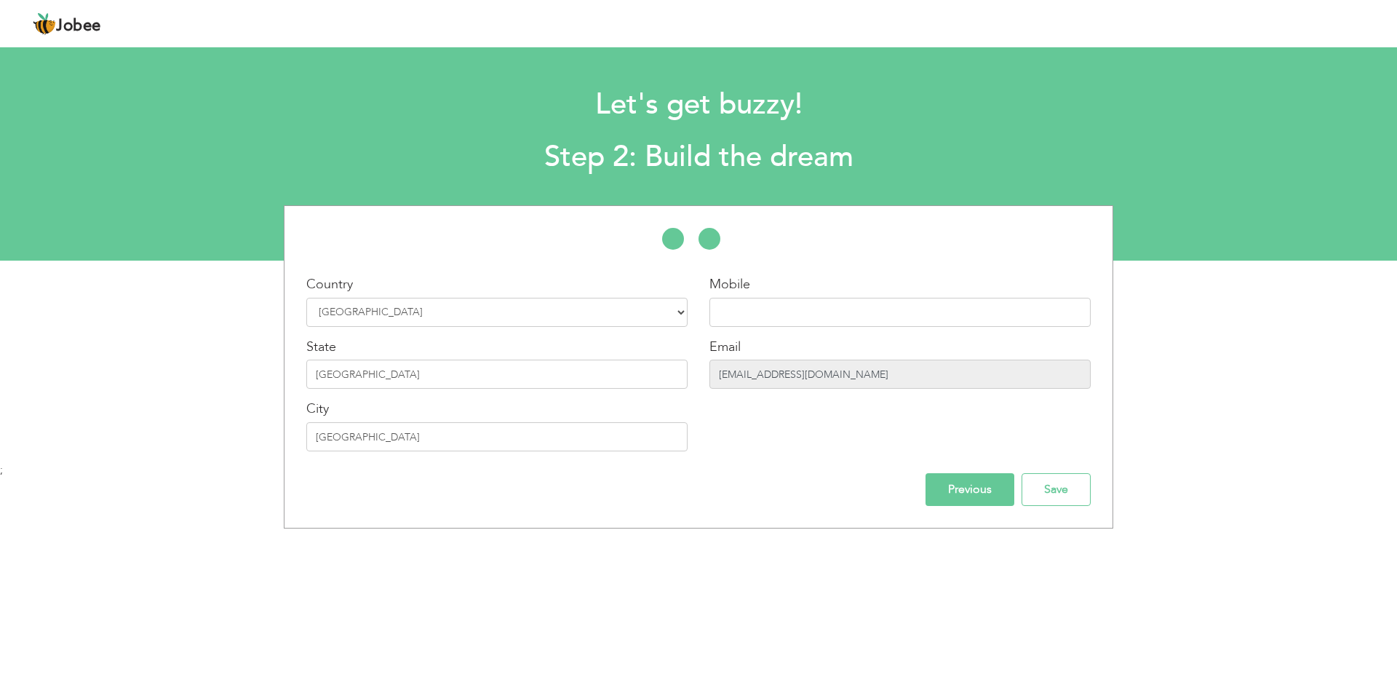
drag, startPoint x: 854, startPoint y: 378, endPoint x: 698, endPoint y: 361, distance: 157.3
click at [698, 361] on div "Country Select Country [GEOGRAPHIC_DATA] [GEOGRAPHIC_DATA] [GEOGRAPHIC_DATA] [U…" at bounding box center [699, 368] width 828 height 187
click at [771, 476] on div "Previous Save" at bounding box center [698, 489] width 806 height 33
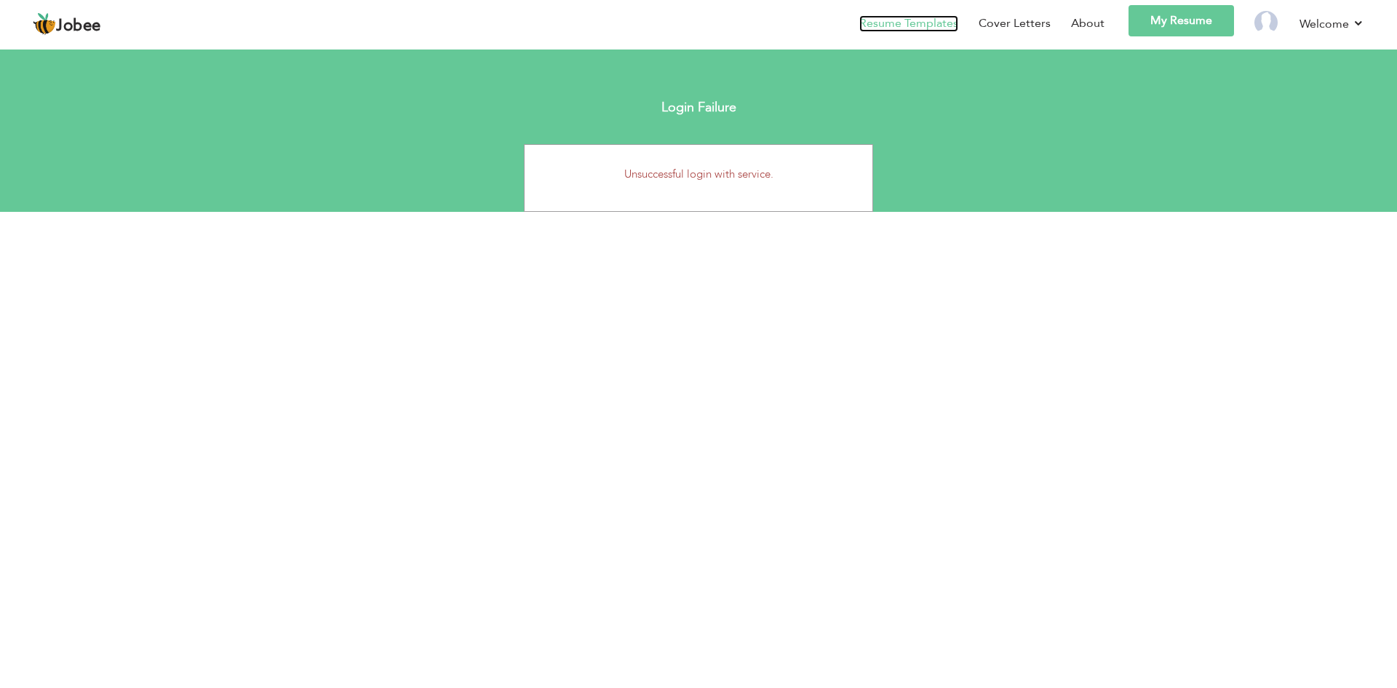
click at [915, 20] on link "Resume Templates" at bounding box center [908, 23] width 99 height 17
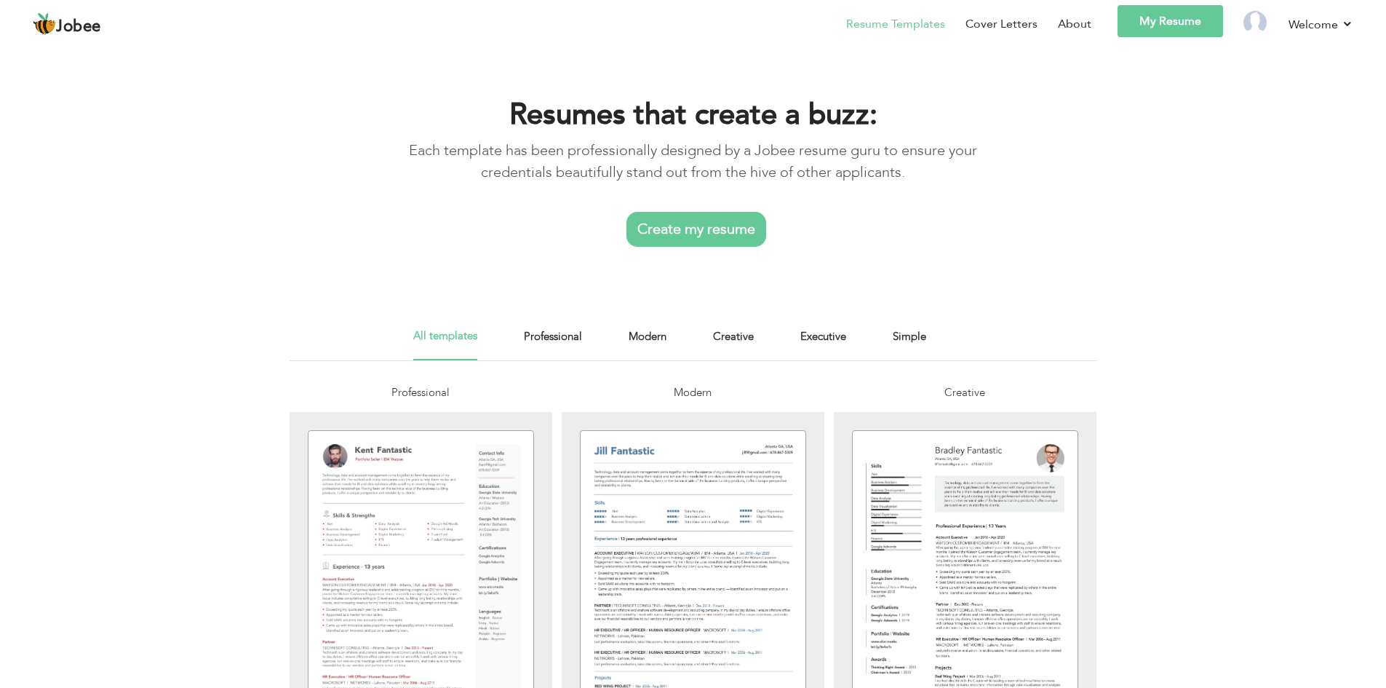
click at [1161, 15] on link "My Resume" at bounding box center [1171, 21] width 106 height 32
